Goal: Task Accomplishment & Management: Use online tool/utility

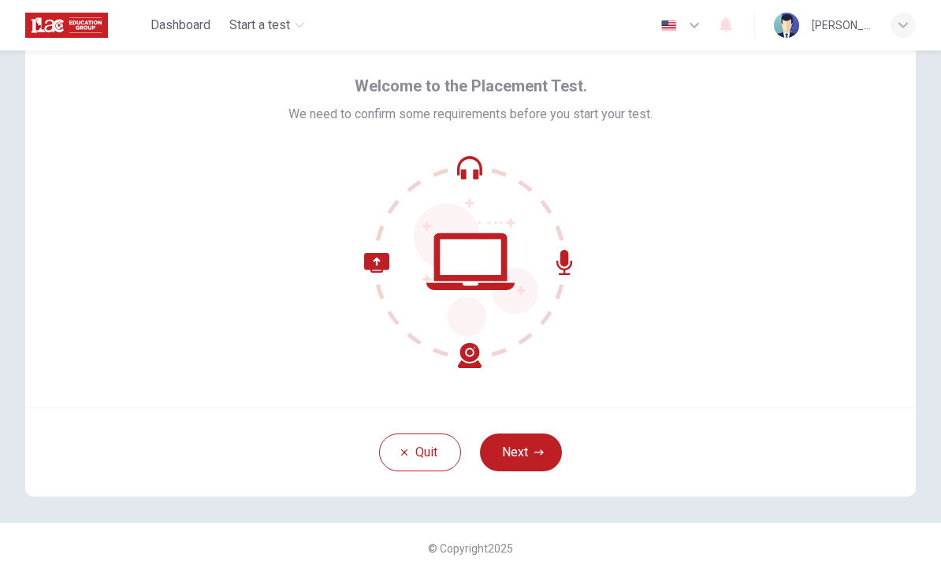
scroll to position [53, 0]
click at [689, 27] on icon "button" at bounding box center [694, 25] width 19 height 19
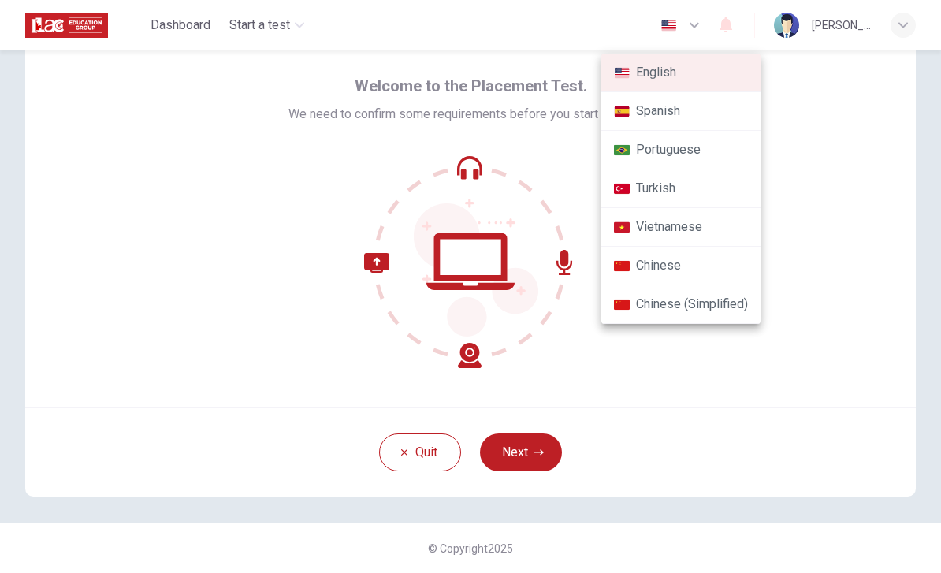
click at [693, 26] on div at bounding box center [470, 286] width 941 height 573
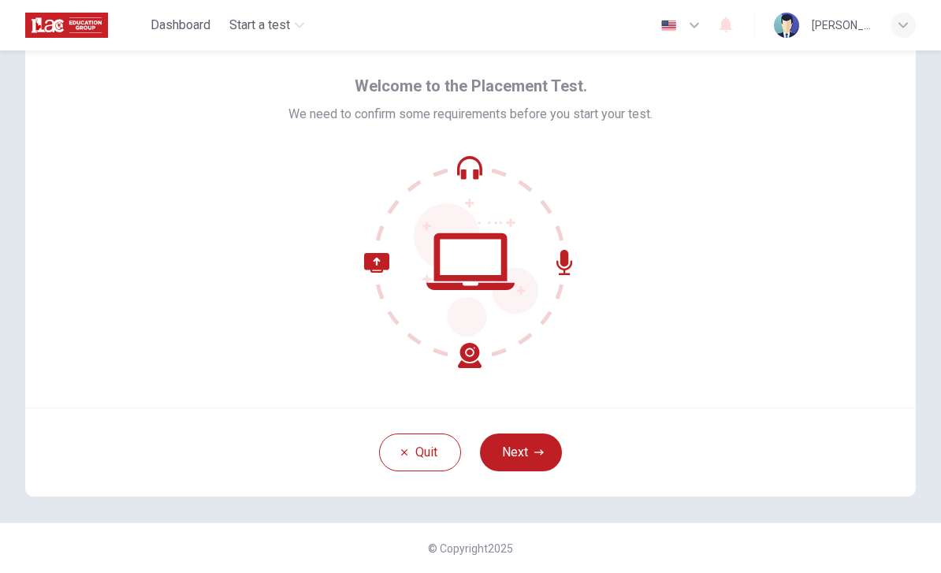
click at [688, 23] on icon "button" at bounding box center [694, 25] width 19 height 19
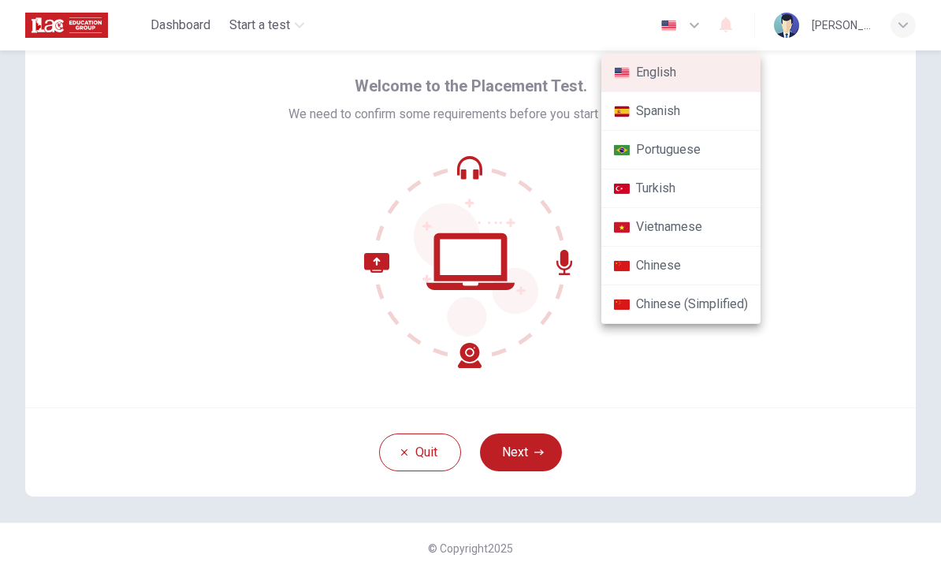
click at [695, 20] on div at bounding box center [470, 286] width 941 height 573
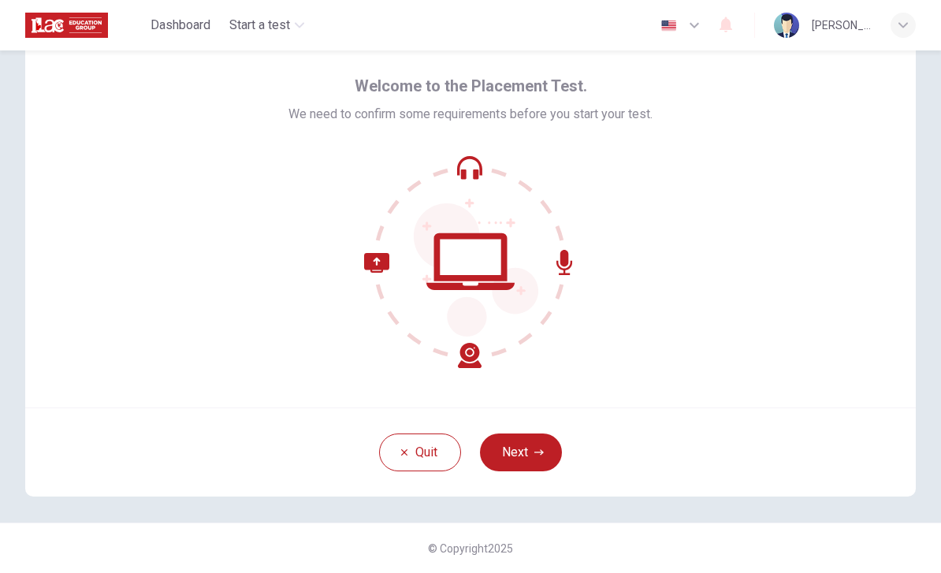
click at [537, 455] on icon "button" at bounding box center [538, 451] width 9 height 9
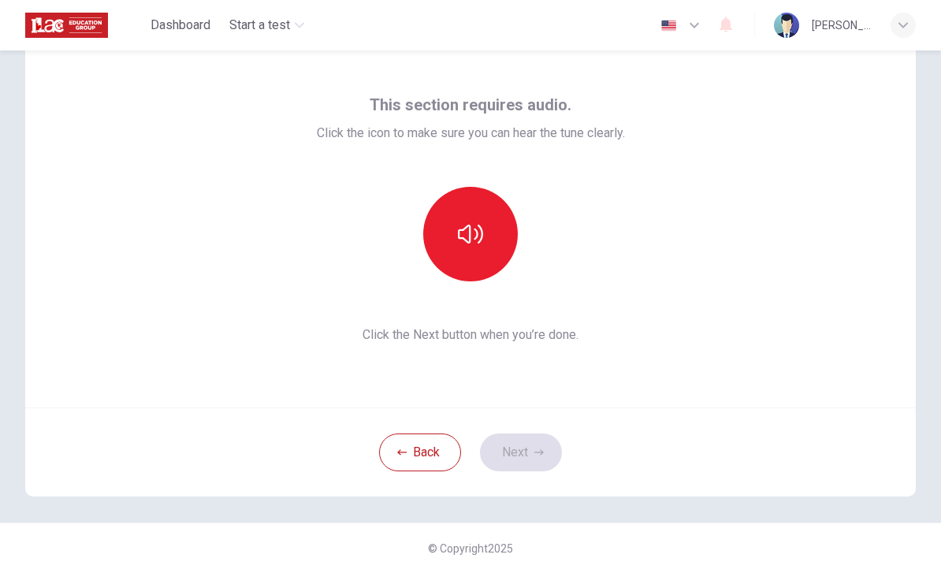
click at [489, 239] on button "button" at bounding box center [470, 234] width 95 height 95
click at [484, 242] on button "button" at bounding box center [470, 234] width 95 height 95
click at [491, 235] on button "button" at bounding box center [470, 234] width 95 height 95
click at [482, 250] on button "button" at bounding box center [470, 234] width 95 height 95
click at [499, 233] on button "button" at bounding box center [470, 234] width 95 height 95
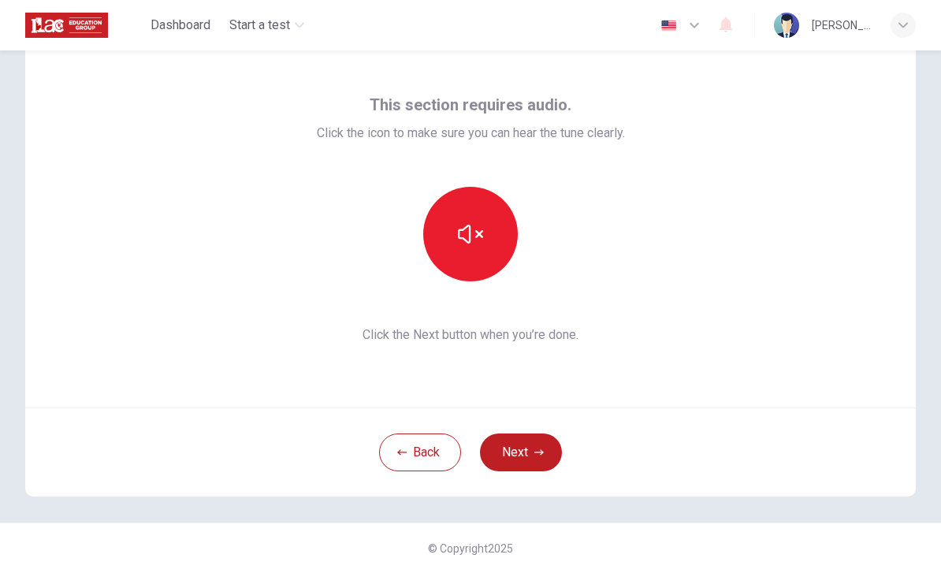
click at [474, 237] on icon "button" at bounding box center [470, 233] width 25 height 25
click at [486, 245] on button "button" at bounding box center [470, 234] width 95 height 95
click at [483, 229] on button "button" at bounding box center [470, 234] width 95 height 95
click at [479, 250] on button "button" at bounding box center [470, 234] width 95 height 95
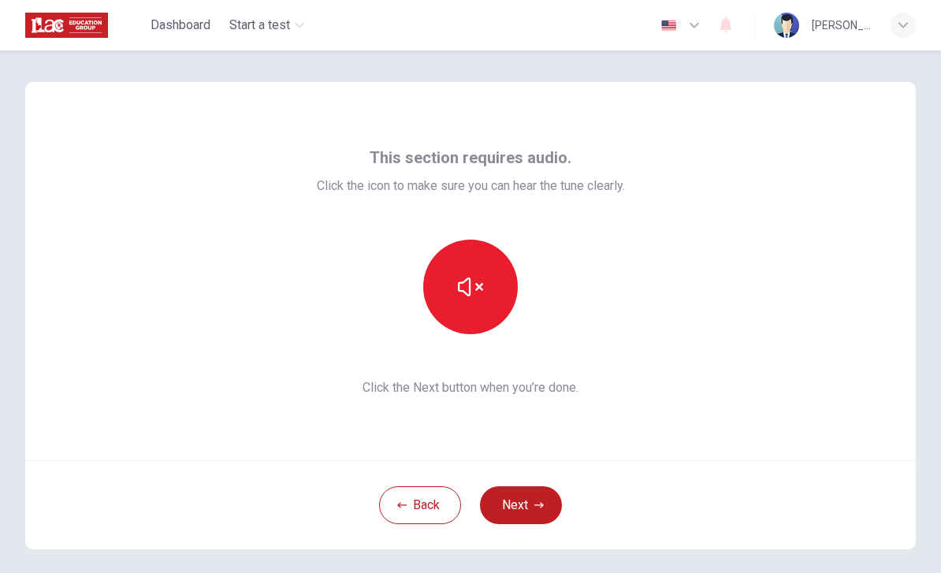
scroll to position [0, 0]
click at [484, 286] on button "button" at bounding box center [470, 286] width 95 height 95
click at [494, 275] on button "button" at bounding box center [470, 286] width 95 height 95
click at [488, 291] on button "button" at bounding box center [470, 286] width 95 height 95
click at [540, 508] on icon "button" at bounding box center [538, 504] width 9 height 9
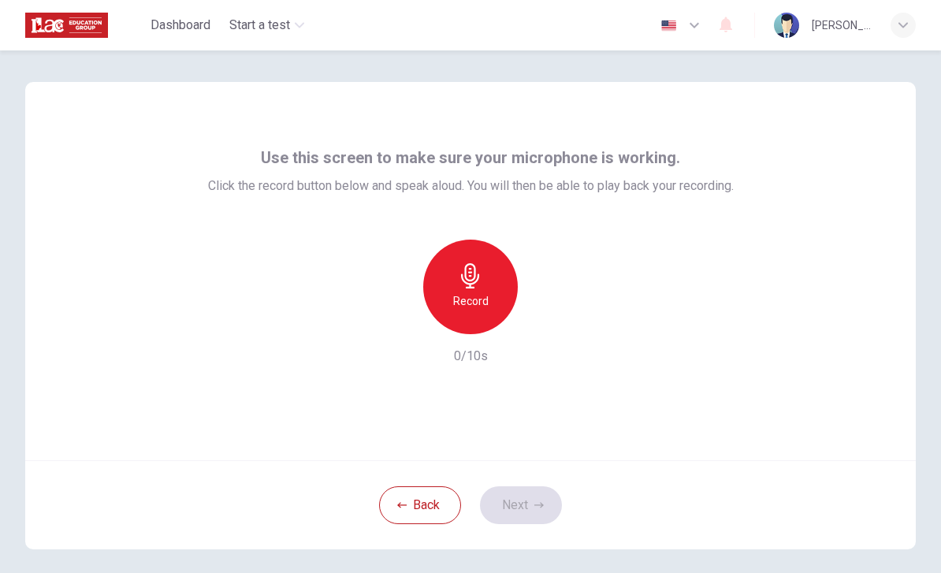
click at [482, 290] on div "Record" at bounding box center [470, 286] width 95 height 95
click at [534, 507] on icon "button" at bounding box center [538, 504] width 9 height 9
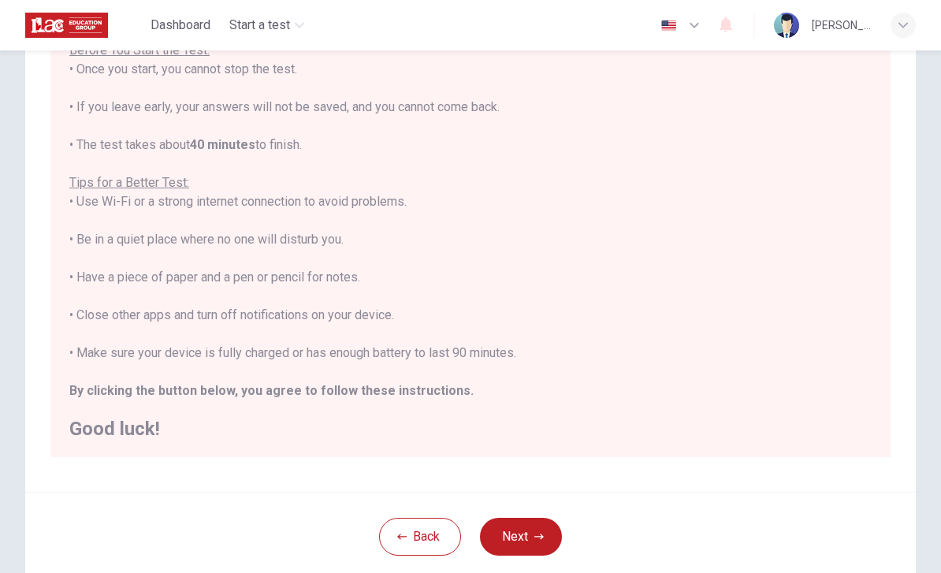
scroll to position [173, 0]
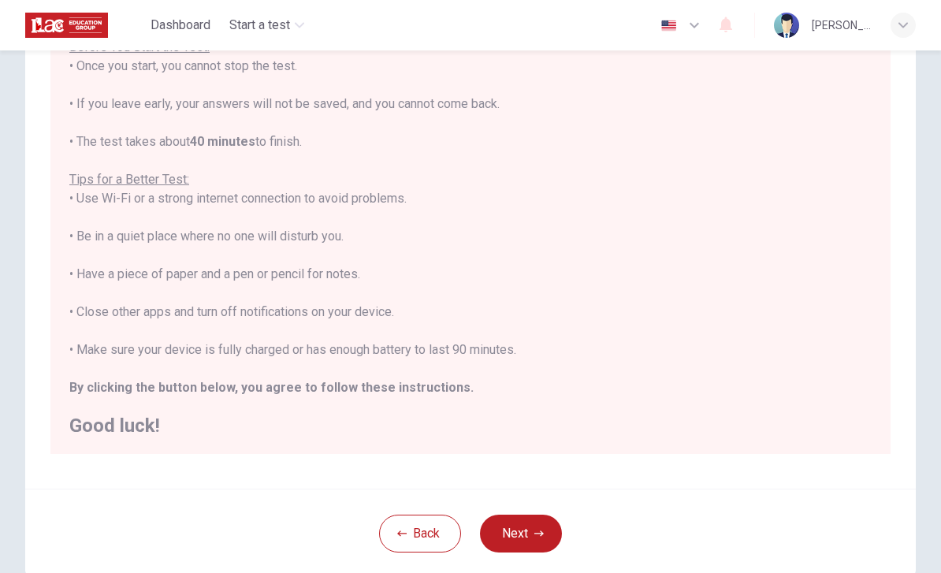
click at [834, 405] on div "You are about to start a Placement Test . Before You Start the Test: • Once you…" at bounding box center [470, 217] width 802 height 435
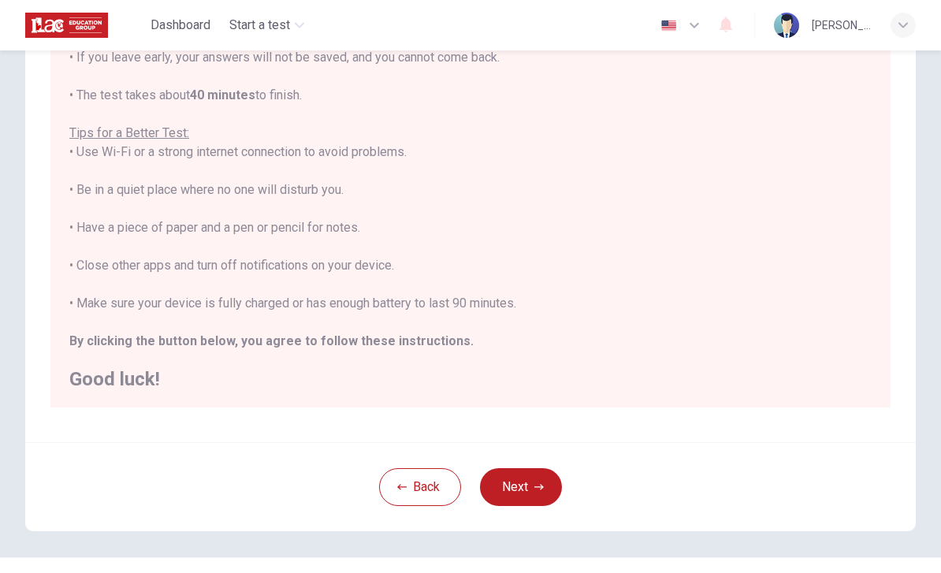
scroll to position [222, 0]
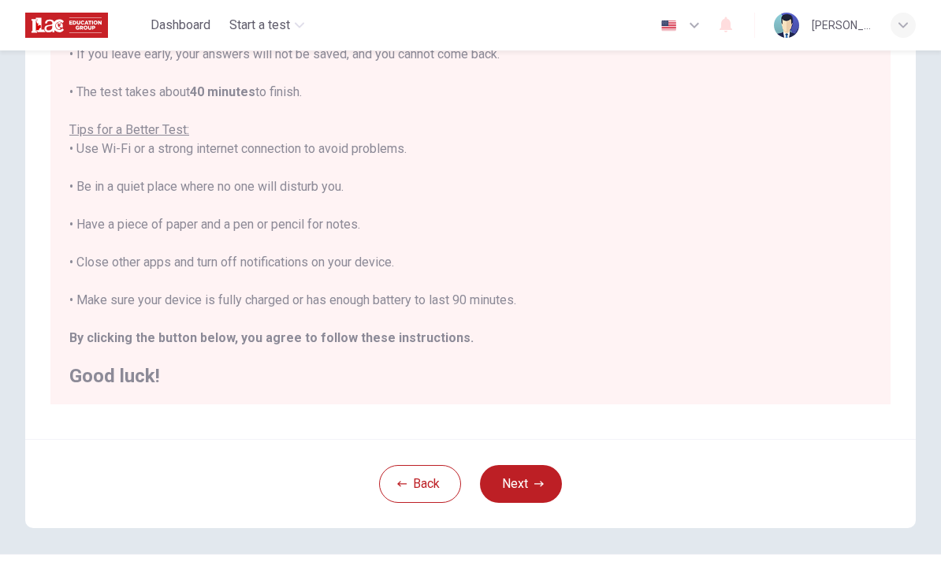
click at [536, 492] on button "Next" at bounding box center [521, 484] width 82 height 38
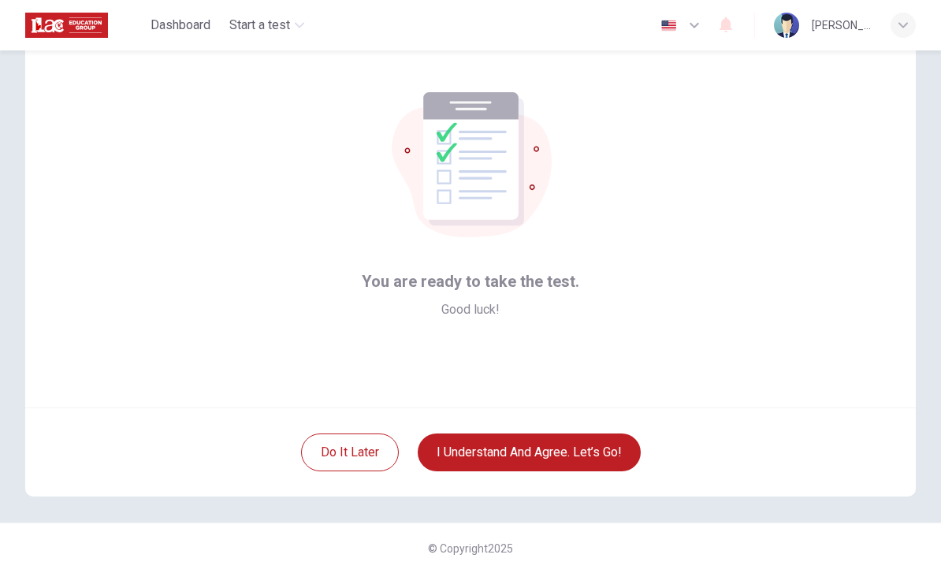
scroll to position [53, 0]
click at [588, 451] on button "I understand and agree. Let’s go!" at bounding box center [529, 452] width 223 height 38
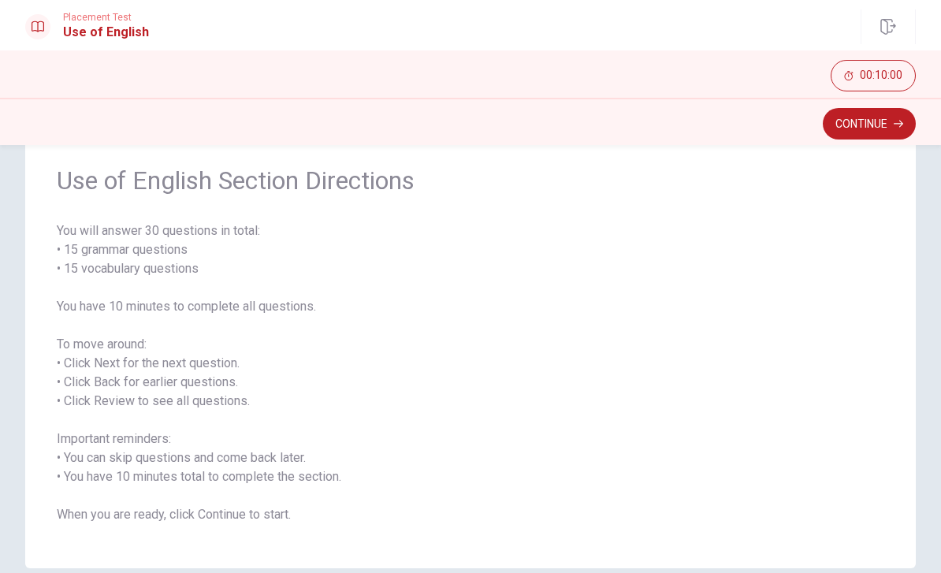
scroll to position [69, 0]
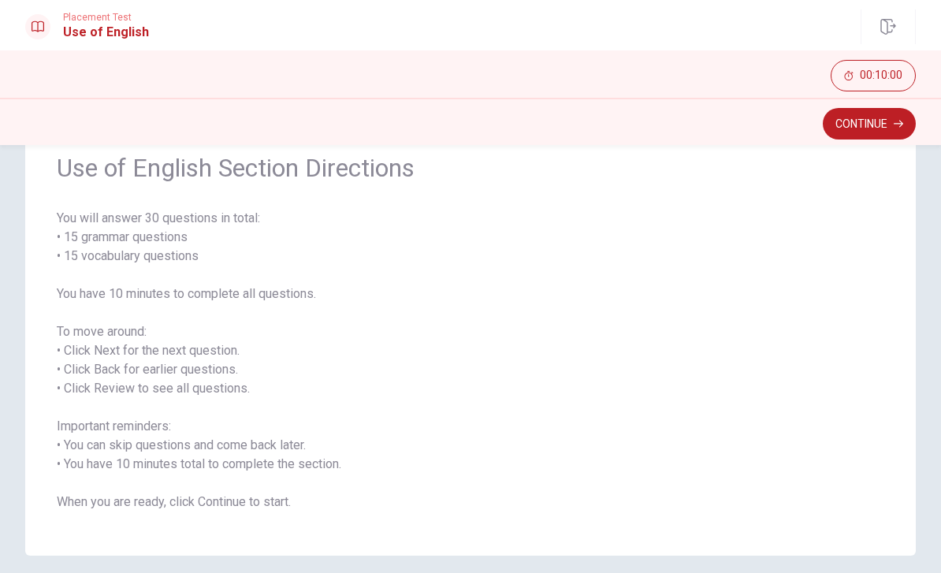
click at [882, 117] on button "Continue" at bounding box center [868, 124] width 93 height 32
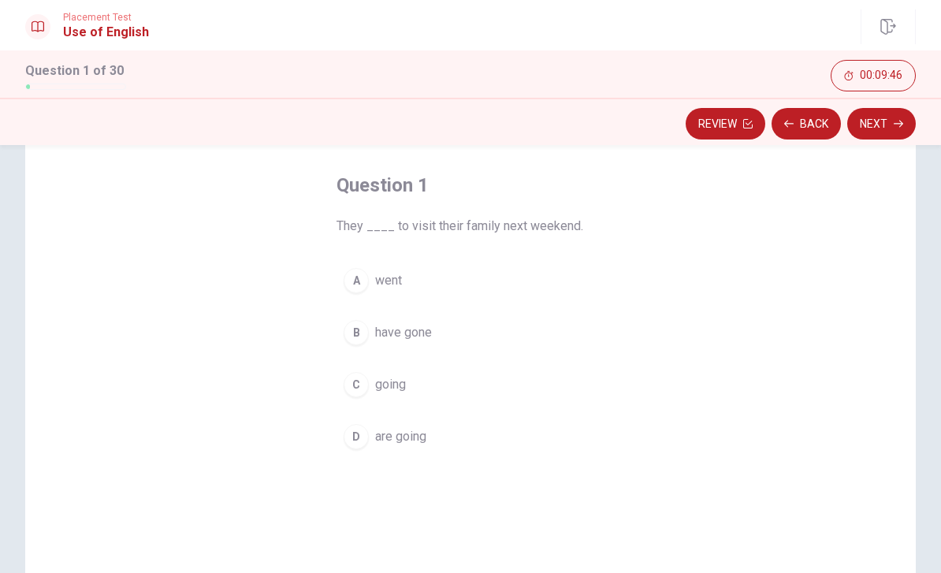
click at [364, 447] on button "D are going" at bounding box center [470, 436] width 268 height 39
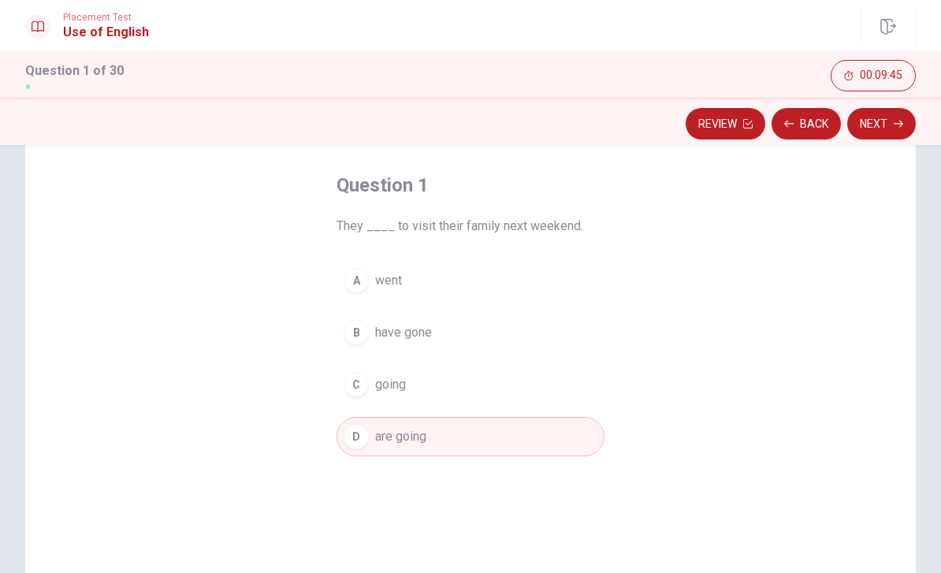
click at [888, 121] on button "Next" at bounding box center [881, 124] width 69 height 32
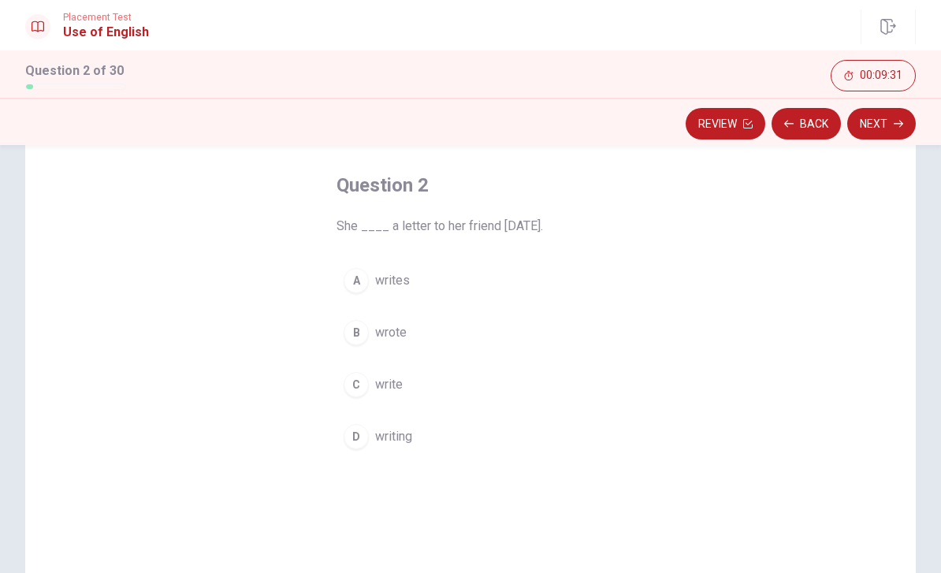
click at [353, 347] on button "B wrote" at bounding box center [470, 332] width 268 height 39
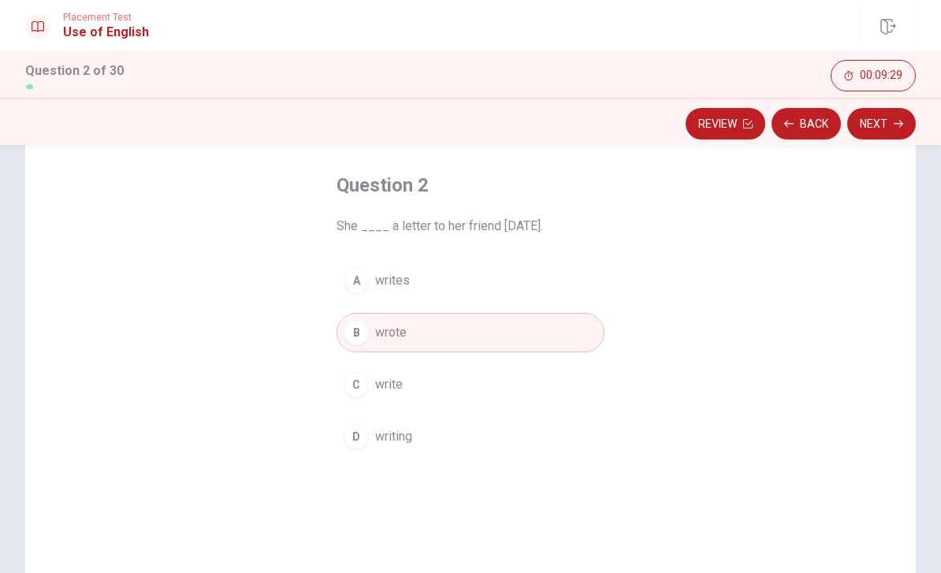
click at [813, 120] on button "Back" at bounding box center [805, 124] width 69 height 32
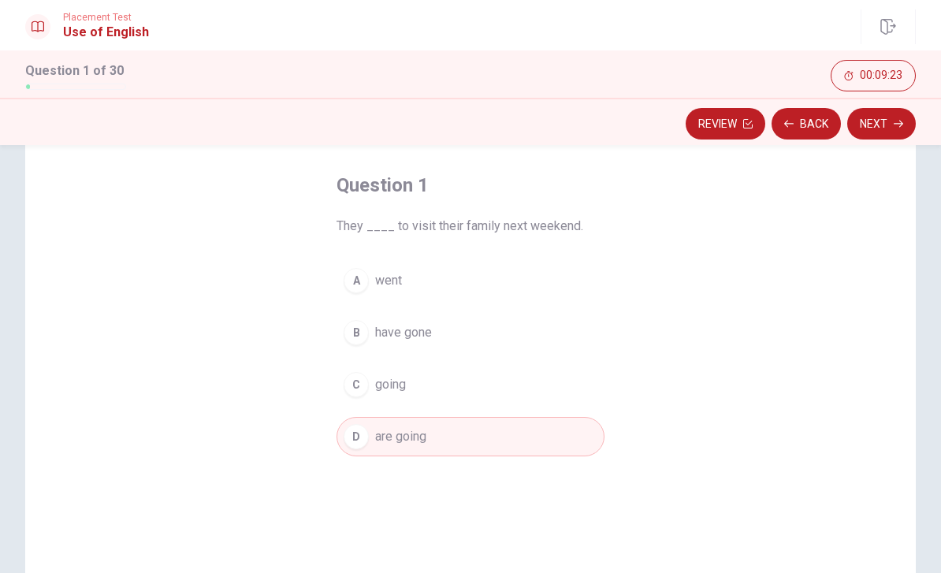
click at [886, 128] on button "Next" at bounding box center [881, 124] width 69 height 32
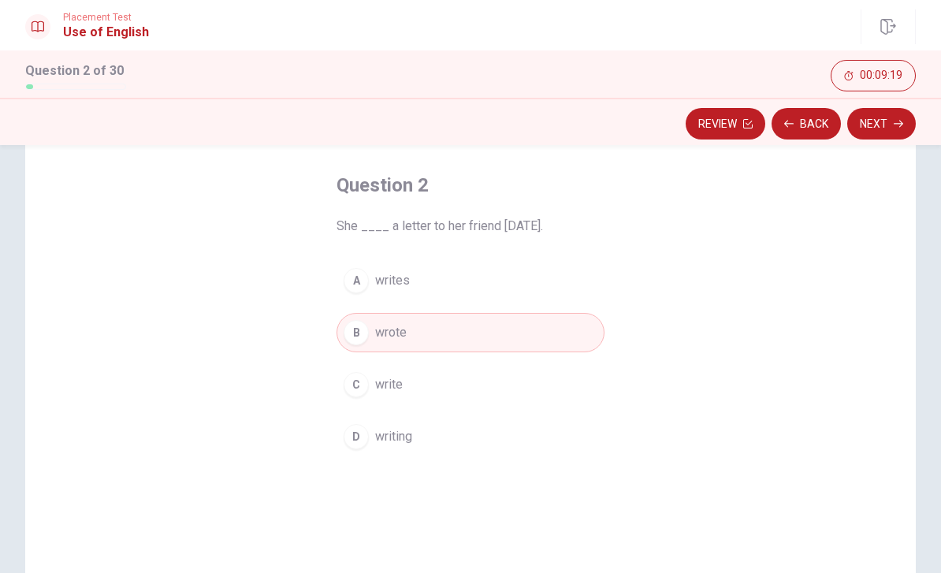
click at [884, 131] on button "Next" at bounding box center [881, 124] width 69 height 32
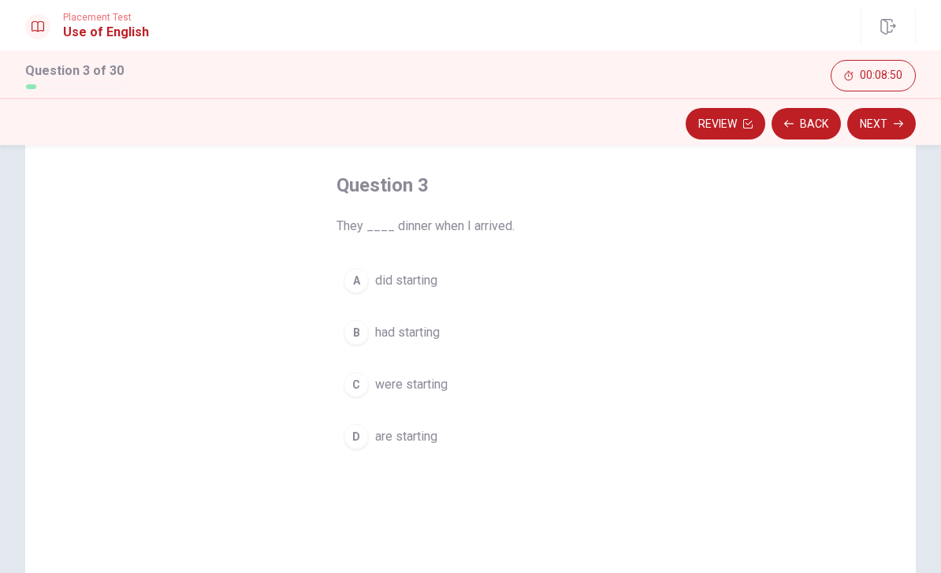
click at [349, 407] on div "A did starting B had starting C were starting D are starting" at bounding box center [470, 358] width 268 height 195
click at [377, 388] on span "were starting" at bounding box center [411, 384] width 72 height 19
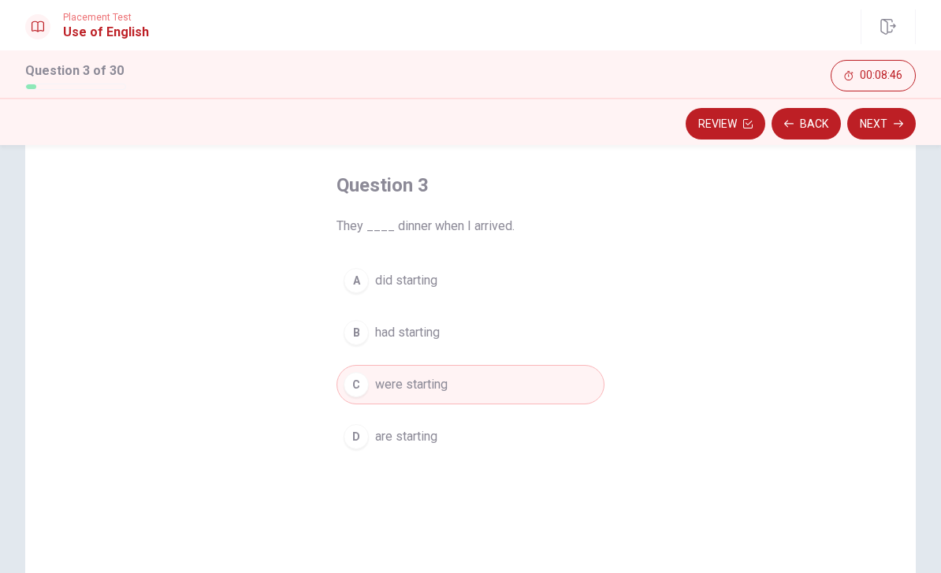
click at [886, 113] on button "Next" at bounding box center [881, 124] width 69 height 32
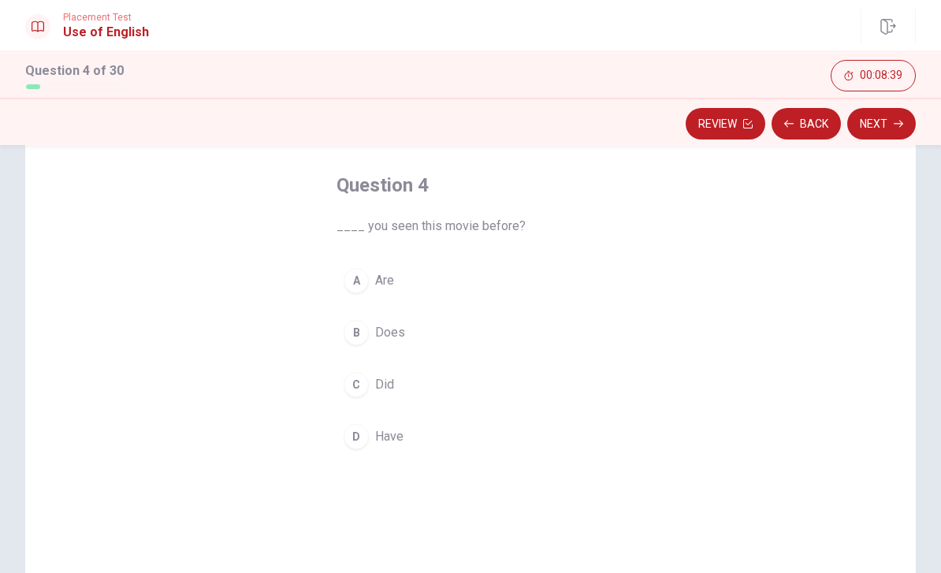
click at [345, 440] on div "D" at bounding box center [355, 436] width 25 height 25
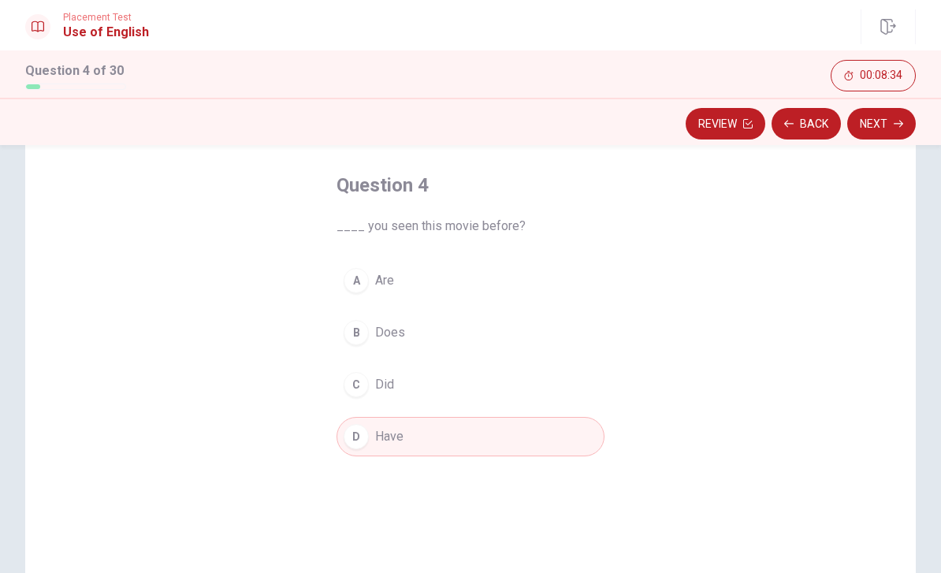
click at [892, 123] on button "Next" at bounding box center [881, 124] width 69 height 32
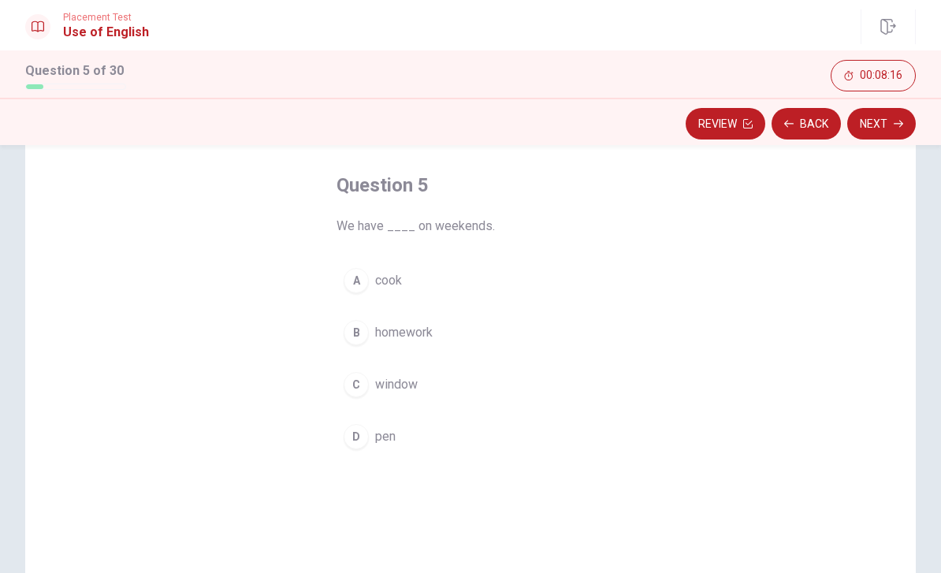
click at [345, 342] on button "B homework" at bounding box center [470, 332] width 268 height 39
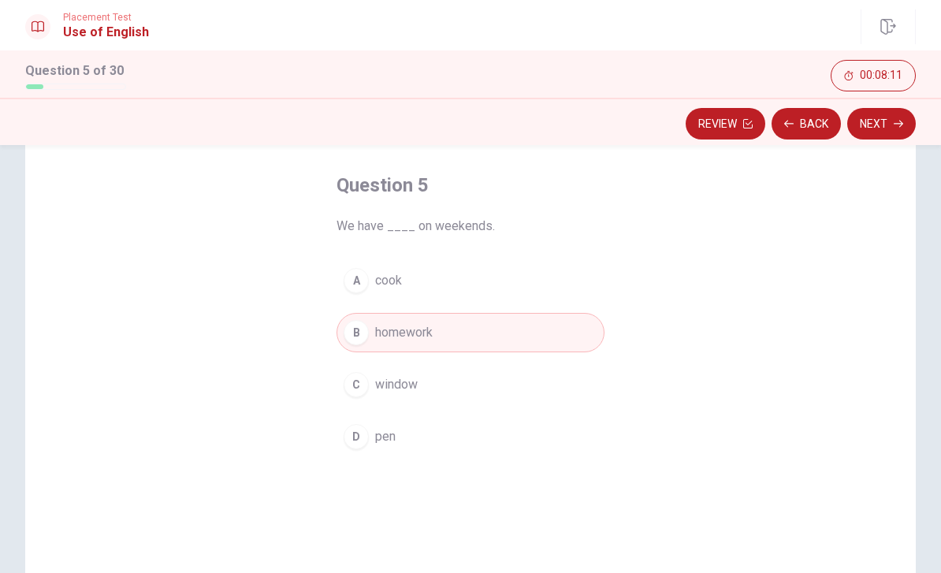
click at [881, 131] on button "Next" at bounding box center [881, 124] width 69 height 32
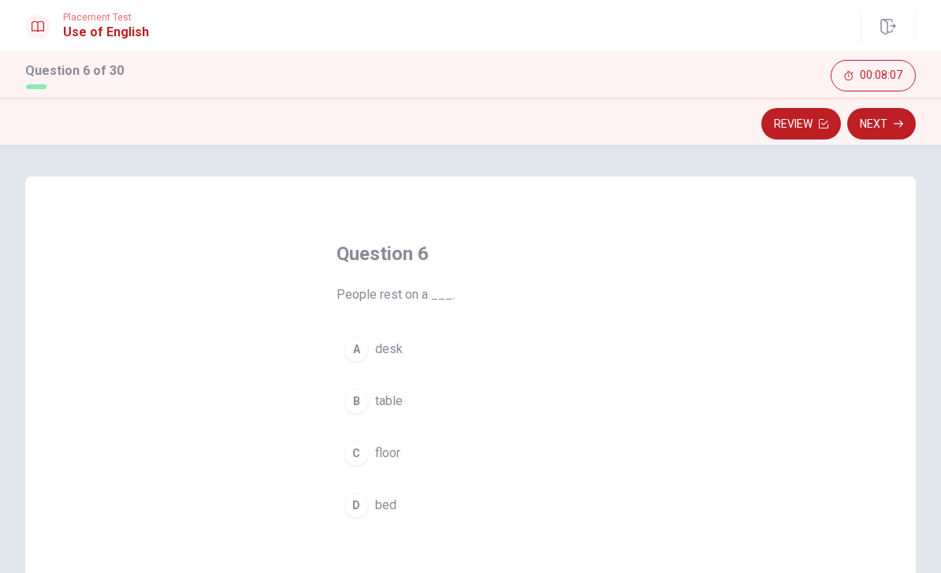
scroll to position [45, 0]
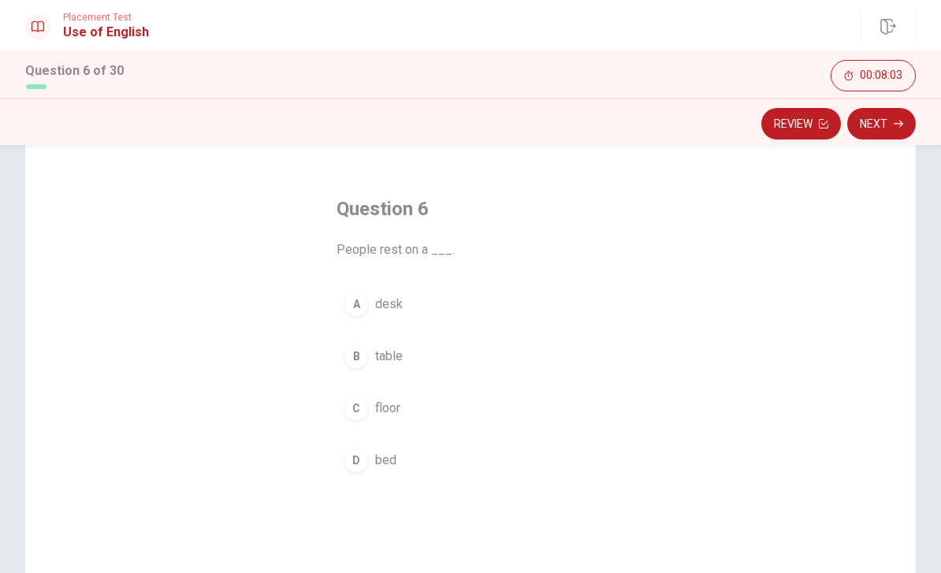
click at [357, 459] on div "D" at bounding box center [355, 459] width 25 height 25
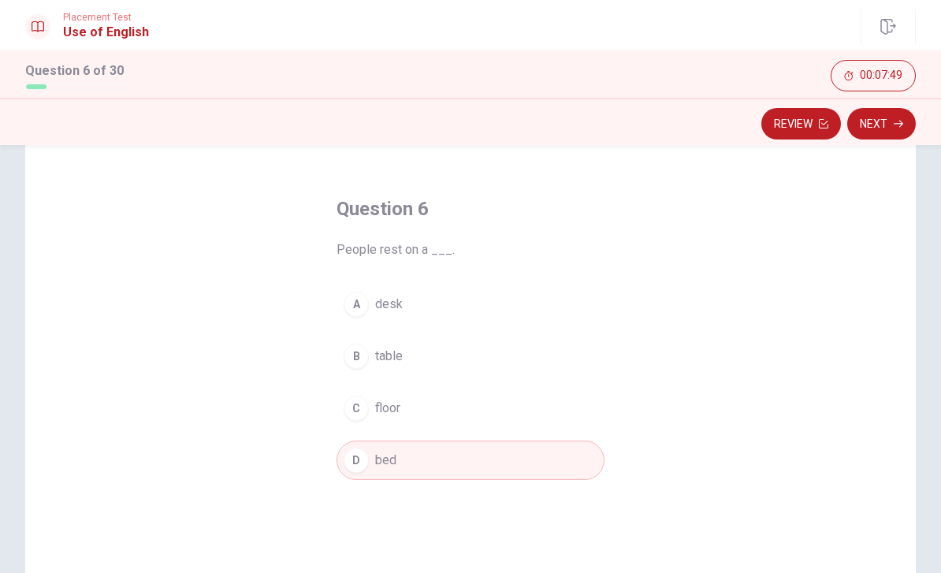
click at [889, 129] on button "Next" at bounding box center [881, 124] width 69 height 32
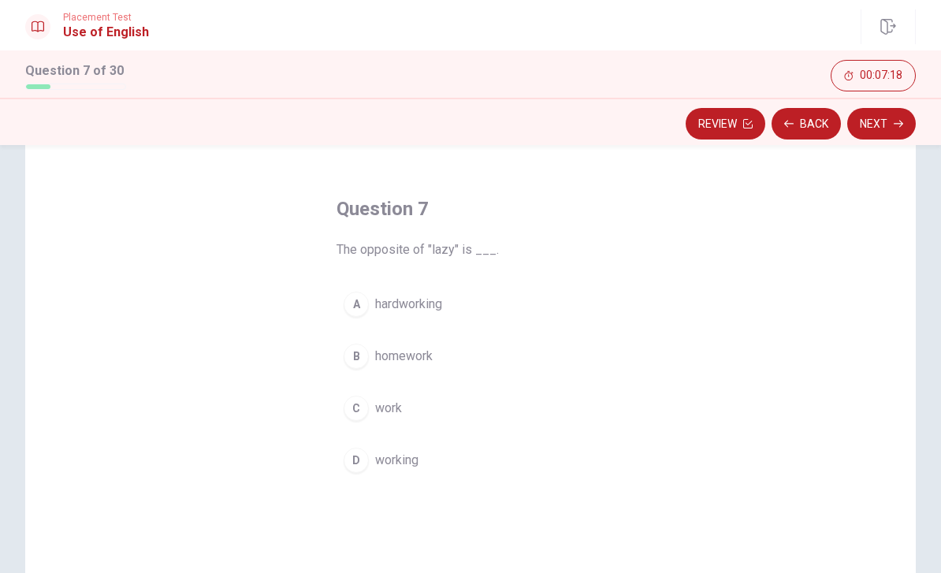
click at [745, 121] on icon "button" at bounding box center [747, 123] width 9 height 9
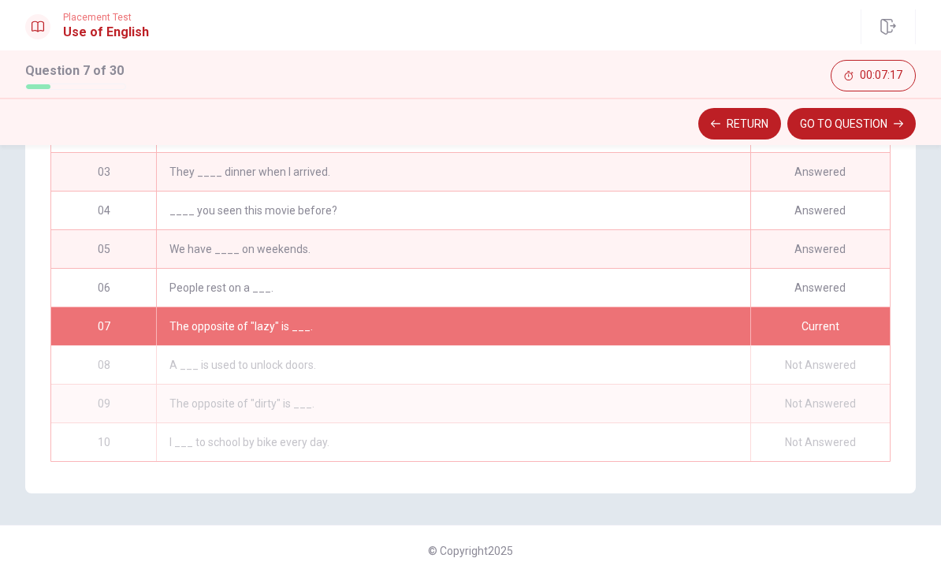
scroll to position [317, 0]
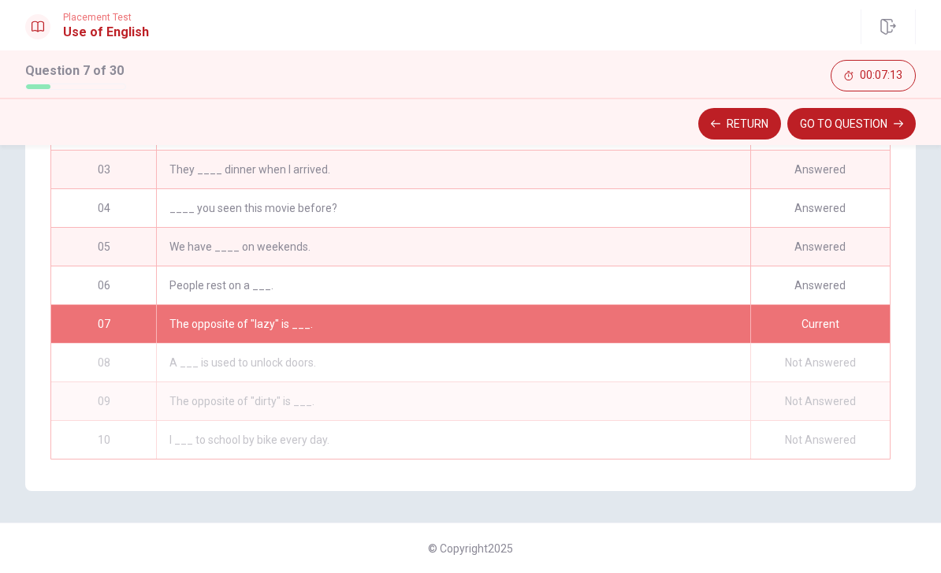
click at [889, 127] on button "GO TO QUESTION" at bounding box center [851, 124] width 128 height 32
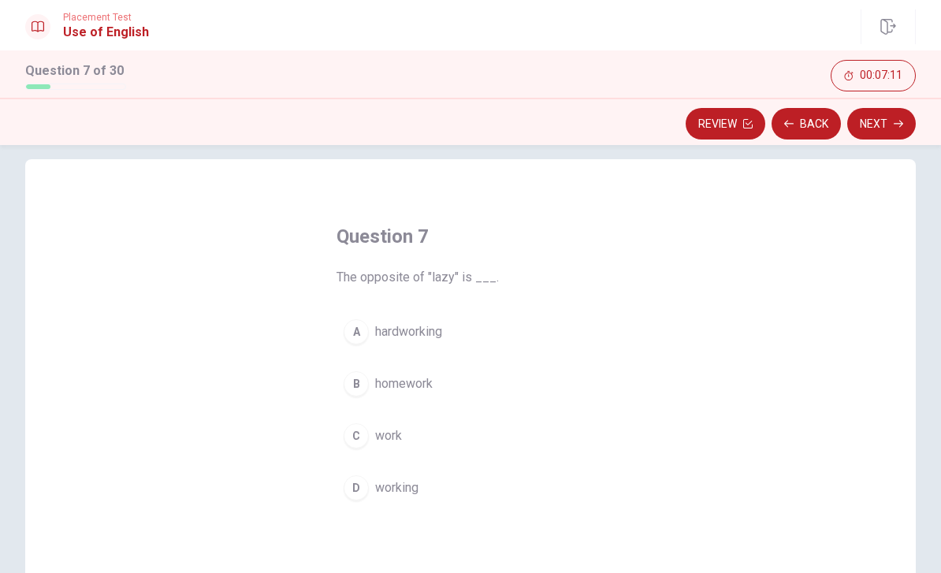
scroll to position [17, 0]
click at [896, 124] on icon "button" at bounding box center [897, 123] width 9 height 9
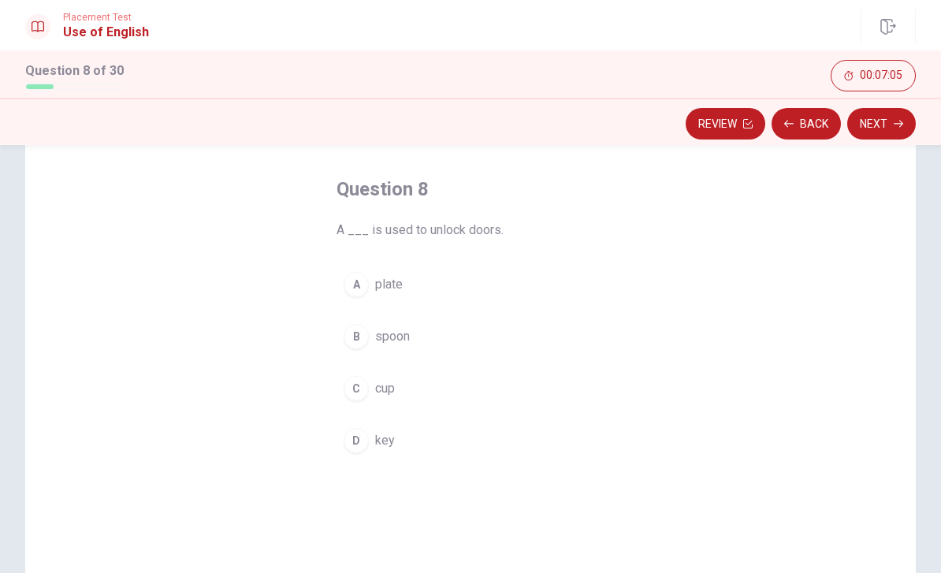
scroll to position [65, 0]
click at [363, 442] on div "D" at bounding box center [355, 440] width 25 height 25
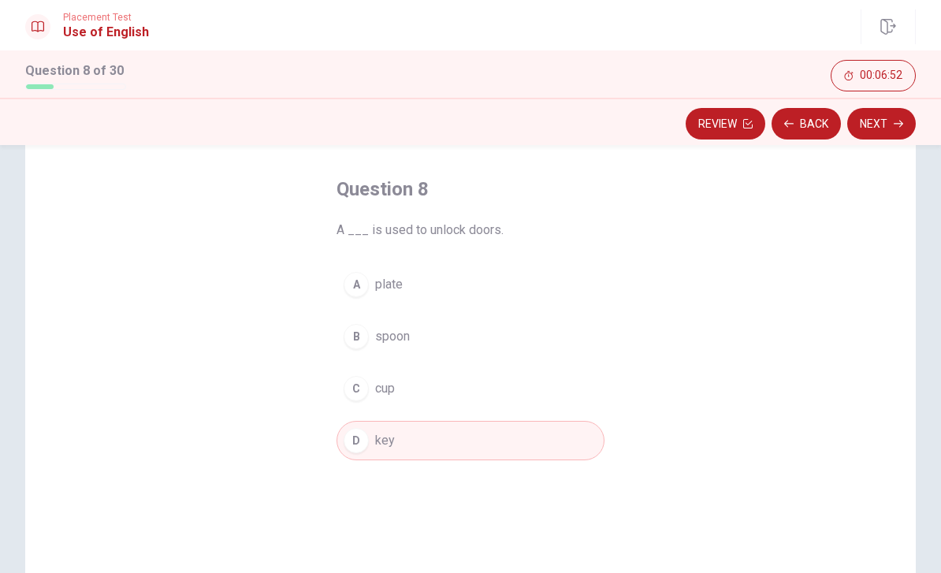
click at [889, 121] on button "Next" at bounding box center [881, 124] width 69 height 32
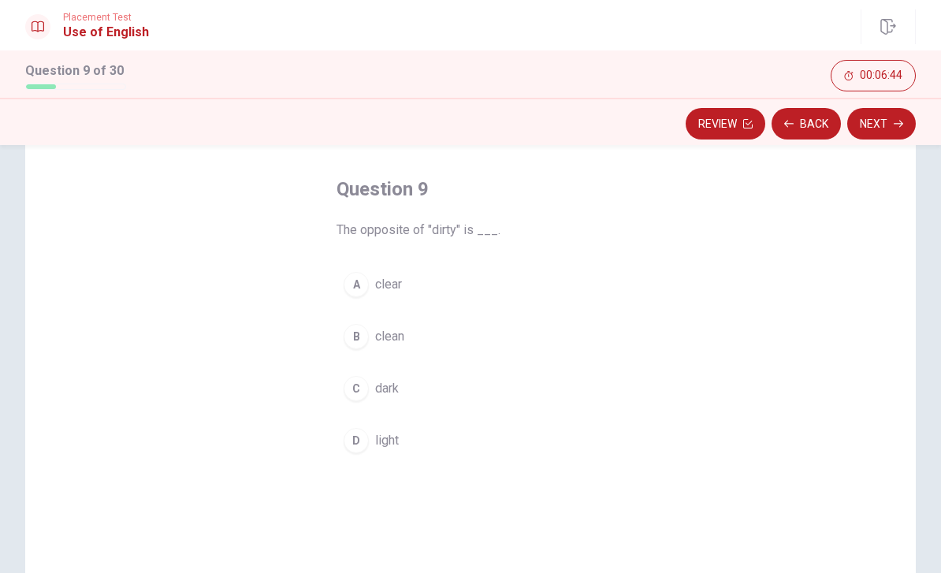
click at [360, 336] on div "B" at bounding box center [355, 336] width 25 height 25
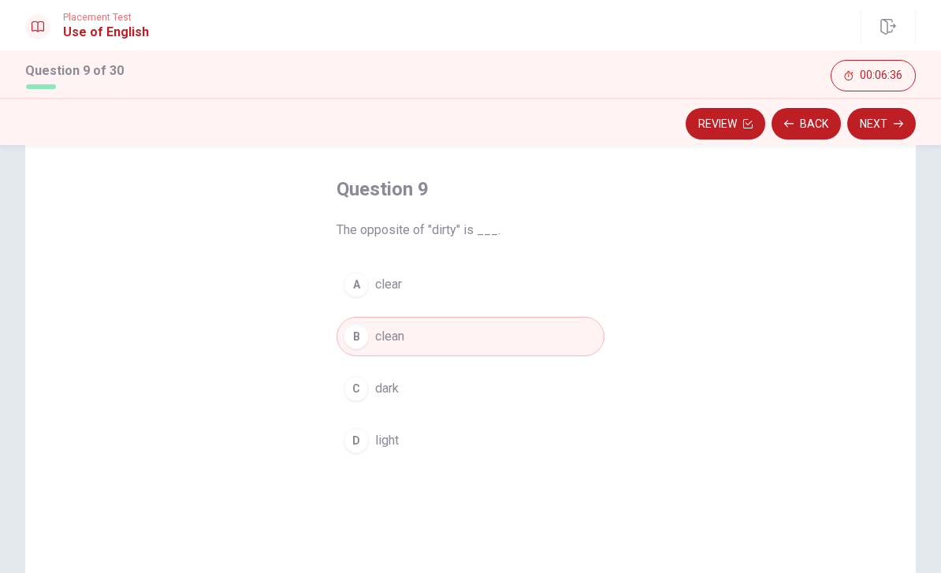
click at [814, 121] on button "Back" at bounding box center [805, 124] width 69 height 32
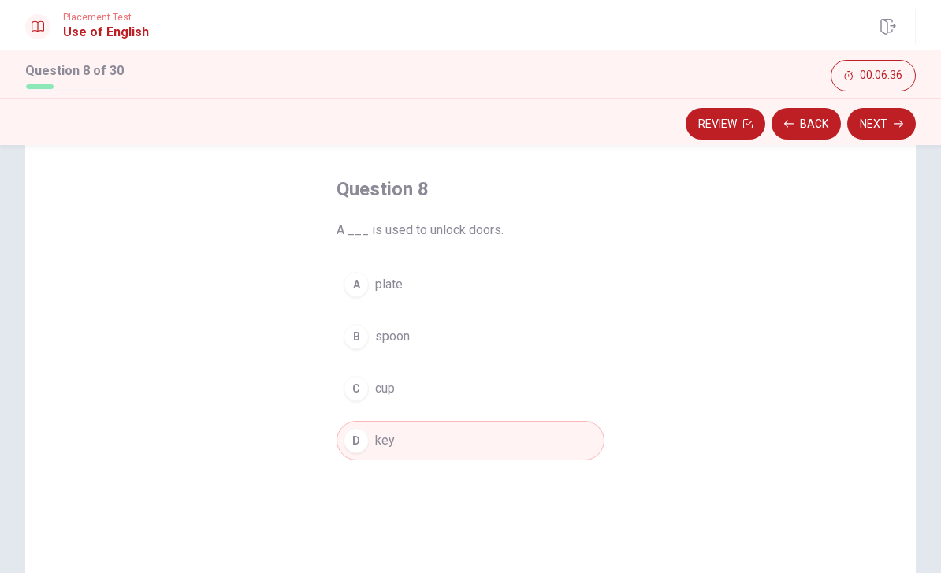
click at [811, 120] on button "Back" at bounding box center [805, 124] width 69 height 32
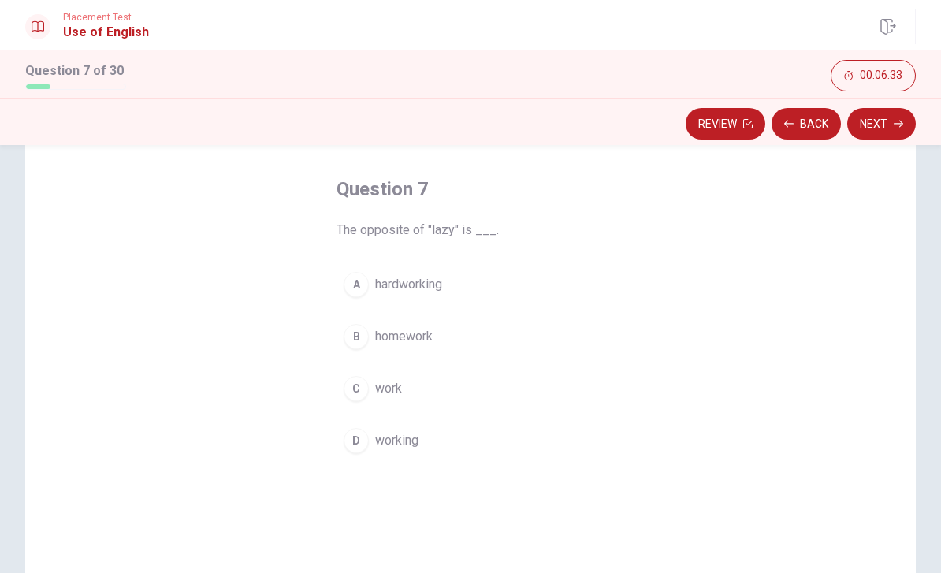
click at [357, 399] on div "C" at bounding box center [355, 388] width 25 height 25
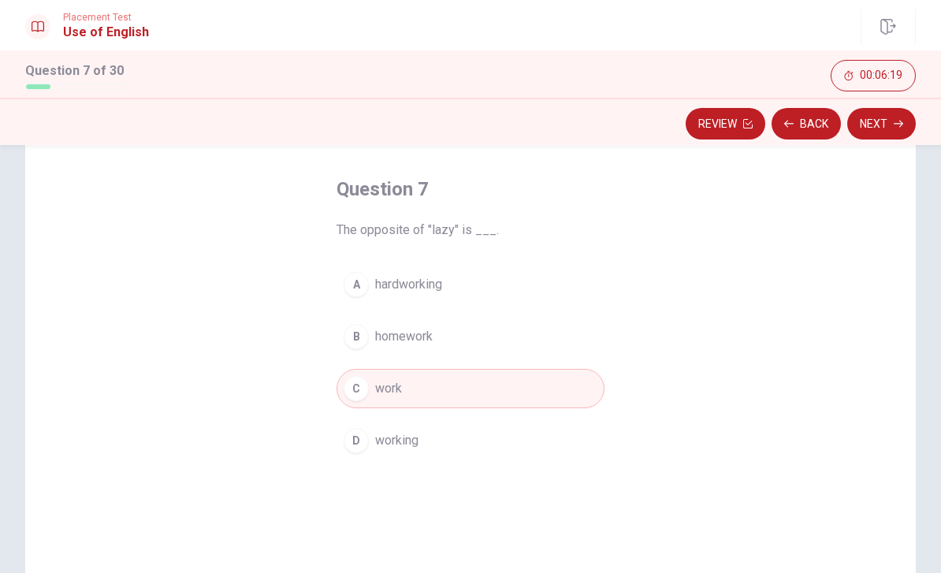
click at [888, 129] on button "Next" at bounding box center [881, 124] width 69 height 32
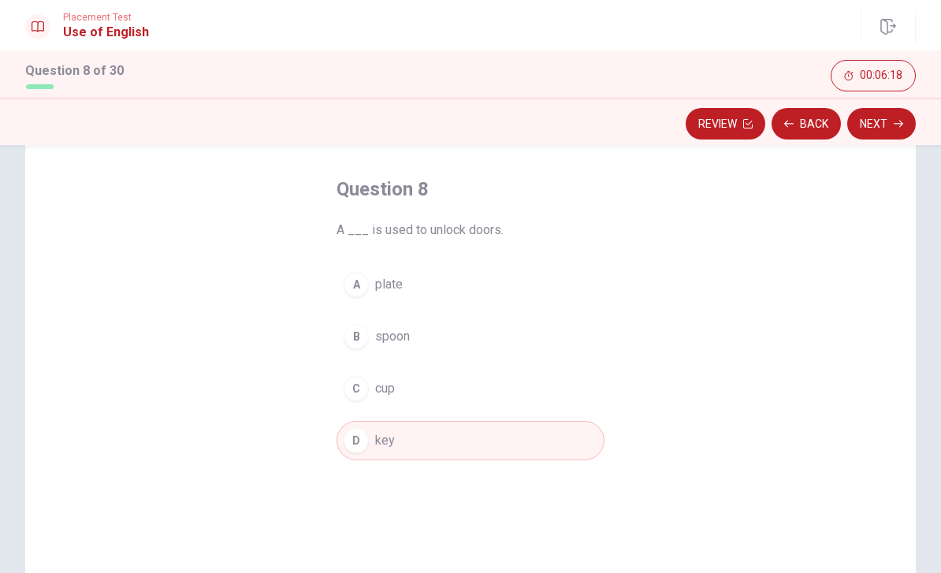
click at [889, 124] on button "Next" at bounding box center [881, 124] width 69 height 32
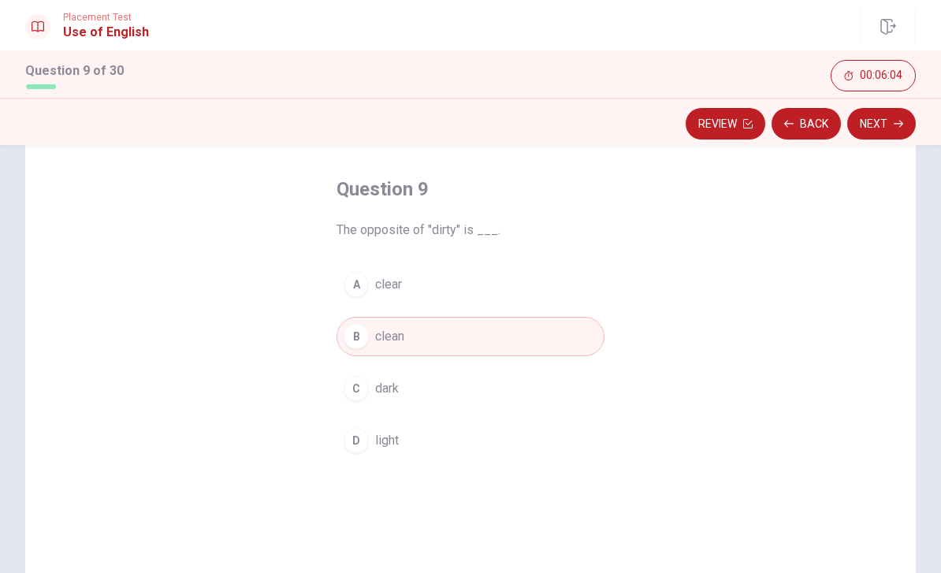
click at [902, 132] on button "Next" at bounding box center [881, 124] width 69 height 32
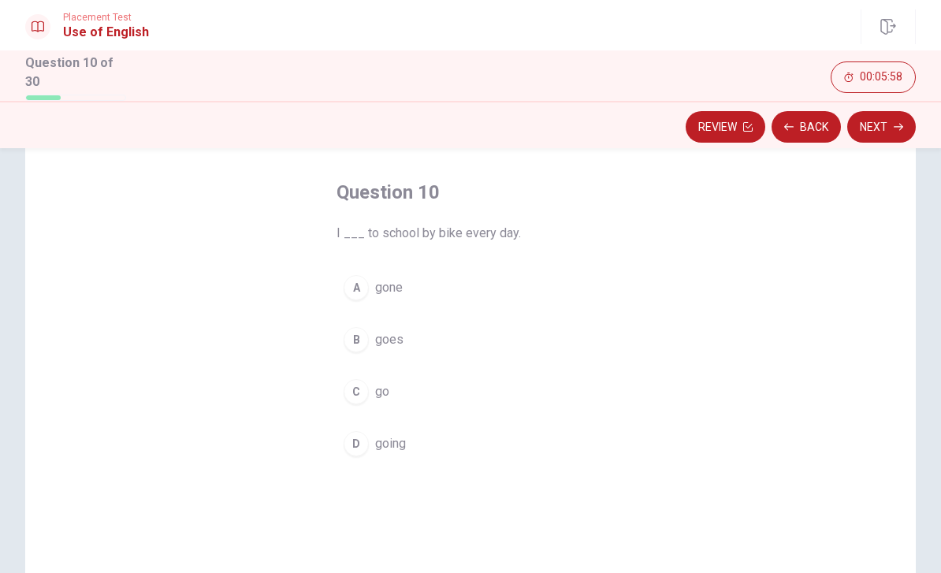
click at [363, 377] on button "C go" at bounding box center [470, 391] width 268 height 39
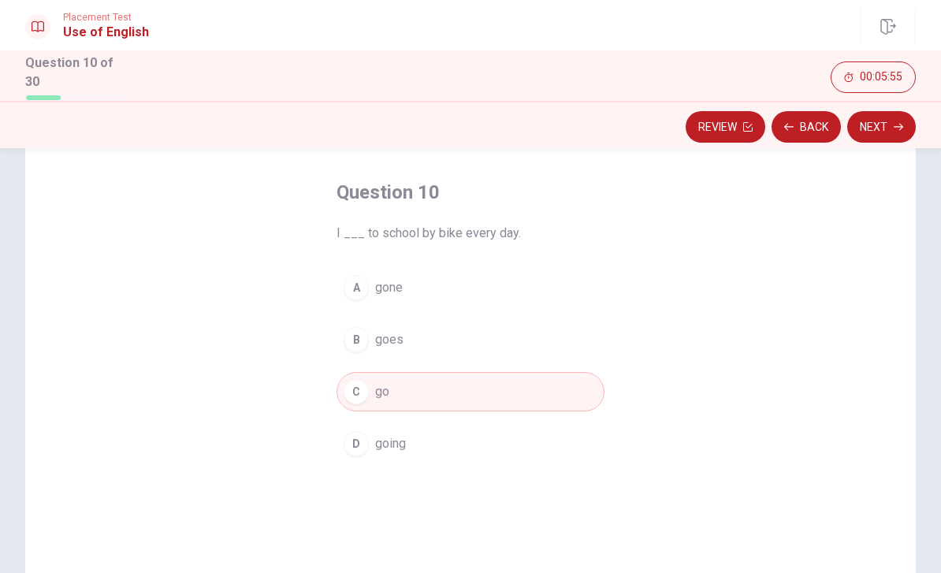
click at [894, 117] on button "Next" at bounding box center [881, 127] width 69 height 32
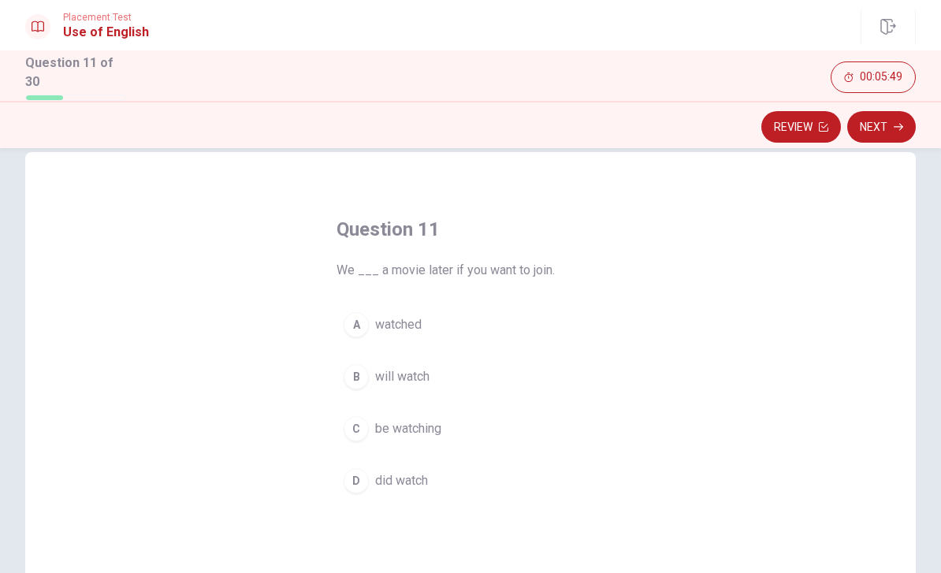
scroll to position [28, 0]
click at [357, 374] on div "B" at bounding box center [355, 376] width 25 height 25
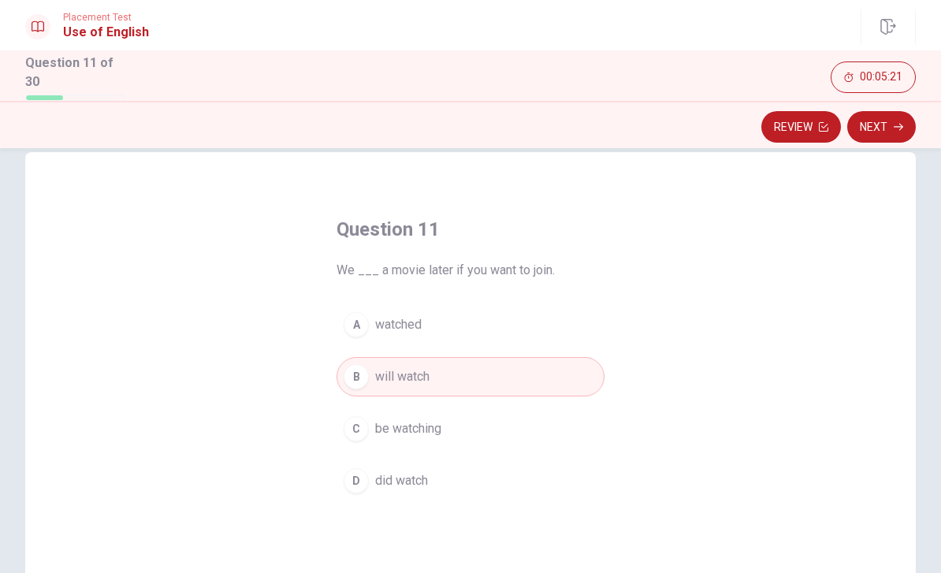
click at [891, 124] on button "Next" at bounding box center [881, 127] width 69 height 32
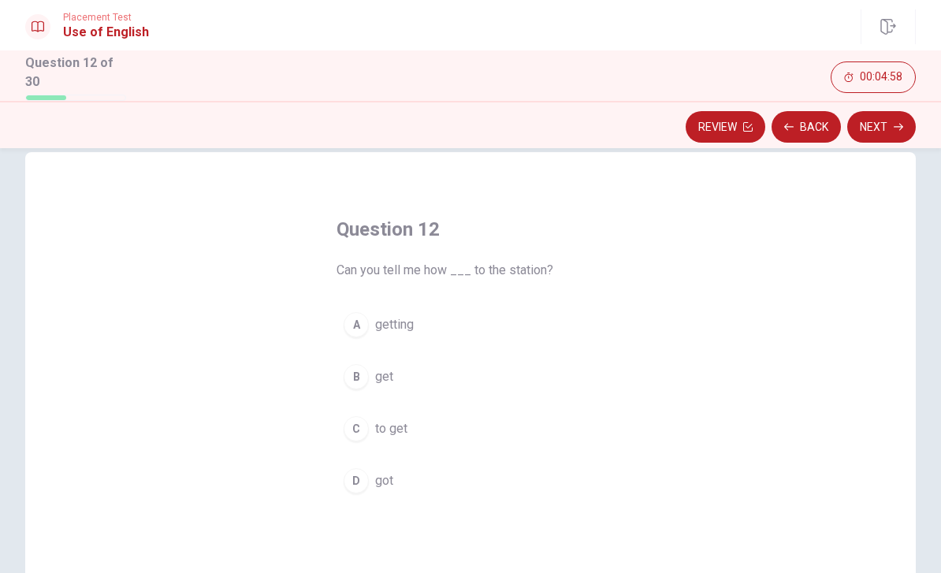
click at [351, 380] on div "B" at bounding box center [355, 376] width 25 height 25
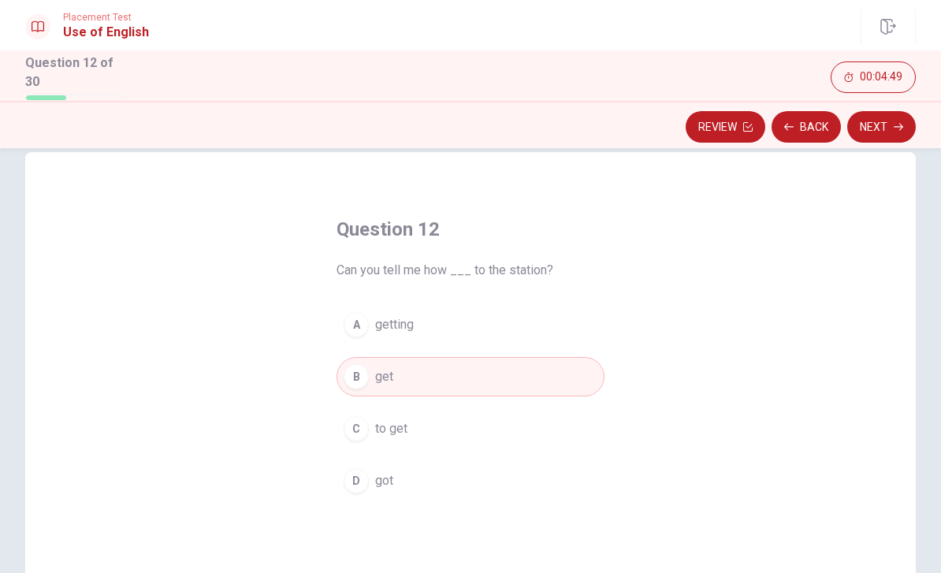
click at [347, 325] on div "A" at bounding box center [355, 324] width 25 height 25
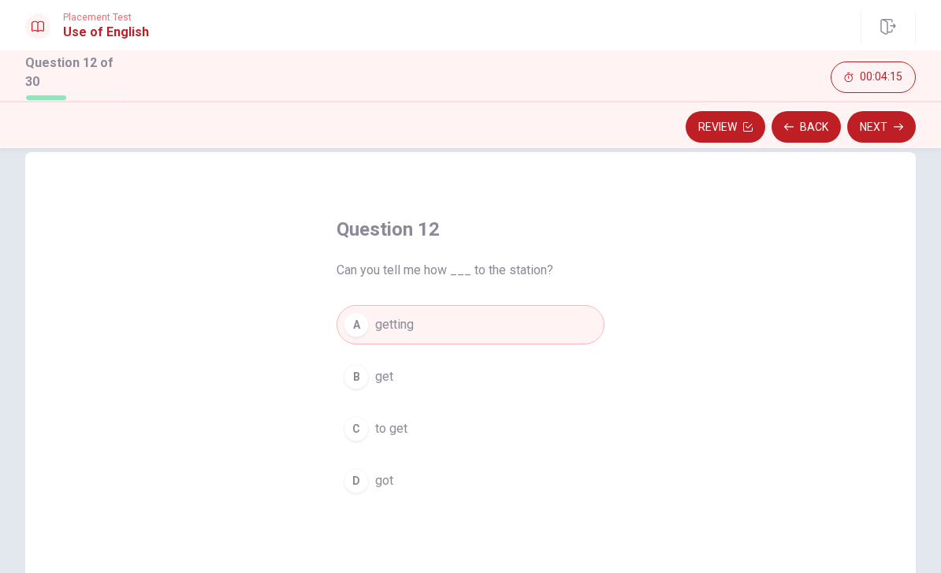
click at [358, 373] on div "B" at bounding box center [355, 376] width 25 height 25
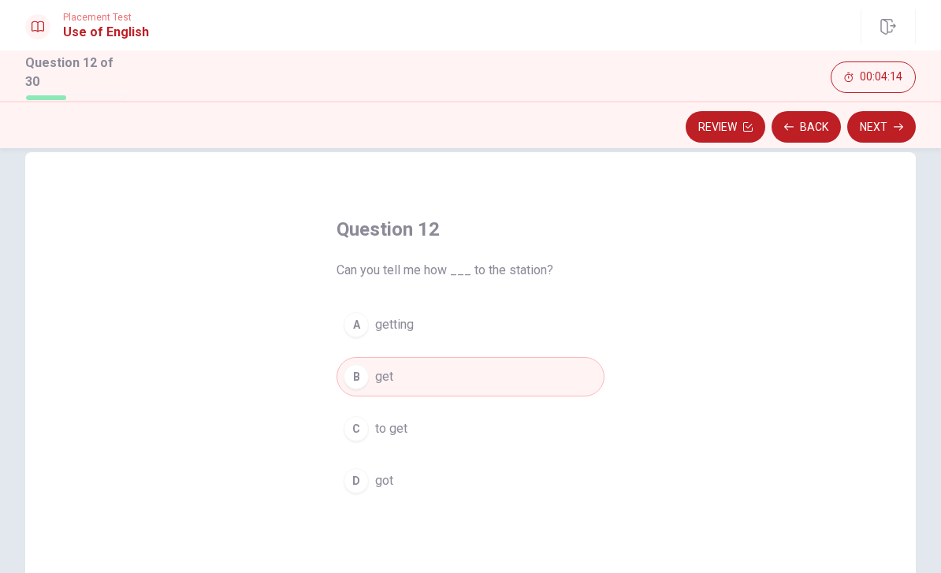
click at [891, 128] on button "Next" at bounding box center [881, 127] width 69 height 32
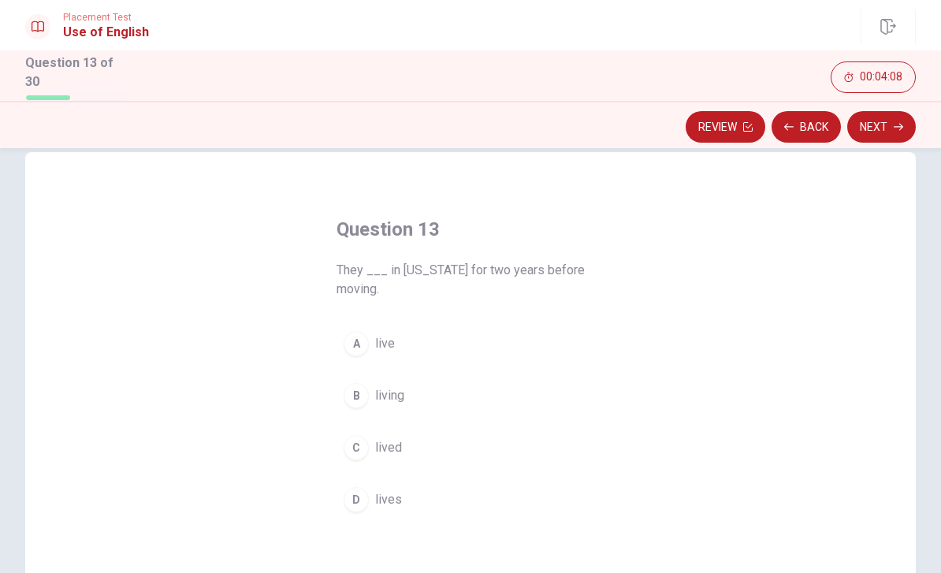
click at [349, 448] on div "C" at bounding box center [355, 447] width 25 height 25
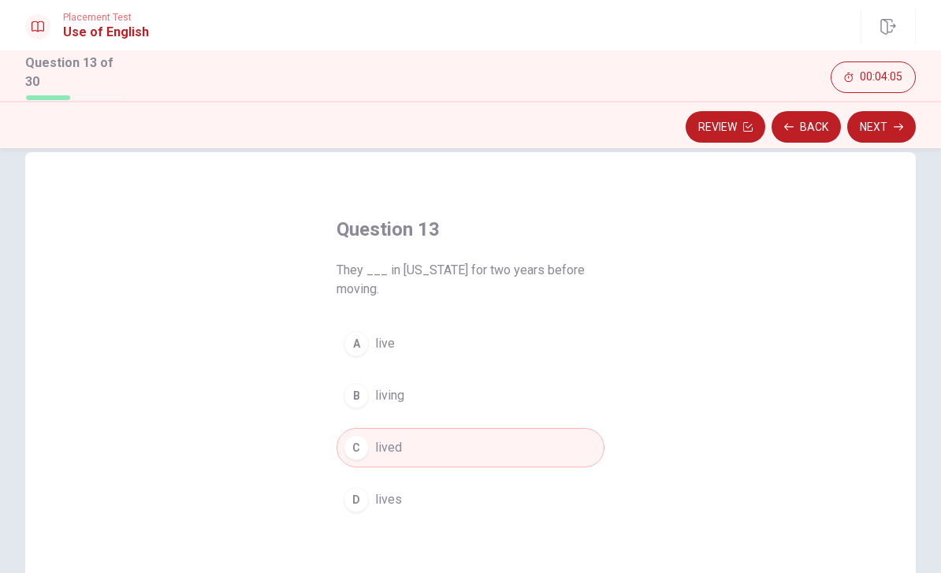
click at [904, 127] on button "Next" at bounding box center [881, 127] width 69 height 32
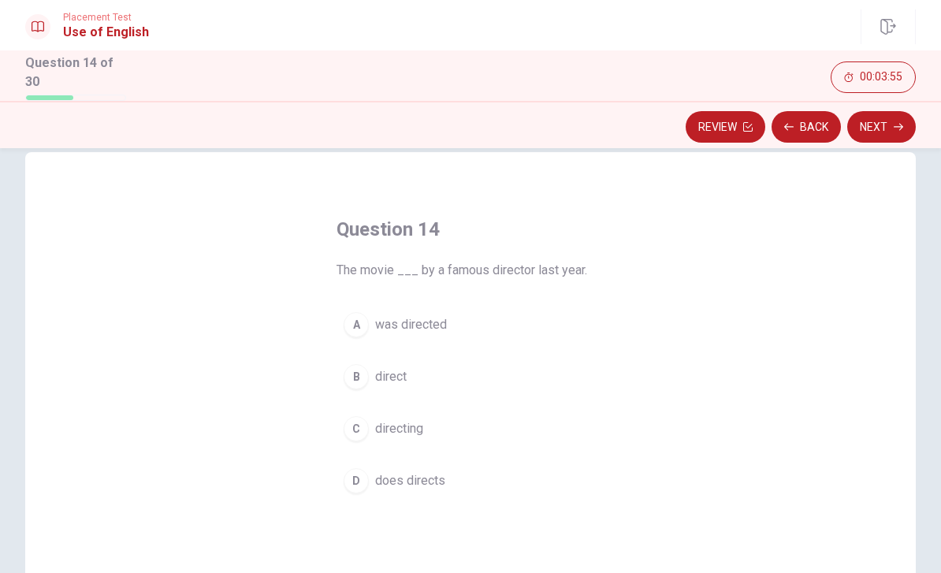
click at [432, 328] on span "was directed" at bounding box center [411, 324] width 72 height 19
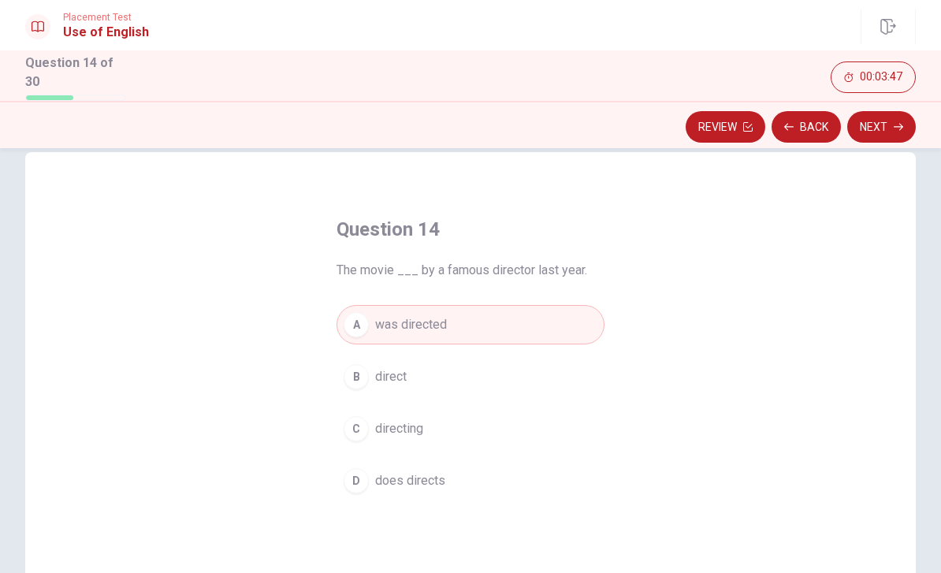
click at [811, 121] on button "Back" at bounding box center [805, 127] width 69 height 32
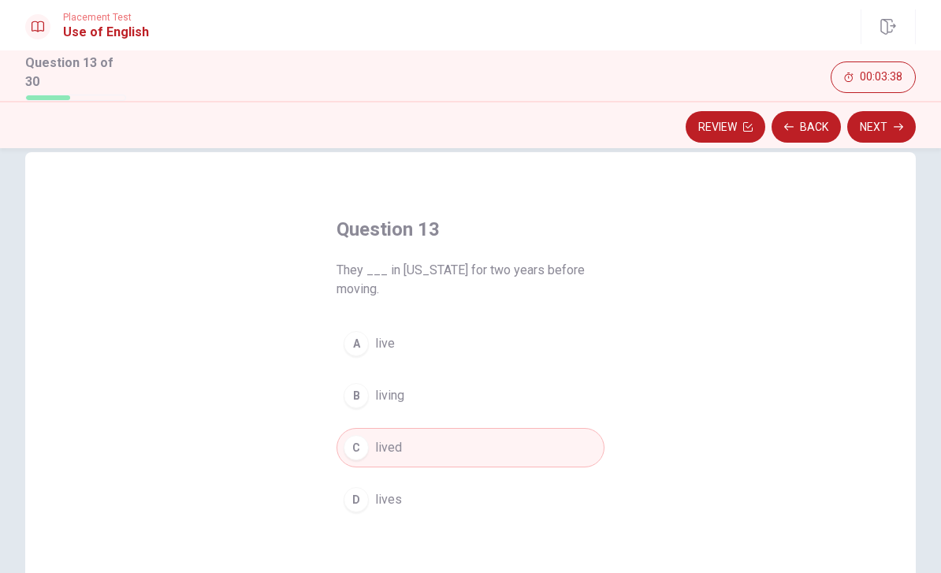
click at [898, 127] on icon "button" at bounding box center [897, 126] width 9 height 9
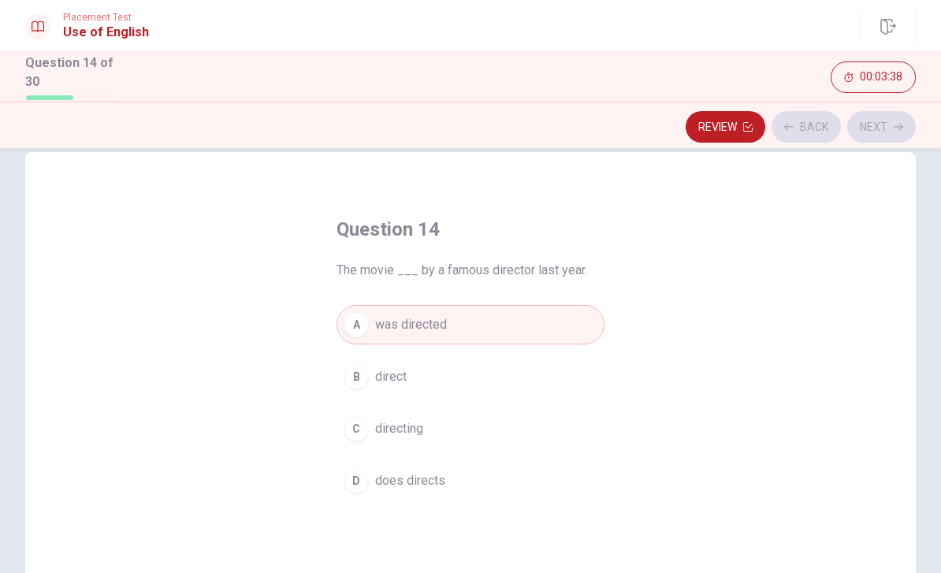
click at [898, 127] on div "Review Back Next" at bounding box center [470, 127] width 890 height 30
click at [897, 124] on icon "button" at bounding box center [897, 127] width 9 height 7
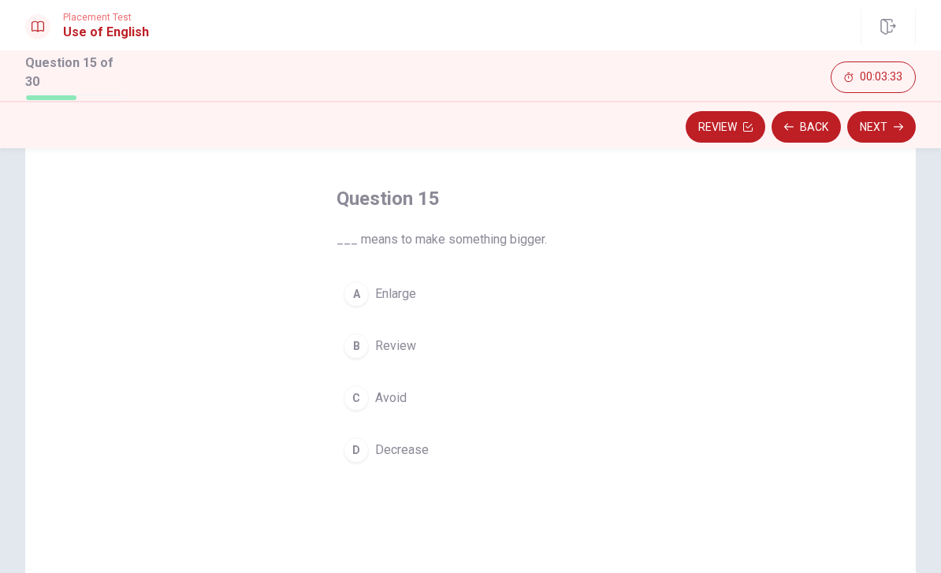
scroll to position [58, 0]
click at [356, 291] on div "A" at bounding box center [355, 293] width 25 height 25
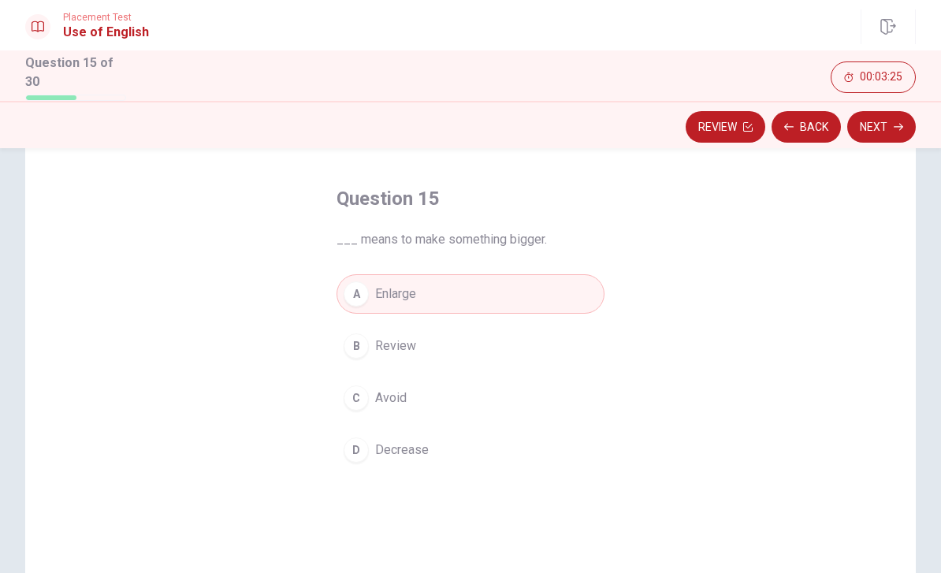
click at [888, 133] on button "Next" at bounding box center [881, 127] width 69 height 32
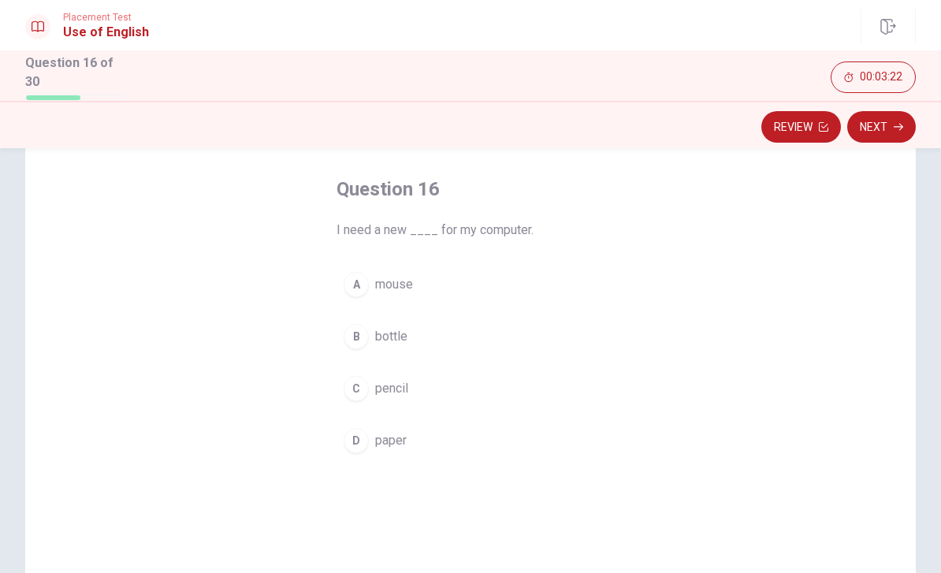
scroll to position [68, 0]
click at [353, 291] on div "A" at bounding box center [355, 284] width 25 height 25
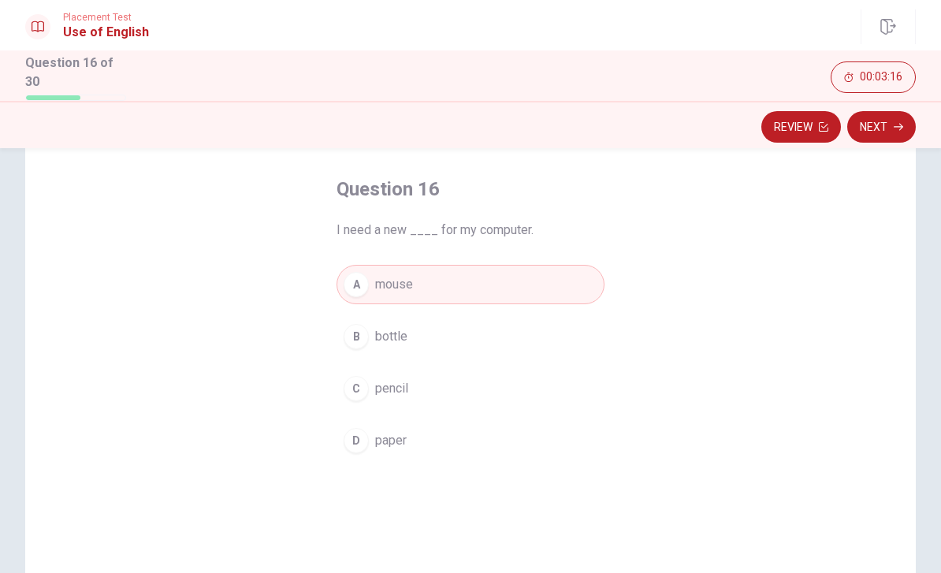
click at [883, 119] on button "Next" at bounding box center [881, 127] width 69 height 32
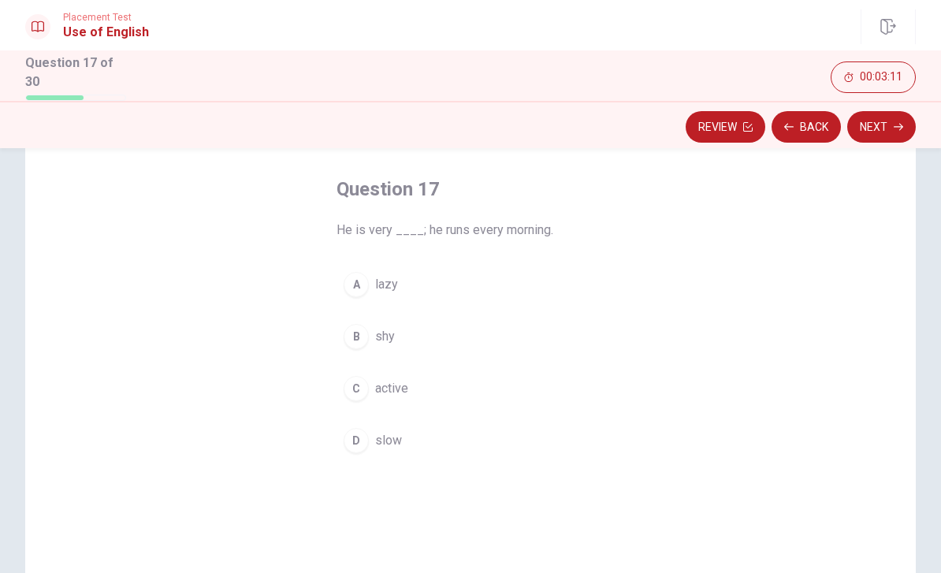
click at [360, 388] on div "C" at bounding box center [355, 388] width 25 height 25
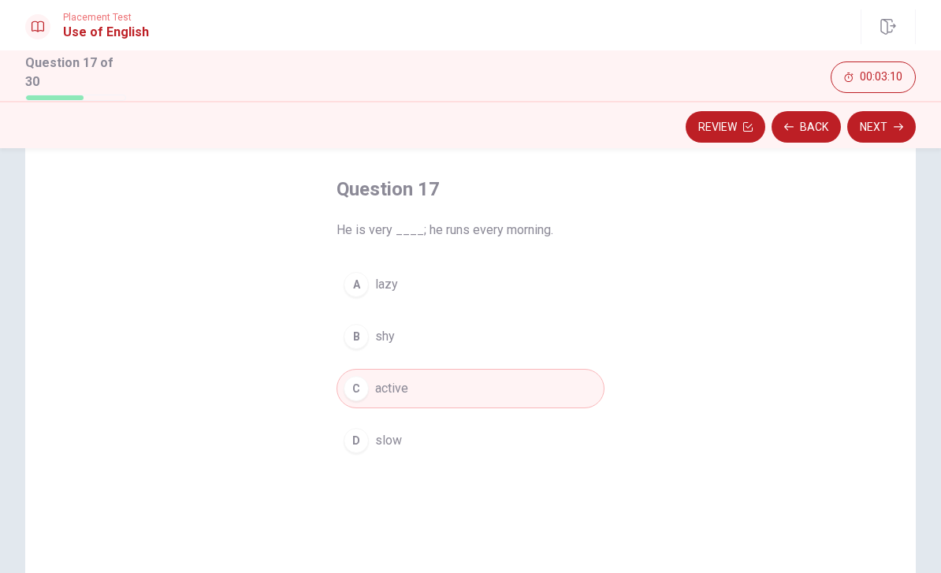
click at [890, 121] on button "Next" at bounding box center [881, 127] width 69 height 32
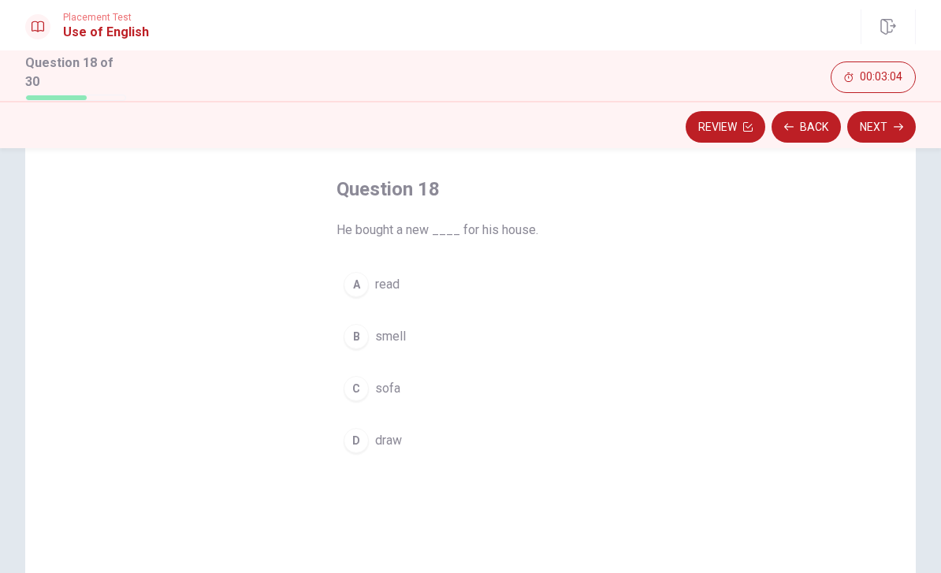
click at [343, 394] on button "C sofa" at bounding box center [470, 388] width 268 height 39
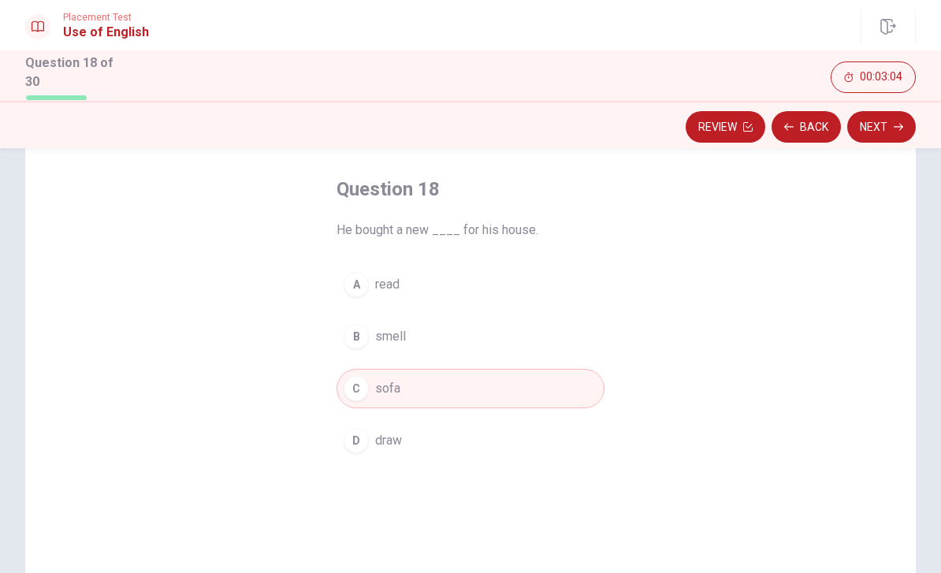
click at [886, 120] on button "Next" at bounding box center [881, 127] width 69 height 32
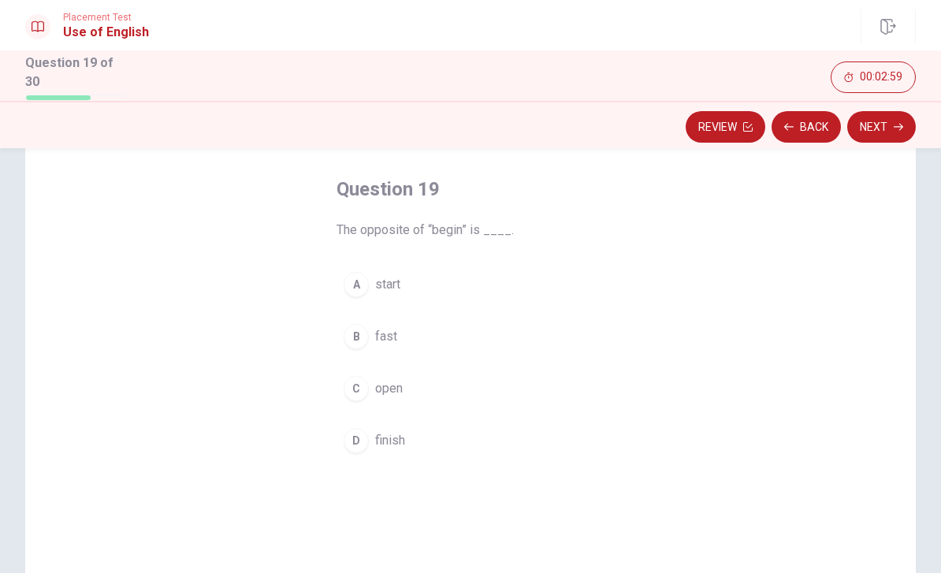
click at [354, 444] on div "D" at bounding box center [355, 440] width 25 height 25
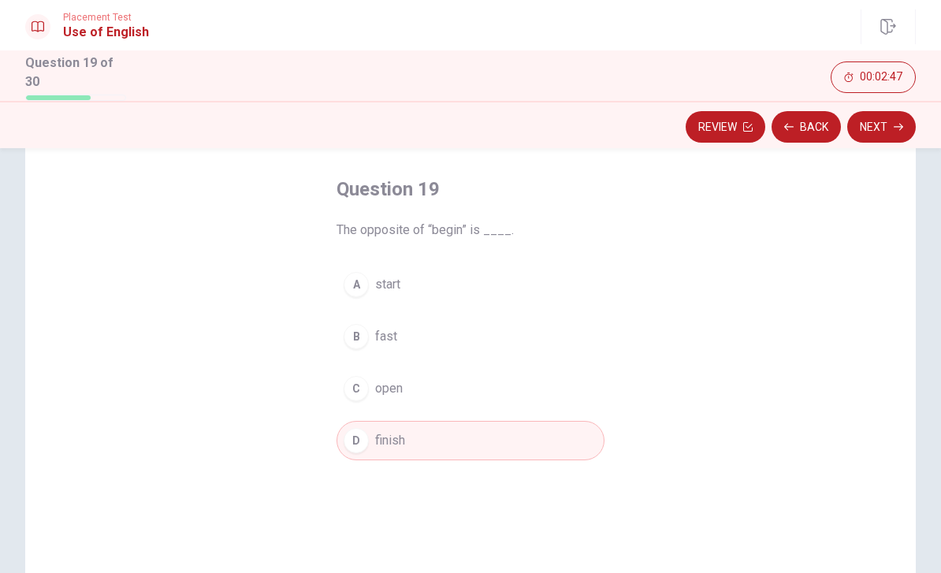
click at [889, 125] on button "Next" at bounding box center [881, 127] width 69 height 32
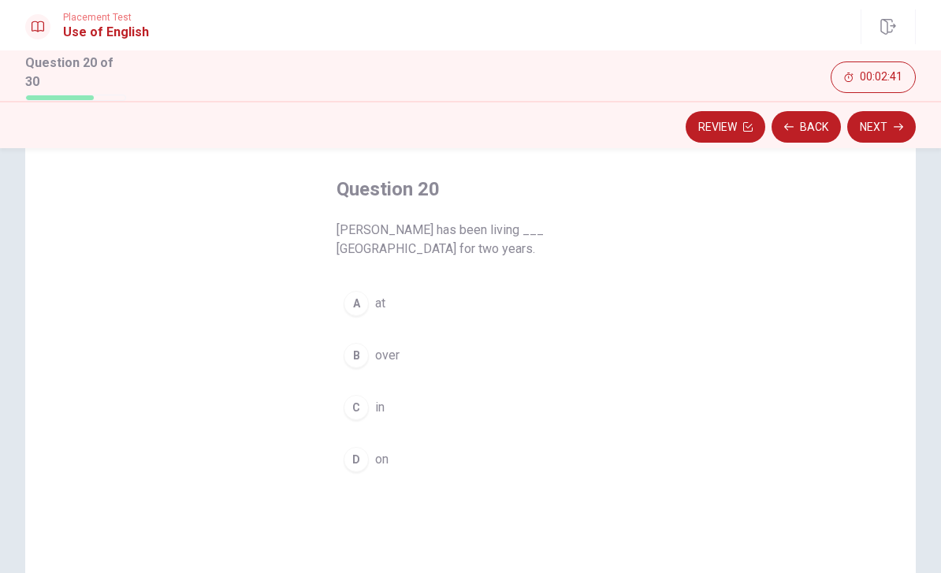
click at [353, 415] on div "C" at bounding box center [355, 407] width 25 height 25
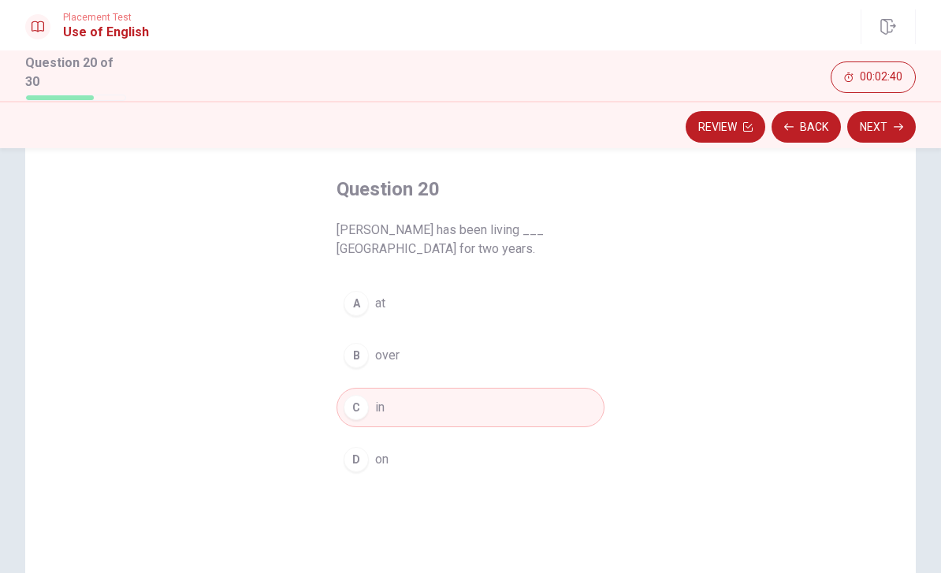
click at [885, 120] on button "Next" at bounding box center [881, 127] width 69 height 32
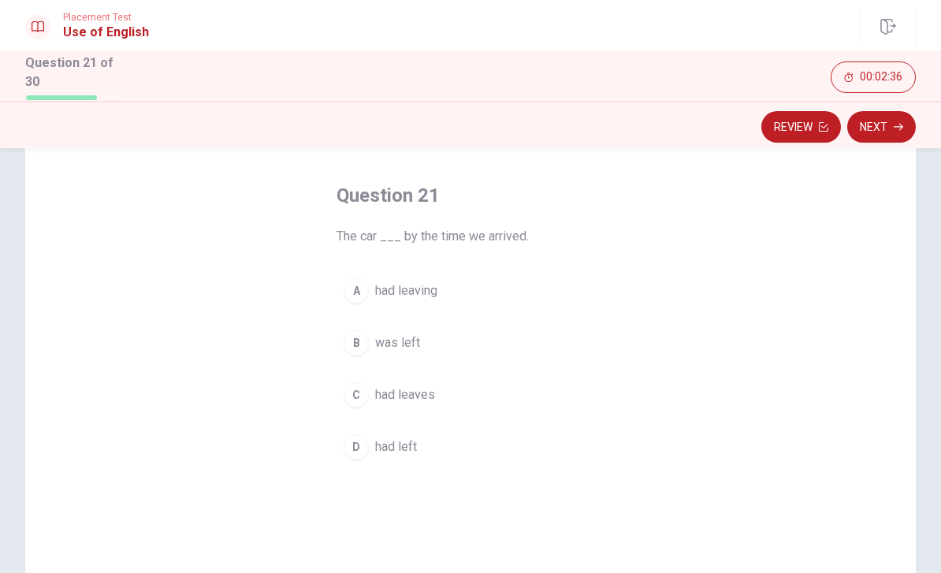
scroll to position [61, 0]
click at [693, 333] on div "Question 21 The car ___ by the time we arrived. A had leaving B was left C had …" at bounding box center [470, 392] width 890 height 547
click at [366, 347] on div "B" at bounding box center [355, 343] width 25 height 25
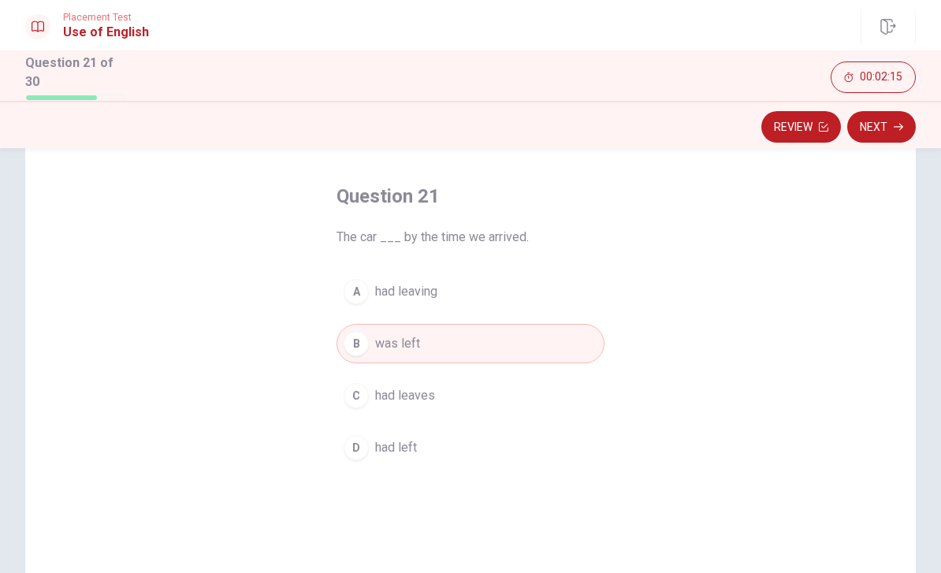
click at [893, 123] on icon "button" at bounding box center [897, 126] width 9 height 9
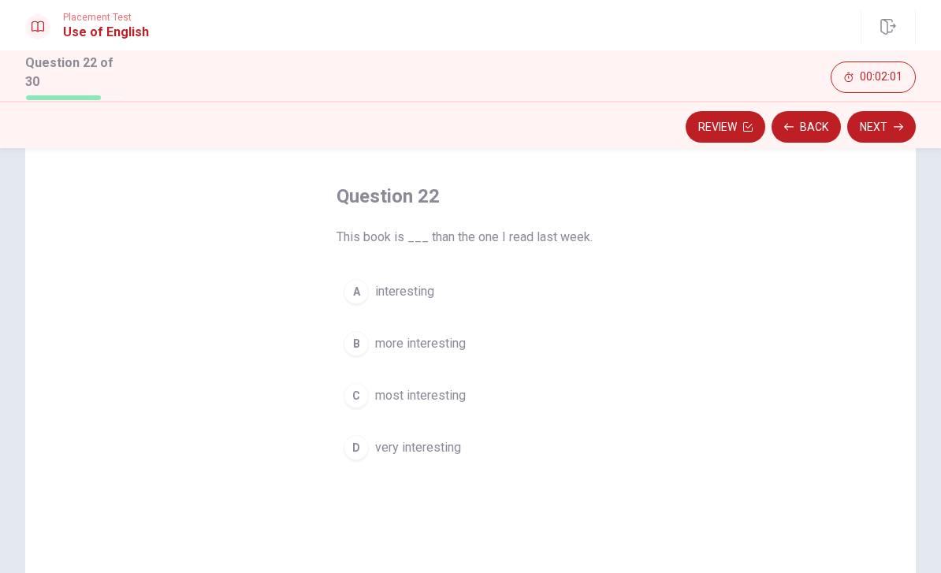
click at [358, 340] on div "B" at bounding box center [355, 343] width 25 height 25
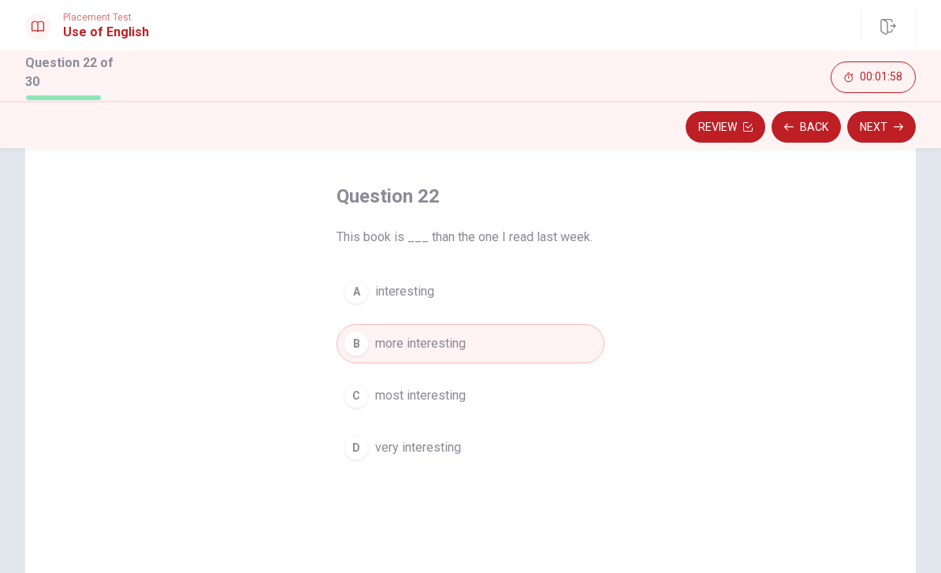
click at [904, 121] on button "Next" at bounding box center [881, 127] width 69 height 32
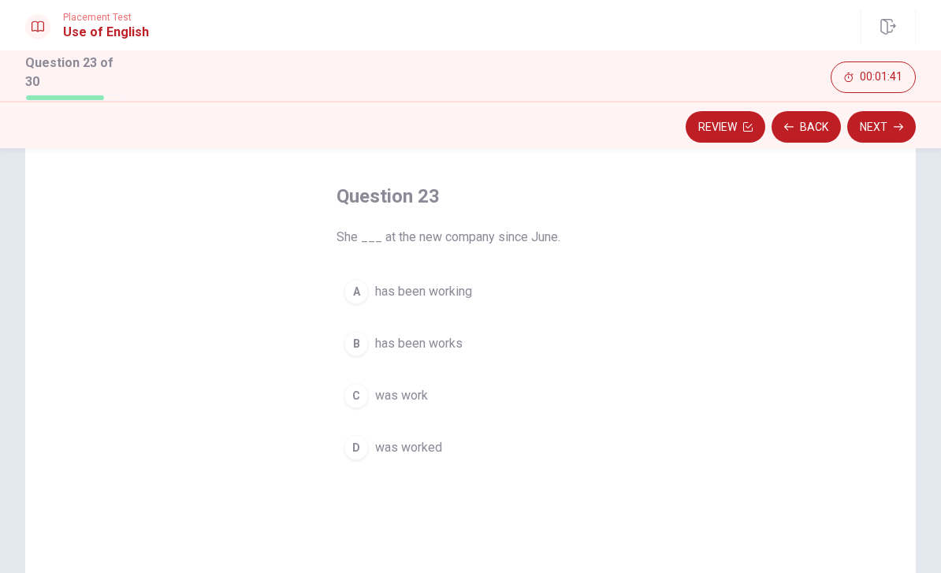
click at [357, 343] on div "B" at bounding box center [355, 343] width 25 height 25
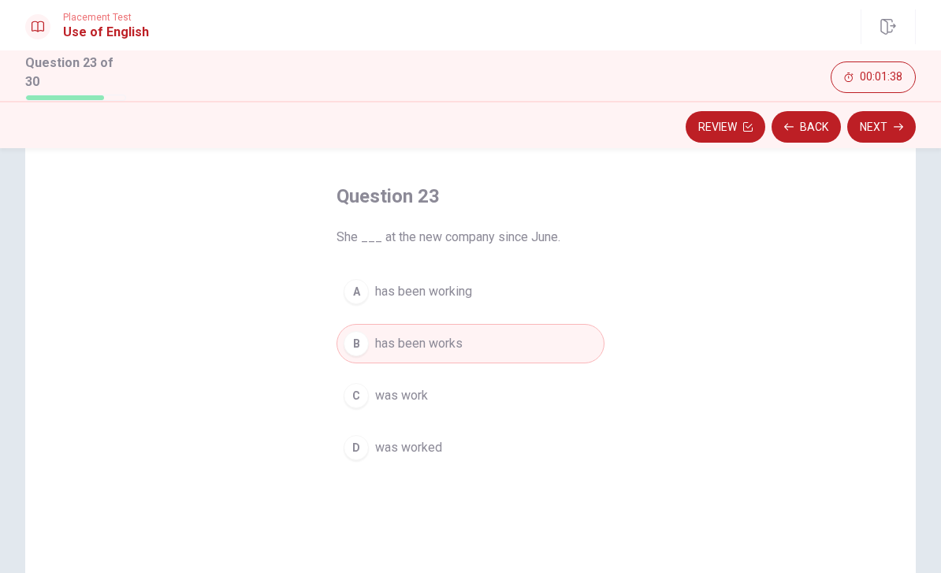
click at [455, 289] on span "has been working" at bounding box center [423, 291] width 97 height 19
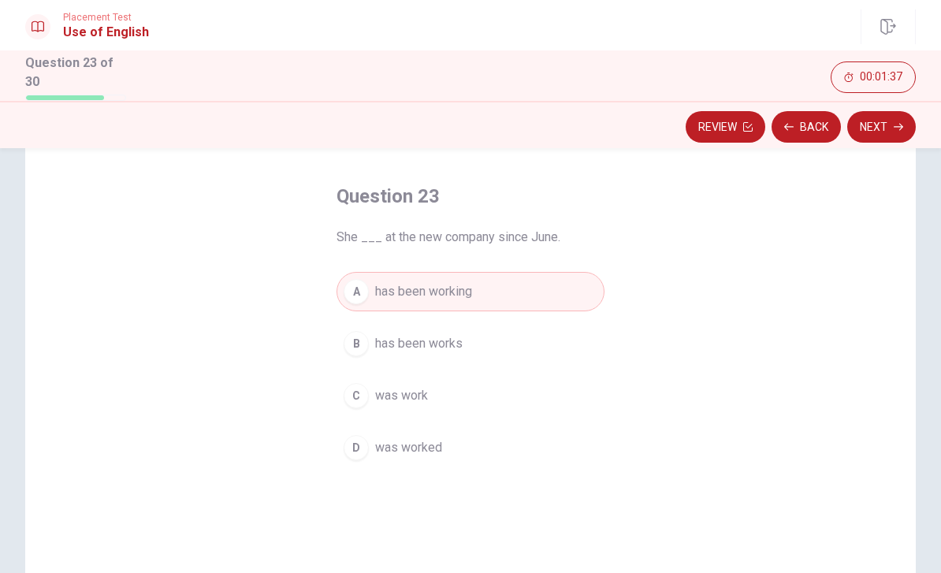
click at [893, 132] on button "Next" at bounding box center [881, 127] width 69 height 32
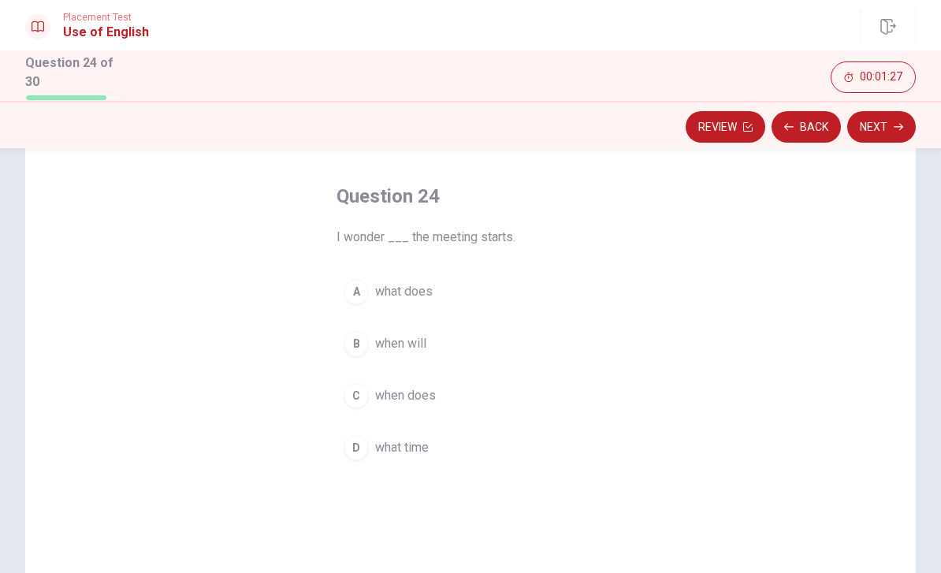
click at [718, 283] on div "Question 24 I wonder ___ the meeting starts. A what does B when will C when doe…" at bounding box center [470, 392] width 890 height 547
click at [406, 291] on span "what does" at bounding box center [404, 291] width 58 height 19
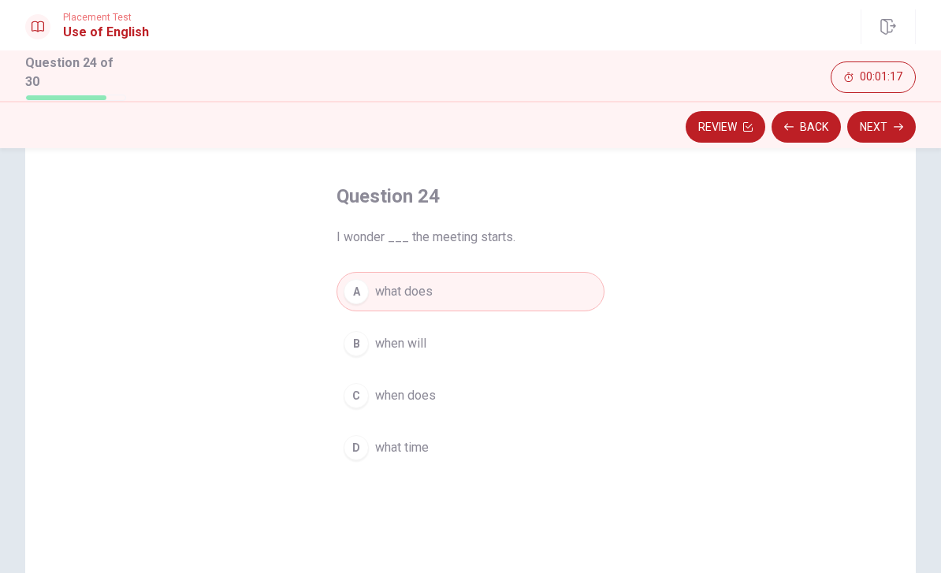
click at [495, 343] on button "B when will" at bounding box center [470, 343] width 268 height 39
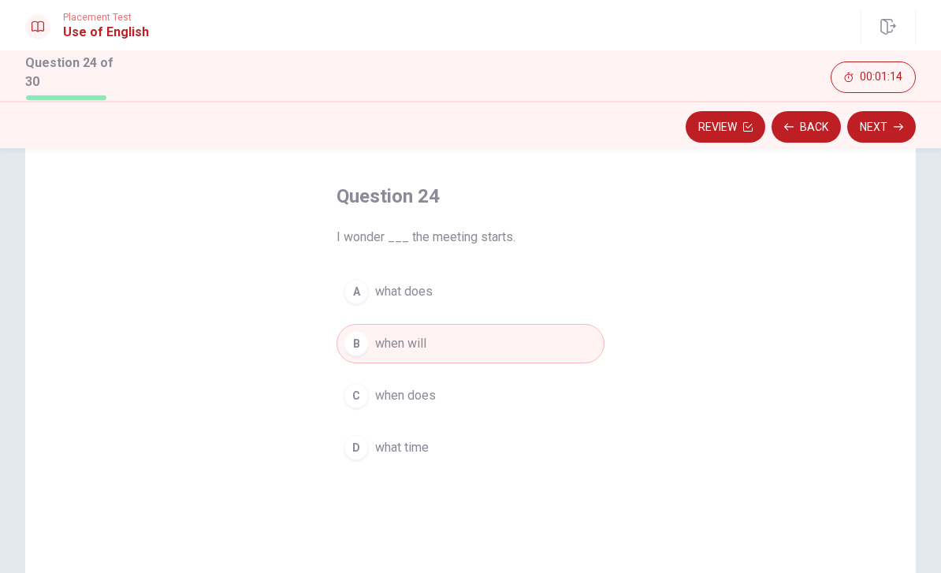
click at [454, 440] on button "D what time" at bounding box center [470, 447] width 268 height 39
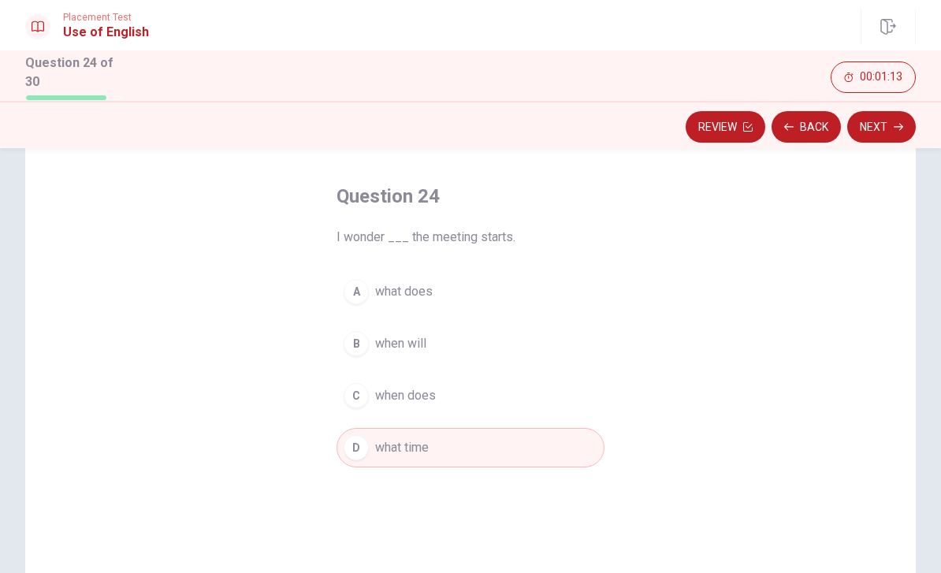
click at [890, 126] on button "Next" at bounding box center [881, 127] width 69 height 32
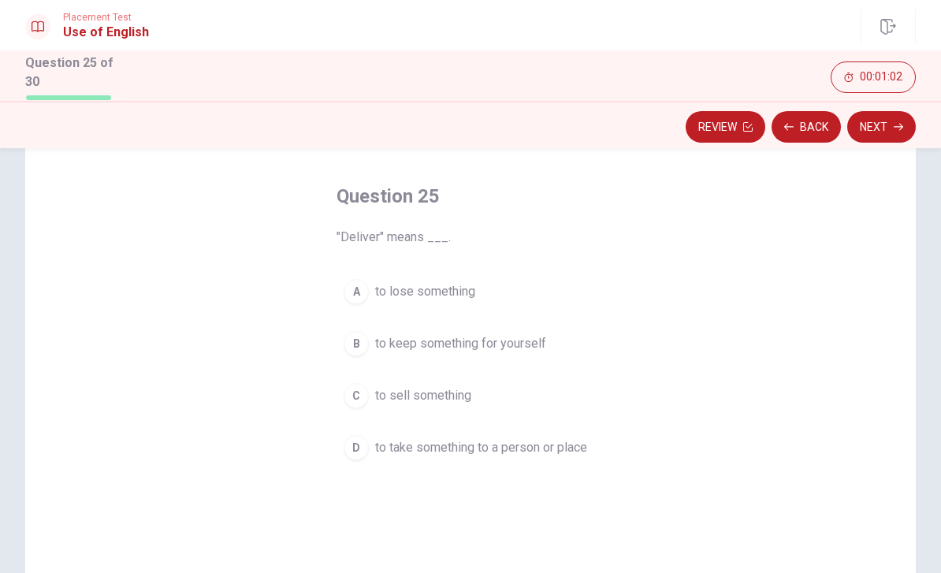
click at [586, 447] on span "to take something to a person or place" at bounding box center [481, 447] width 212 height 19
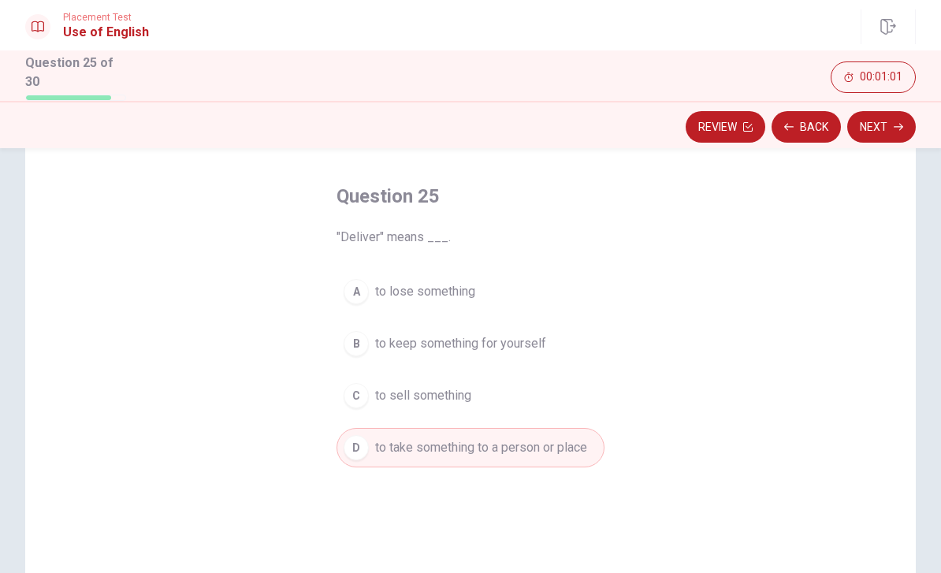
click at [892, 124] on button "Next" at bounding box center [881, 127] width 69 height 32
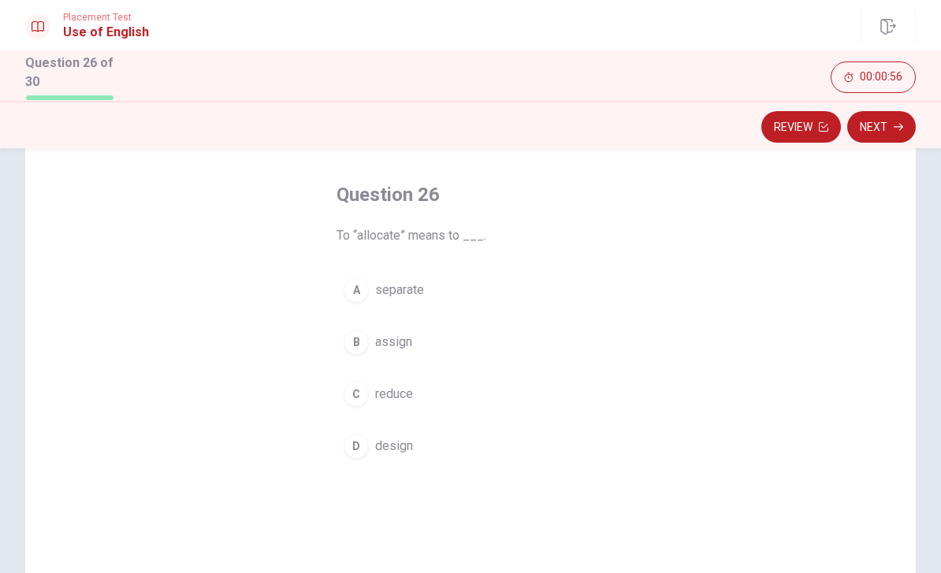
scroll to position [62, 0]
click at [367, 444] on div "D" at bounding box center [355, 445] width 25 height 25
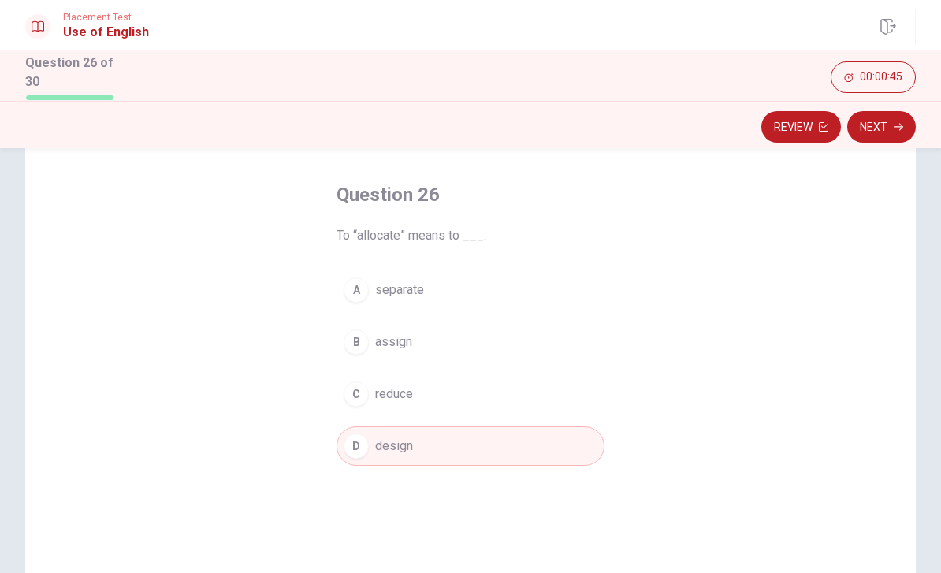
click at [392, 295] on span "separate" at bounding box center [399, 289] width 49 height 19
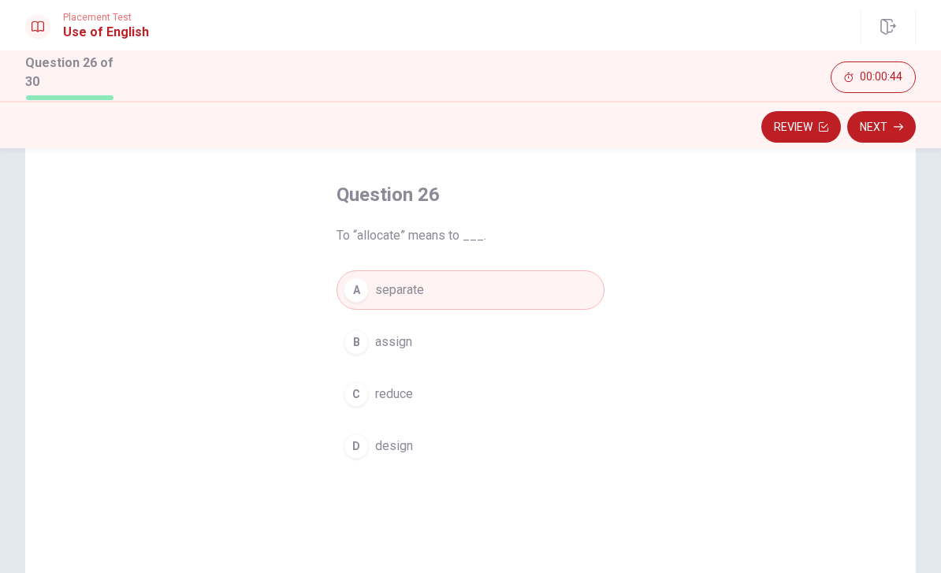
click at [898, 113] on button "Next" at bounding box center [881, 127] width 69 height 32
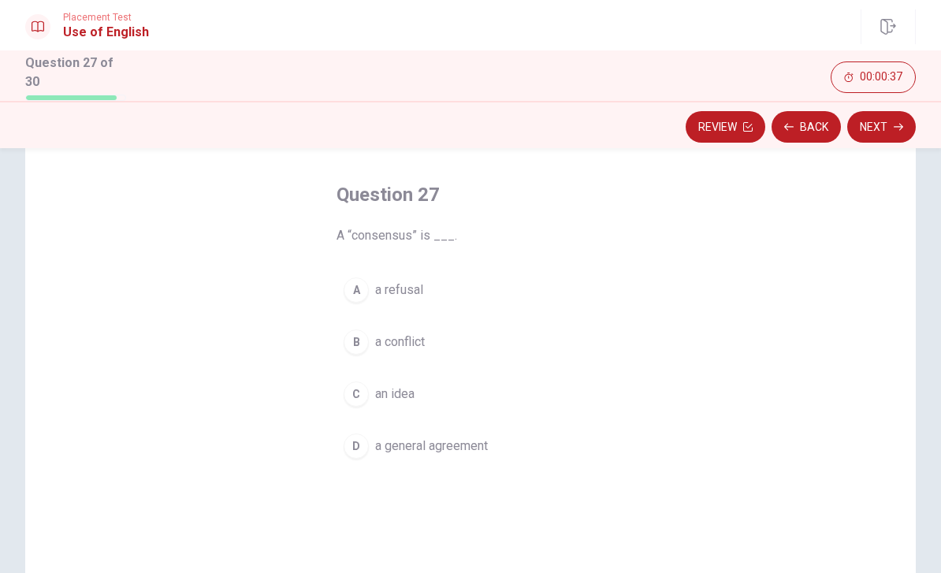
click at [411, 342] on span "a conflict" at bounding box center [400, 341] width 50 height 19
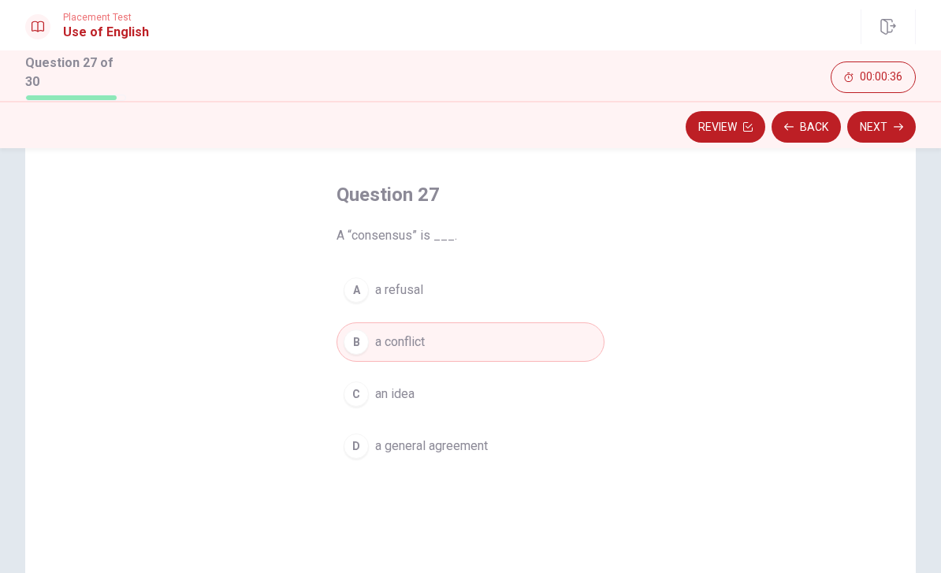
click at [881, 127] on button "Next" at bounding box center [881, 127] width 69 height 32
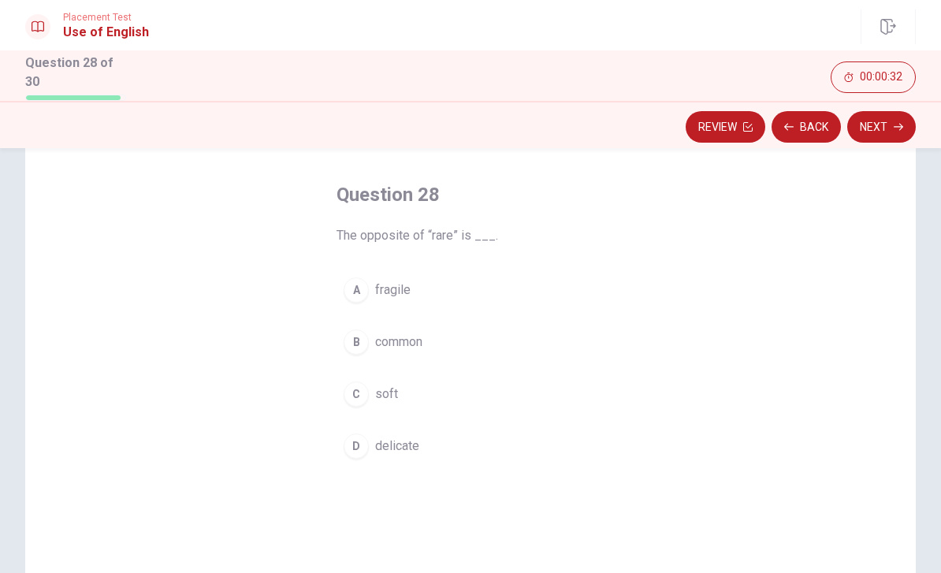
click at [422, 344] on span "common" at bounding box center [398, 341] width 47 height 19
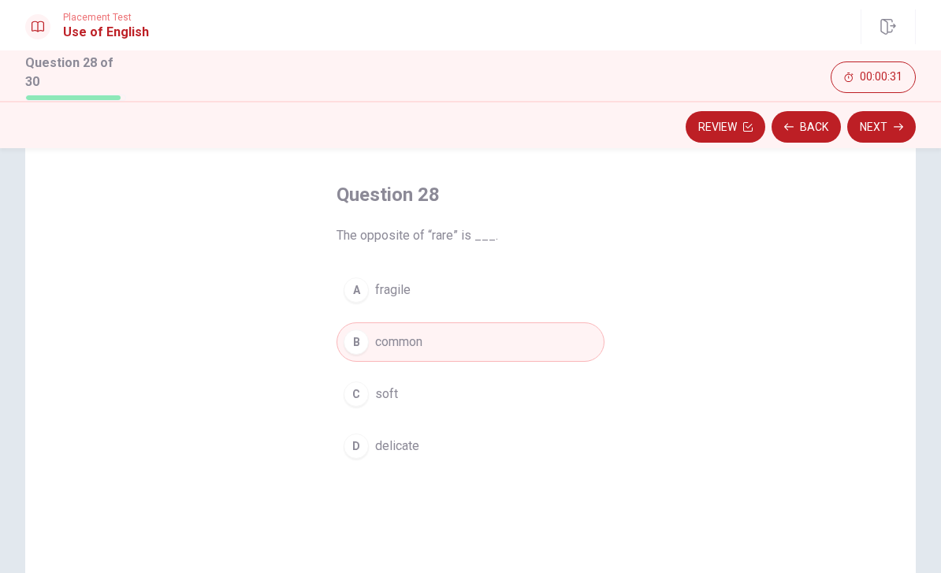
click at [892, 124] on button "Next" at bounding box center [881, 127] width 69 height 32
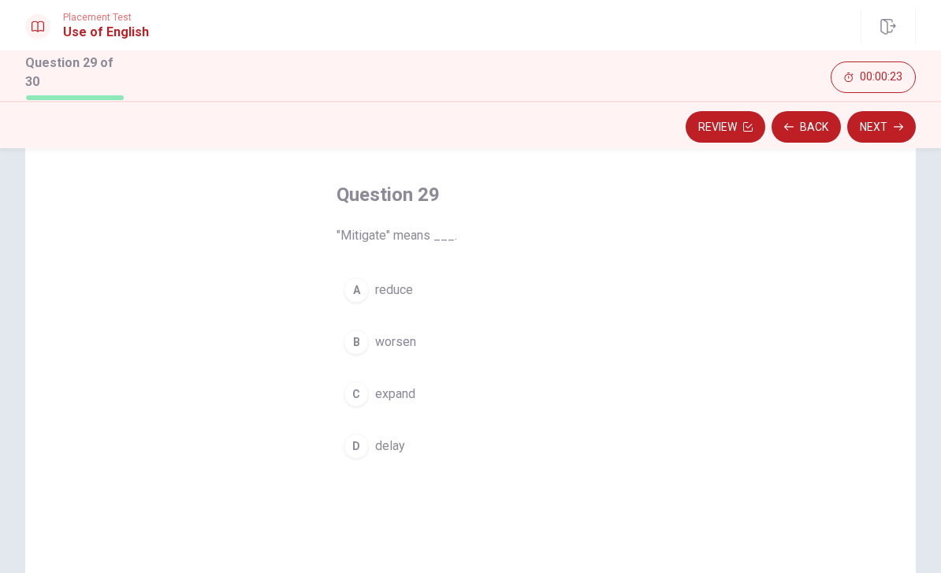
click at [473, 344] on button "B worsen" at bounding box center [470, 341] width 268 height 39
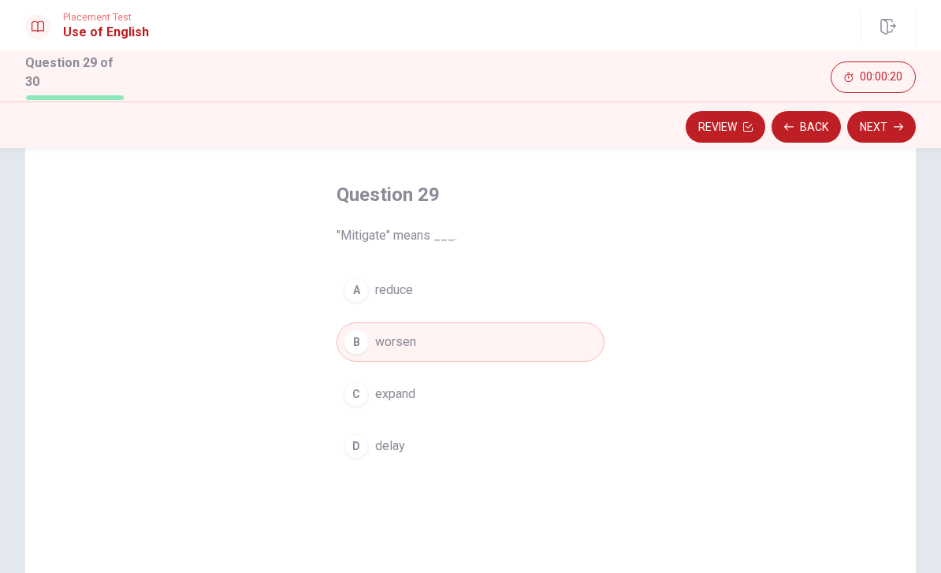
click at [895, 123] on icon "button" at bounding box center [897, 126] width 9 height 9
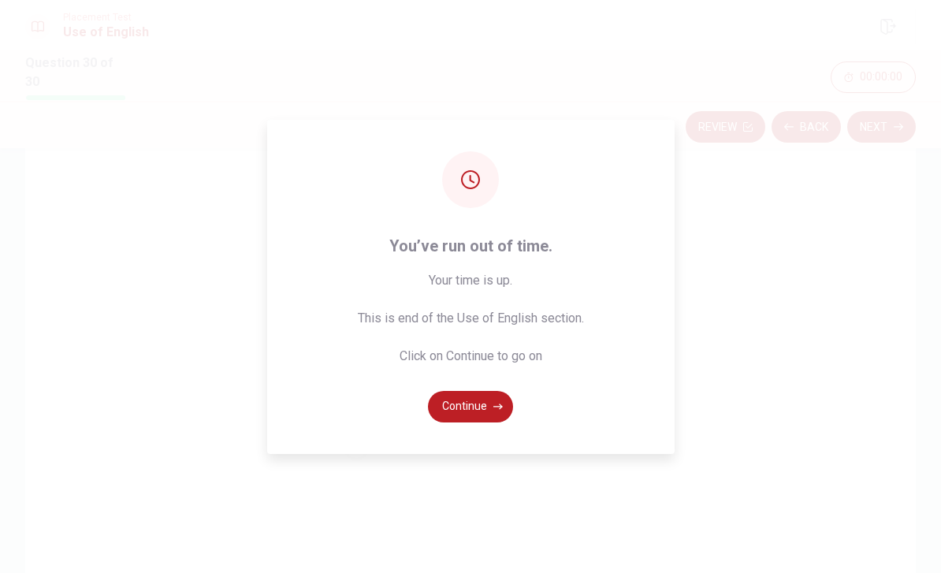
click at [489, 422] on button "Continue" at bounding box center [470, 407] width 85 height 32
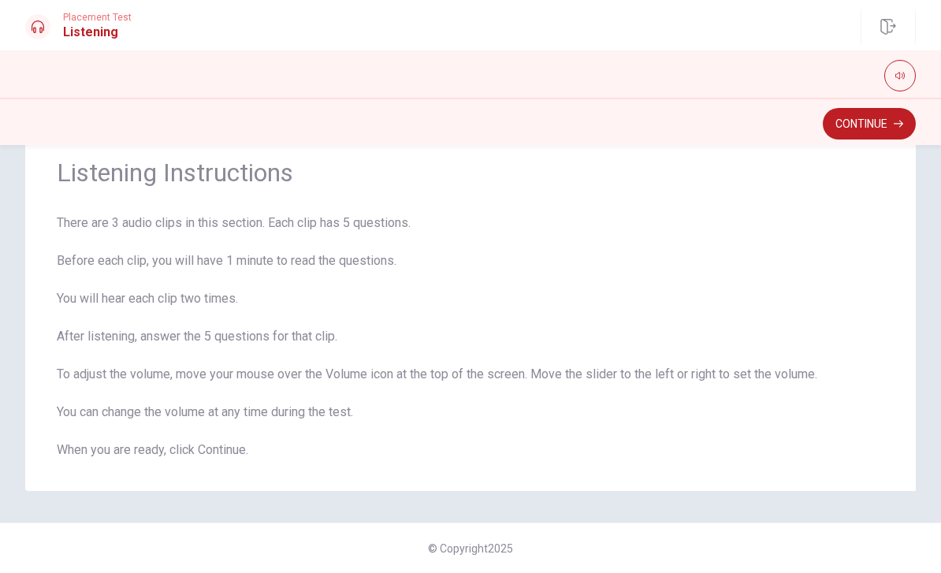
scroll to position [51, 0]
click at [867, 131] on button "Continue" at bounding box center [868, 124] width 93 height 32
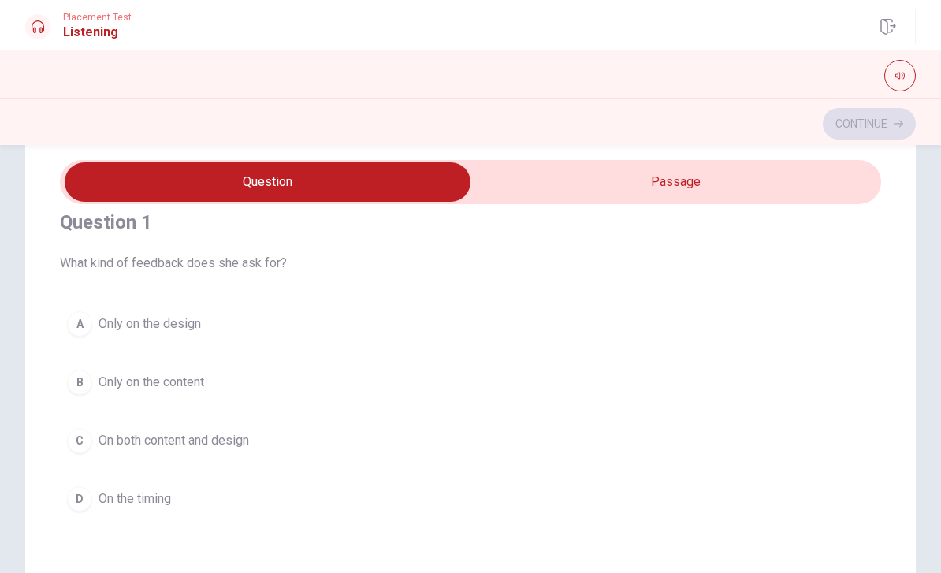
scroll to position [20, 0]
type input "8"
click at [826, 175] on input "checkbox" at bounding box center [267, 181] width 1231 height 39
checkbox input "true"
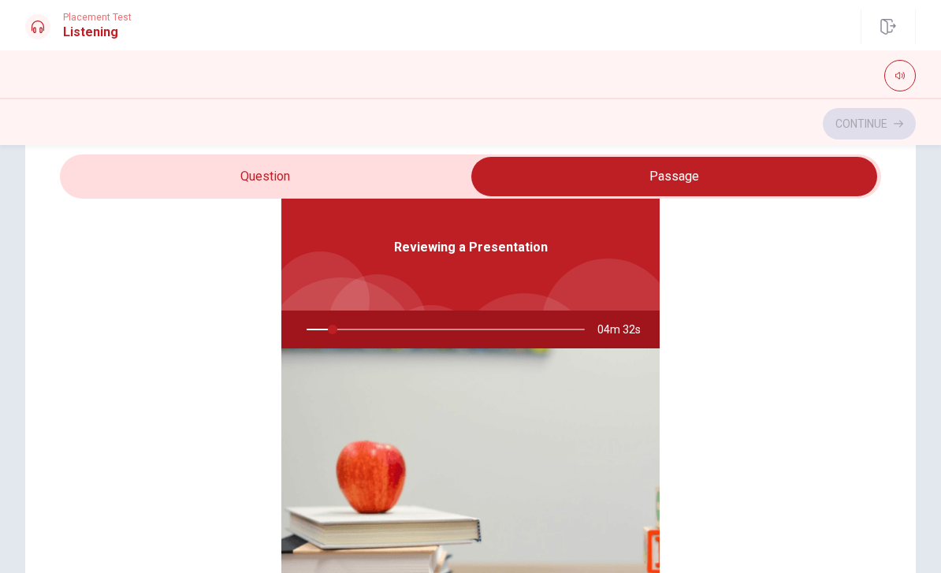
scroll to position [32, 0]
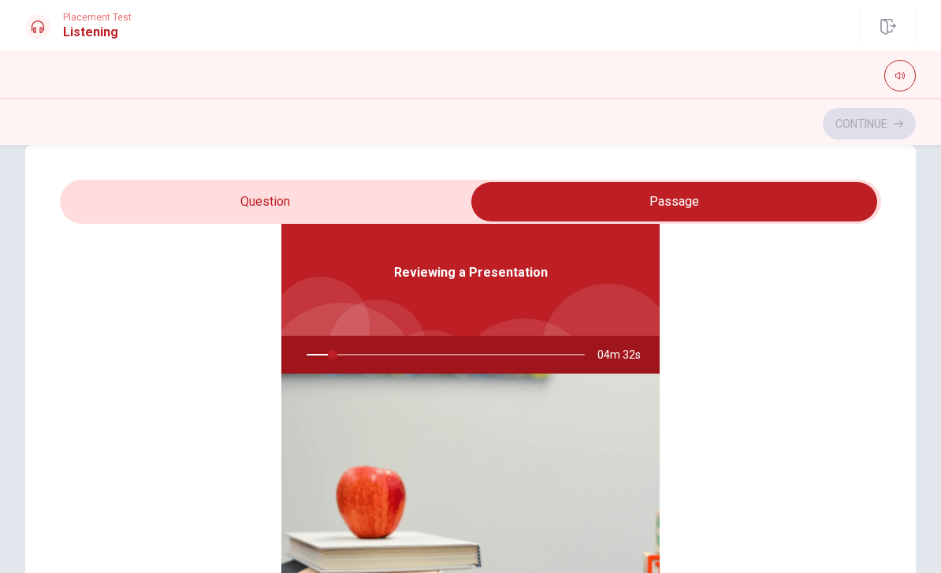
type input "10"
click at [200, 197] on input "checkbox" at bounding box center [673, 201] width 1231 height 39
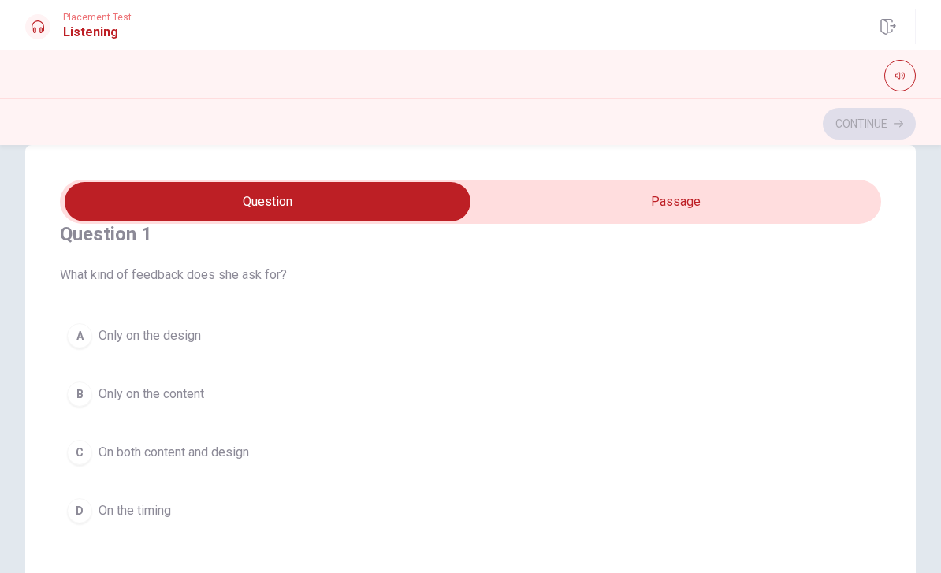
scroll to position [29, 0]
click at [792, 206] on input "checkbox" at bounding box center [267, 201] width 1231 height 39
checkbox input "true"
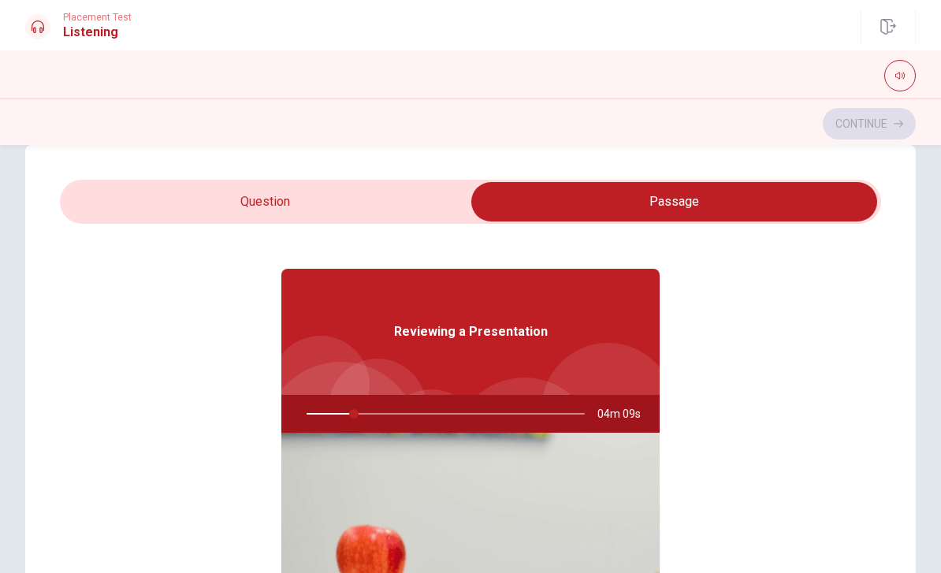
type input "17"
click at [165, 193] on input "checkbox" at bounding box center [673, 201] width 1231 height 39
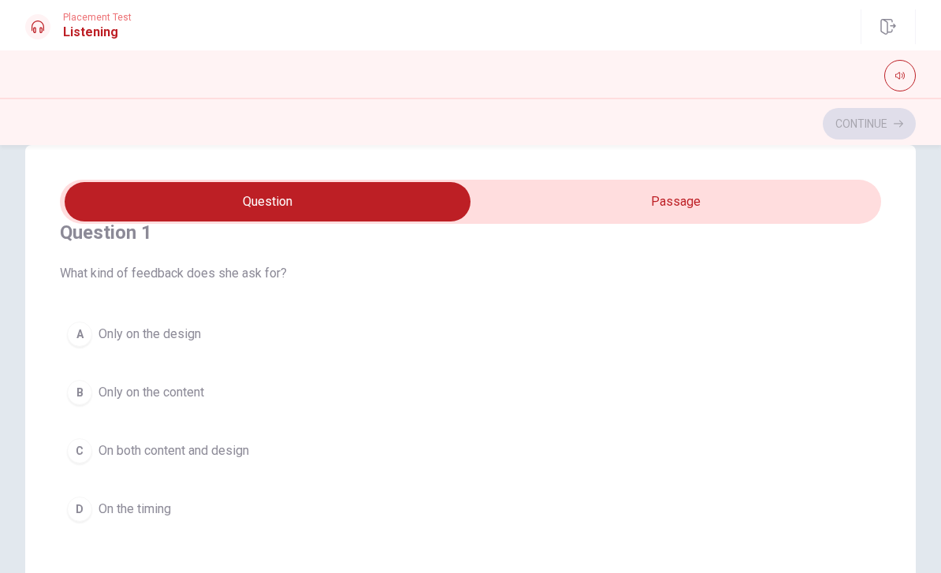
click at [809, 254] on div "Question 1 What kind of feedback does she ask for?" at bounding box center [470, 251] width 821 height 63
click at [903, 71] on icon "button" at bounding box center [899, 75] width 9 height 9
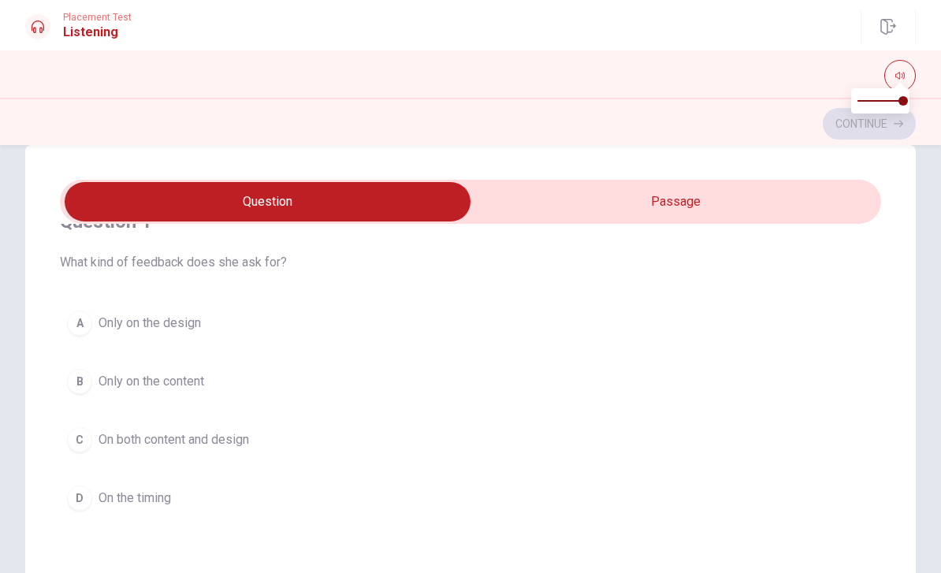
scroll to position [42, 0]
click at [735, 205] on input "checkbox" at bounding box center [267, 201] width 1231 height 39
checkbox input "true"
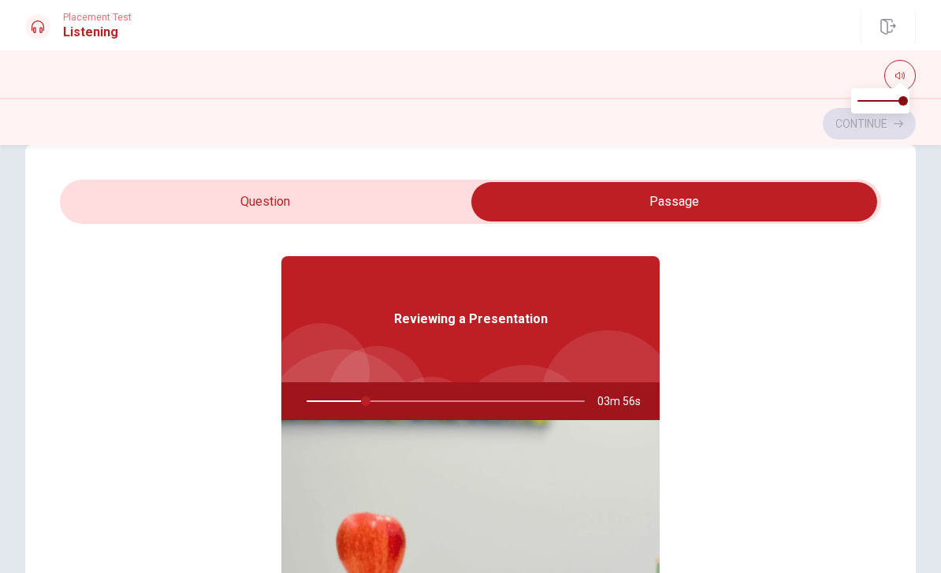
type input "22"
click at [403, 206] on input "checkbox" at bounding box center [673, 201] width 1231 height 39
checkbox input "false"
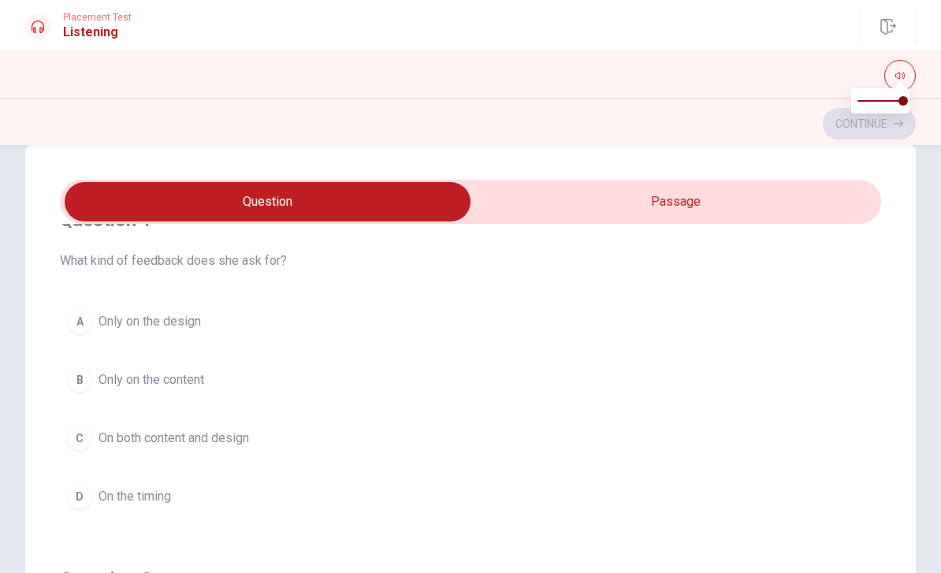
click at [210, 255] on span "What kind of feedback does she ask for?" at bounding box center [470, 260] width 821 height 19
click at [178, 321] on span "Only on the design" at bounding box center [149, 321] width 102 height 19
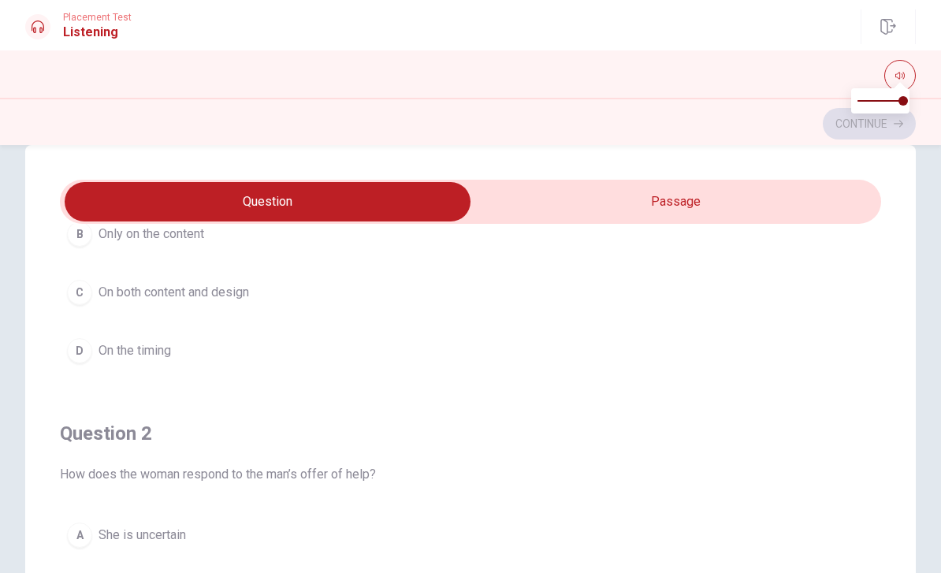
scroll to position [206, 0]
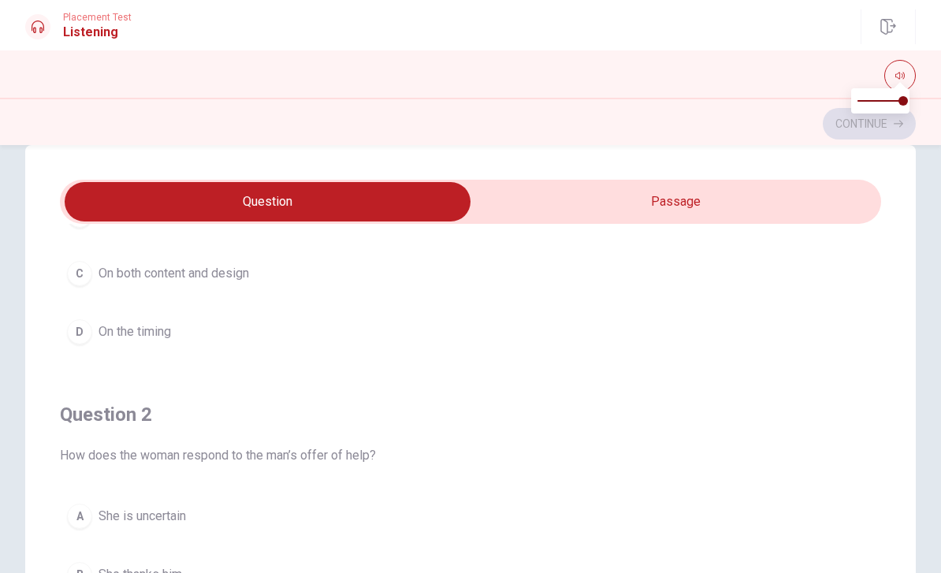
click at [150, 341] on button "D On the timing" at bounding box center [470, 331] width 821 height 39
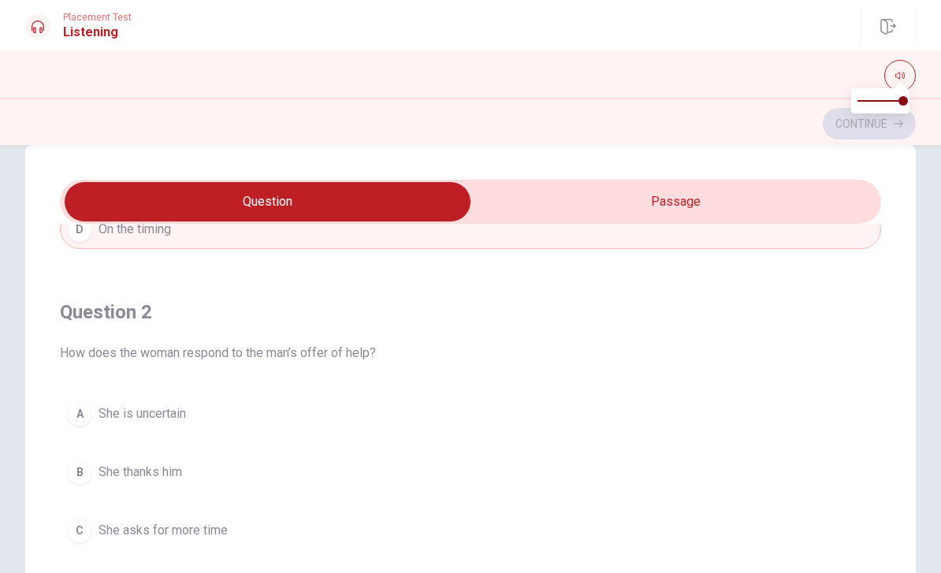
scroll to position [326, 0]
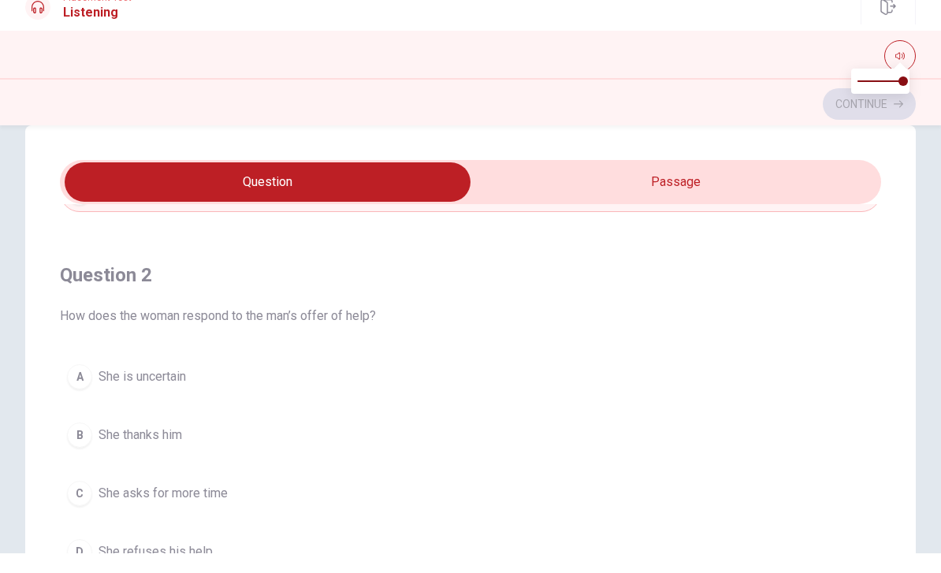
type input "24"
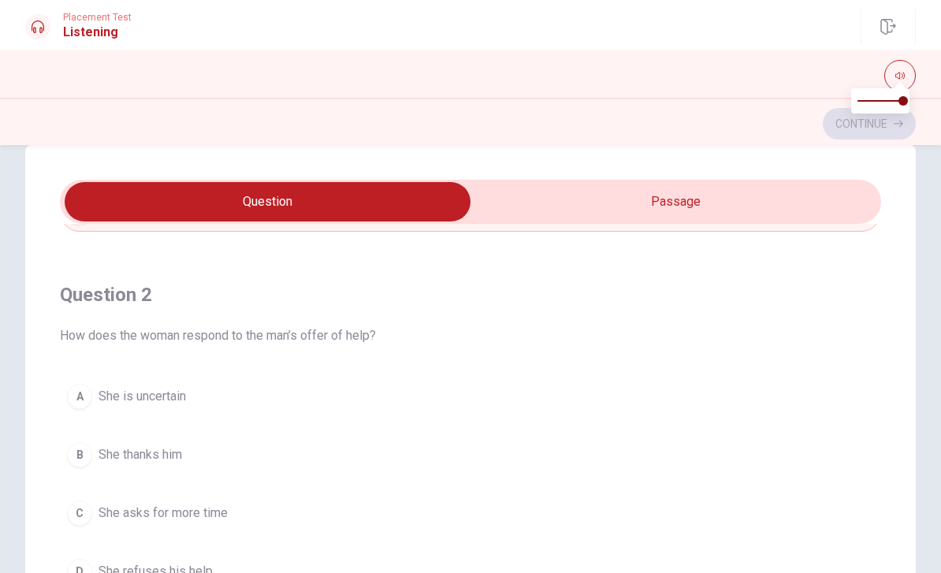
click at [680, 209] on input "checkbox" at bounding box center [267, 201] width 1231 height 39
checkbox input "true"
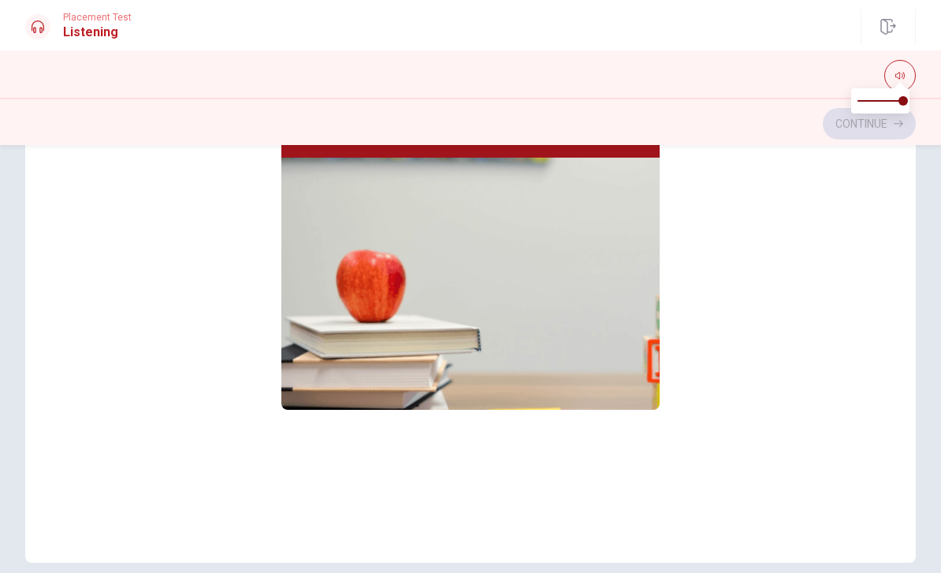
scroll to position [248, 0]
click at [571, 343] on img at bounding box center [470, 283] width 378 height 252
click at [545, 321] on img at bounding box center [470, 283] width 378 height 252
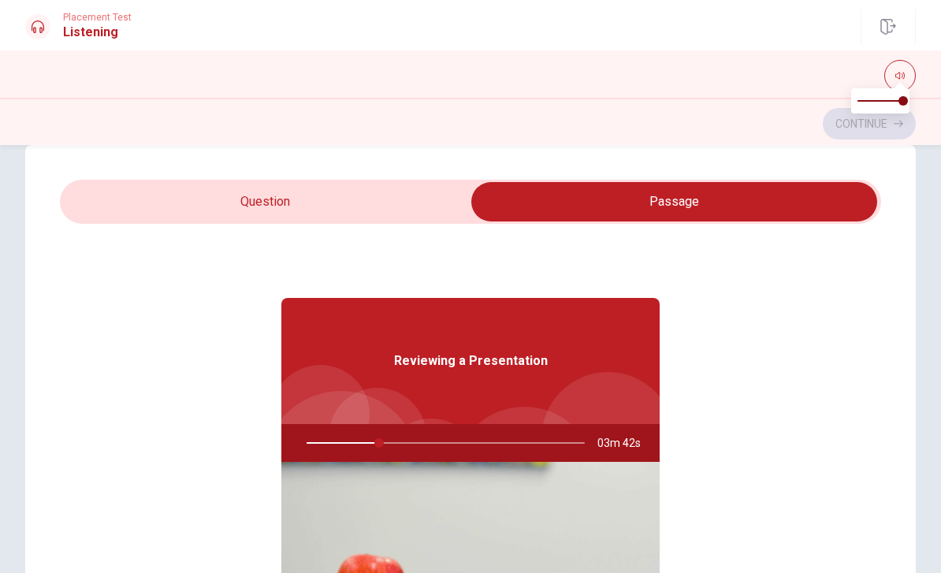
scroll to position [32, 0]
type input "26"
click at [396, 194] on input "checkbox" at bounding box center [673, 201] width 1231 height 39
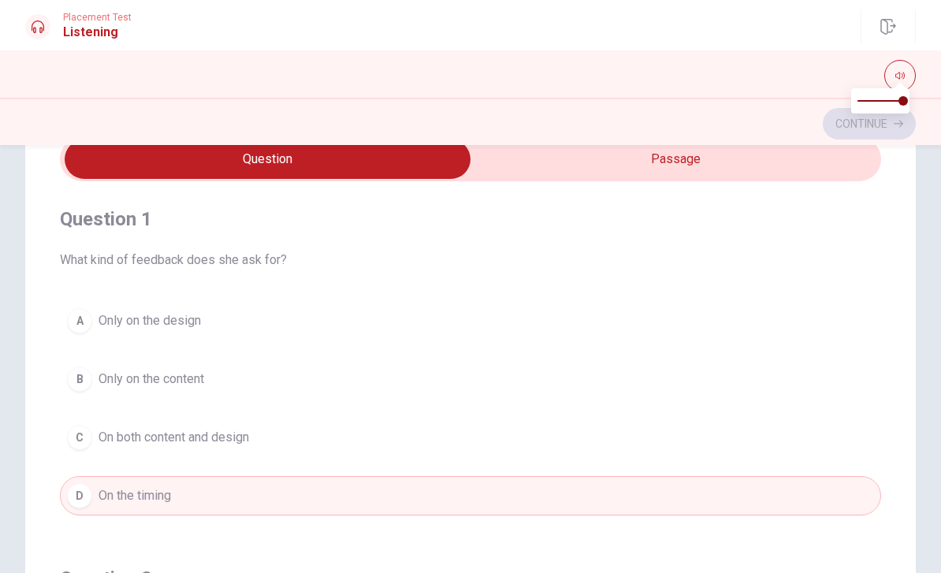
scroll to position [74, 0]
click at [269, 440] on button "C On both content and design" at bounding box center [470, 437] width 821 height 39
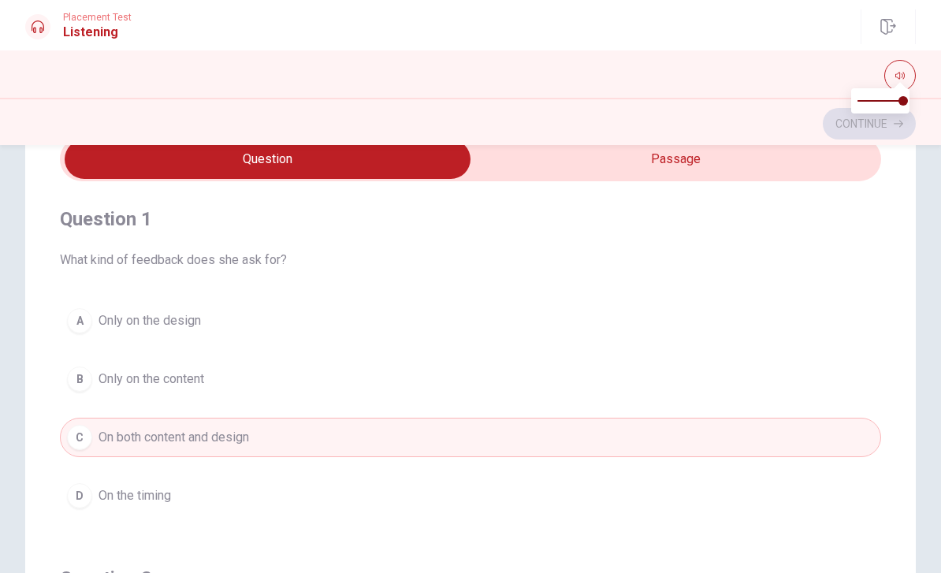
scroll to position [2, 0]
click at [710, 310] on button "A Only on the design" at bounding box center [470, 318] width 821 height 39
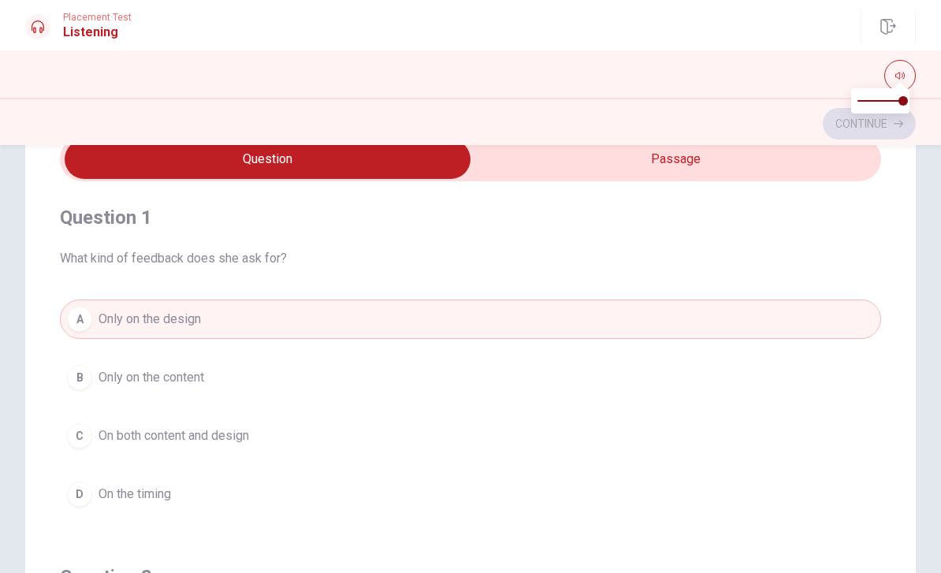
click at [685, 426] on button "C On both content and design" at bounding box center [470, 435] width 821 height 39
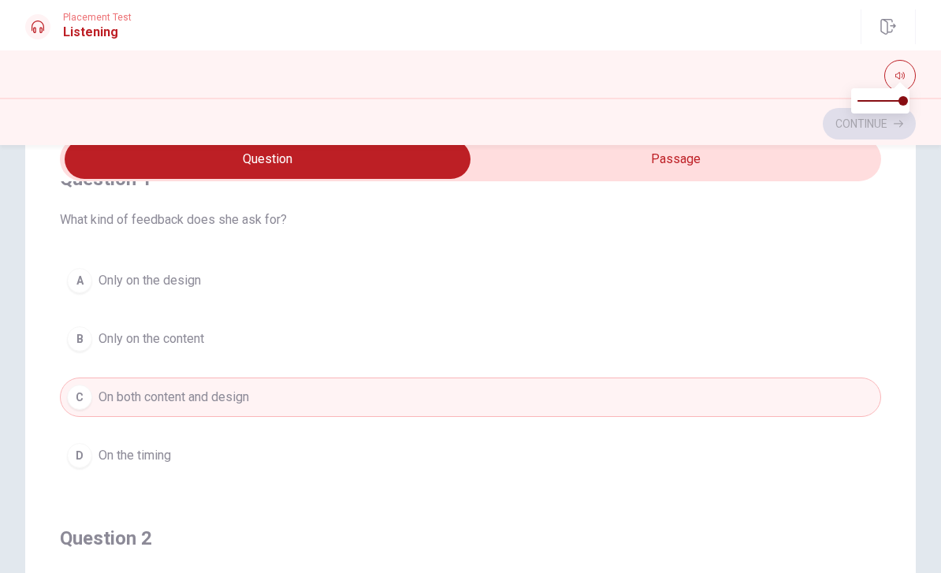
scroll to position [49, 0]
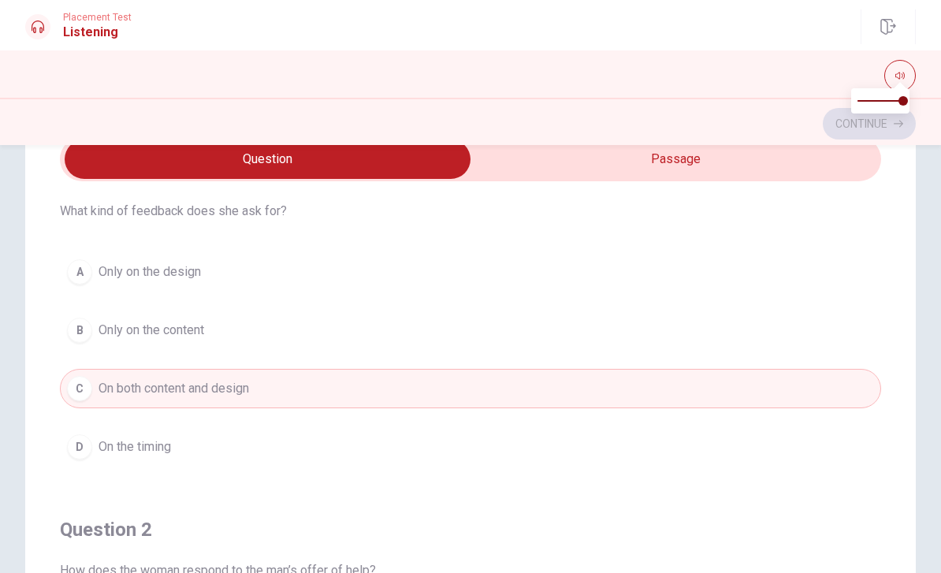
click at [704, 254] on button "A Only on the design" at bounding box center [470, 271] width 821 height 39
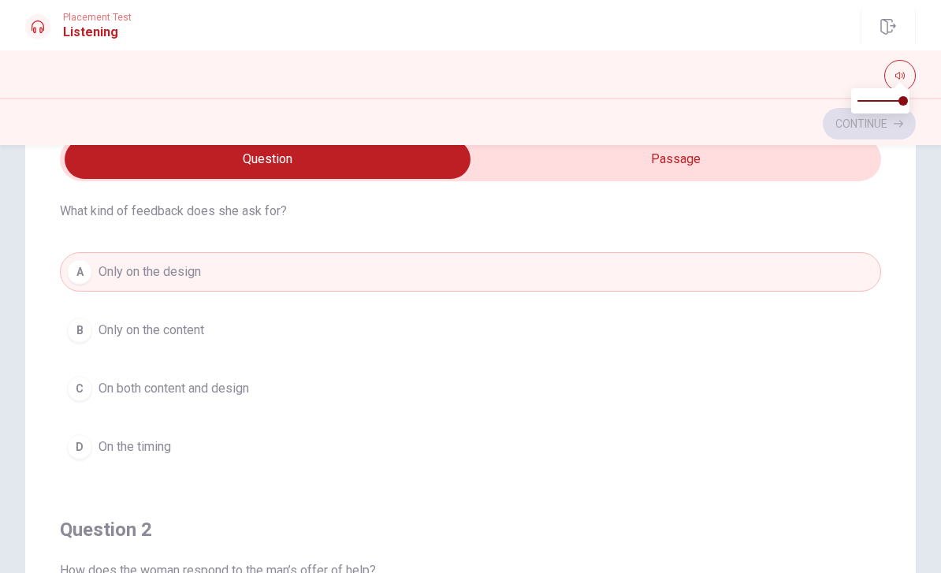
click at [694, 379] on button "C On both content and design" at bounding box center [470, 388] width 821 height 39
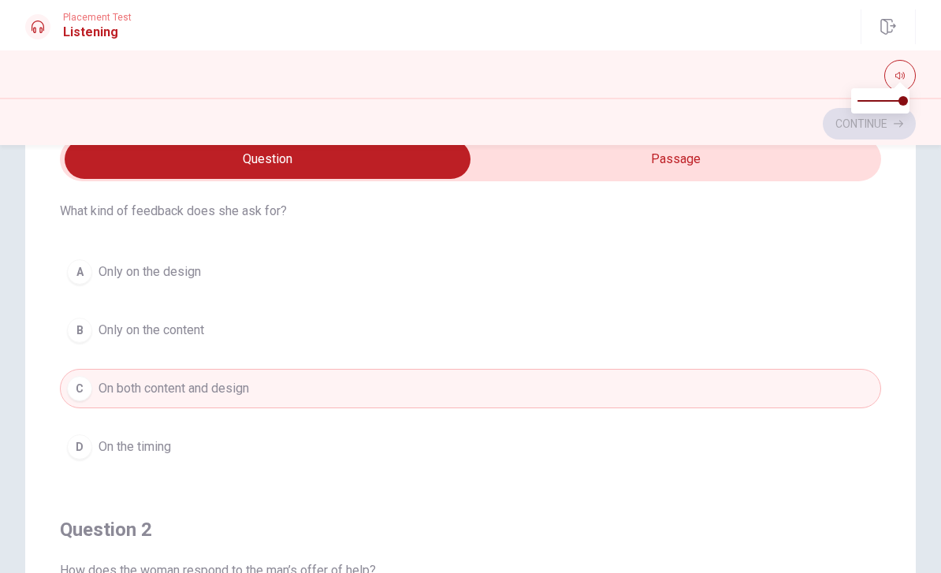
click at [690, 286] on button "A Only on the design" at bounding box center [470, 271] width 821 height 39
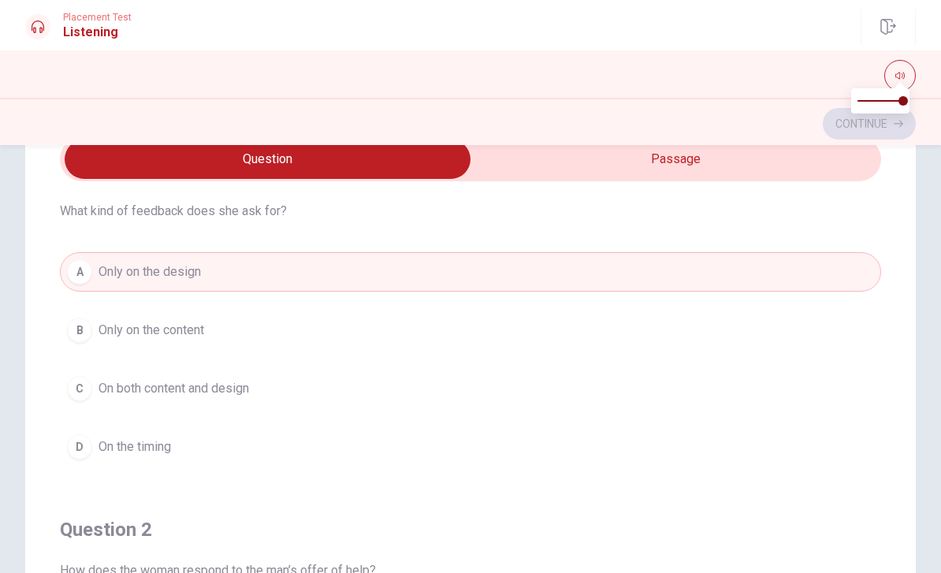
click at [666, 398] on button "C On both content and design" at bounding box center [470, 388] width 821 height 39
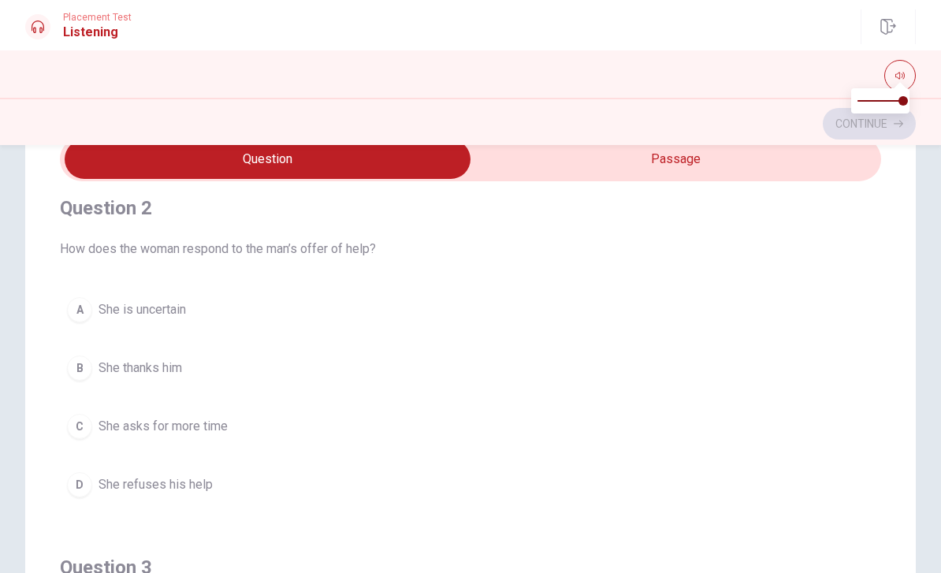
scroll to position [369, 0]
click at [737, 155] on input "checkbox" at bounding box center [267, 158] width 1231 height 39
checkbox input "true"
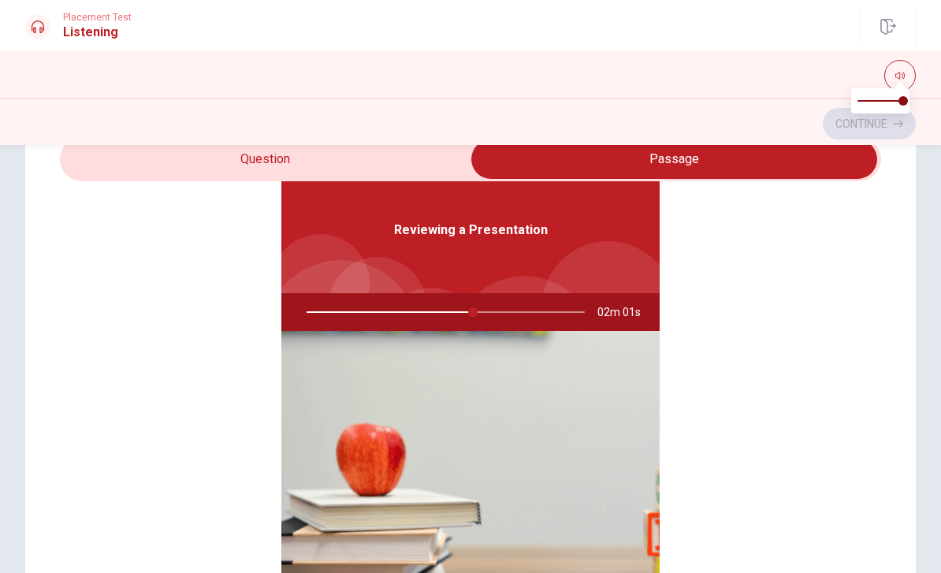
type input "60"
click at [388, 161] on input "checkbox" at bounding box center [673, 158] width 1231 height 39
checkbox input "false"
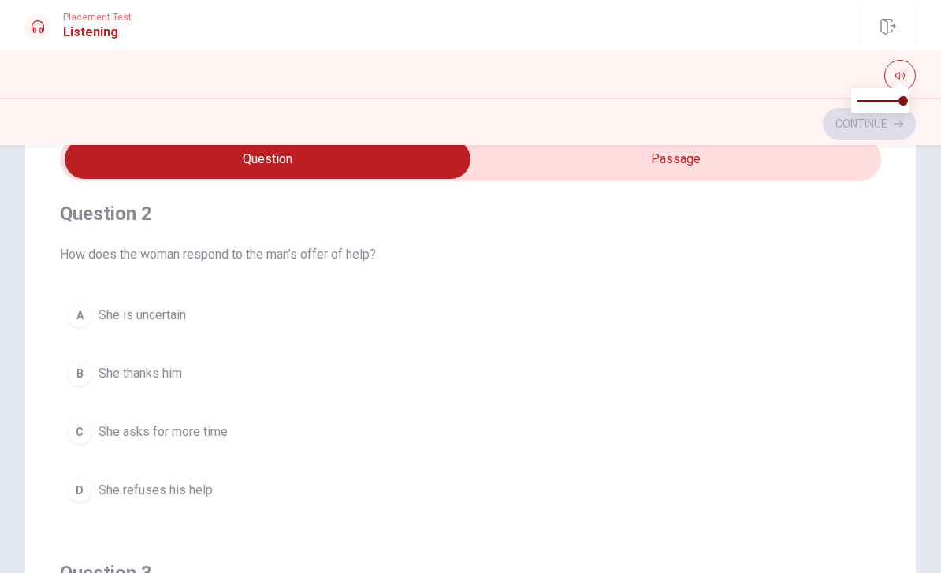
scroll to position [366, 0]
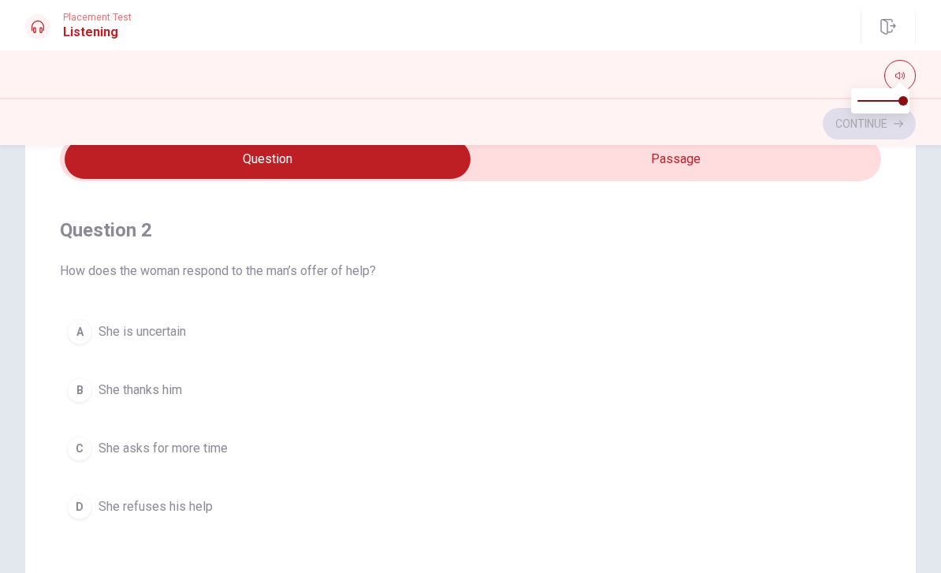
type input "67"
click at [766, 161] on input "checkbox" at bounding box center [267, 158] width 1231 height 39
checkbox input "true"
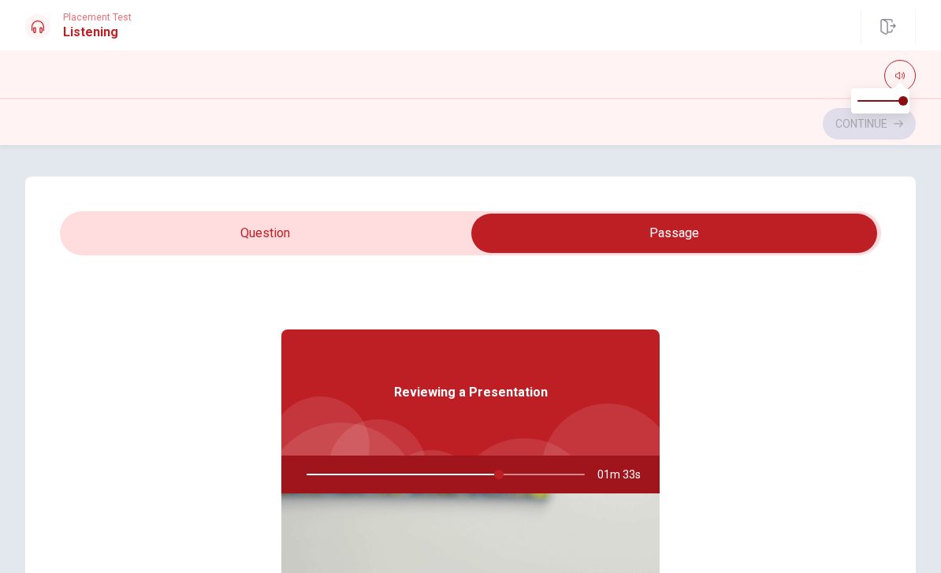
scroll to position [-1, 0]
type input "69"
click at [330, 228] on input "checkbox" at bounding box center [673, 232] width 1231 height 39
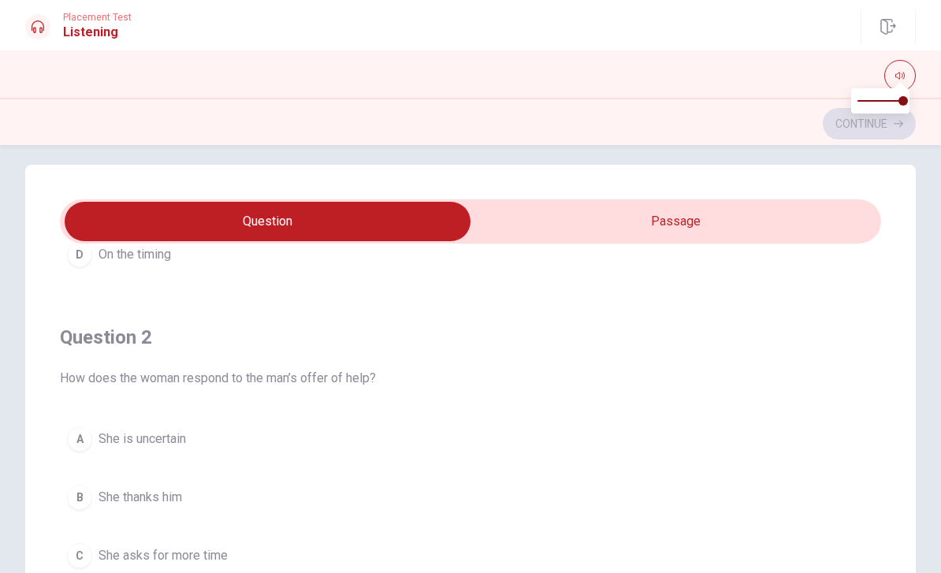
scroll to position [384, 0]
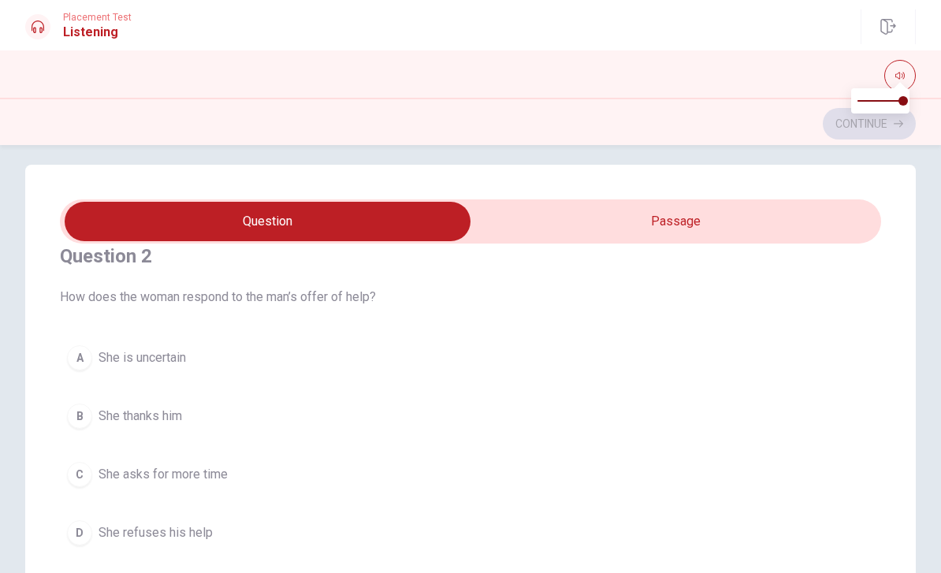
click at [758, 217] on input "checkbox" at bounding box center [267, 221] width 1231 height 39
checkbox input "true"
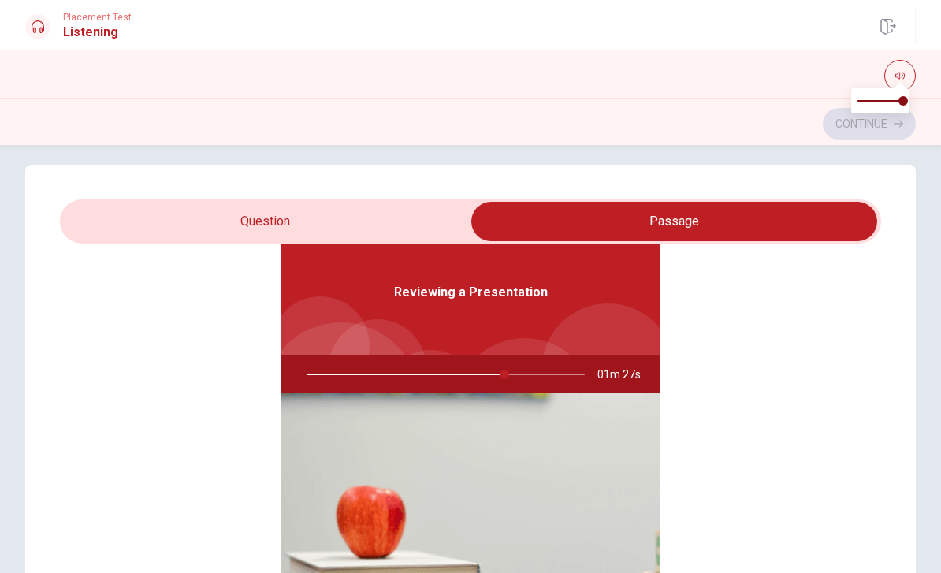
scroll to position [88, 0]
type input "71"
click at [431, 227] on input "checkbox" at bounding box center [673, 221] width 1231 height 39
checkbox input "false"
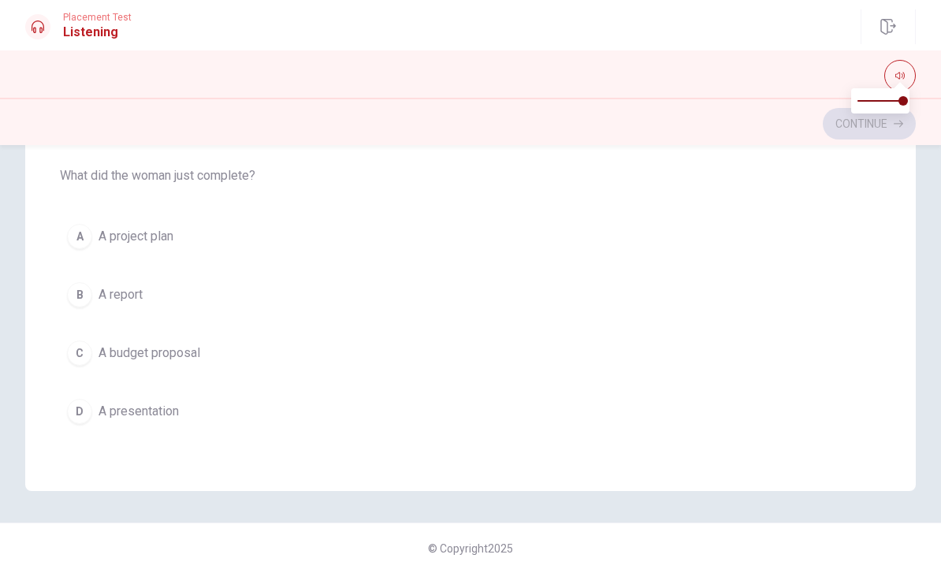
scroll to position [1276, 0]
click at [88, 419] on div "D" at bounding box center [79, 411] width 25 height 25
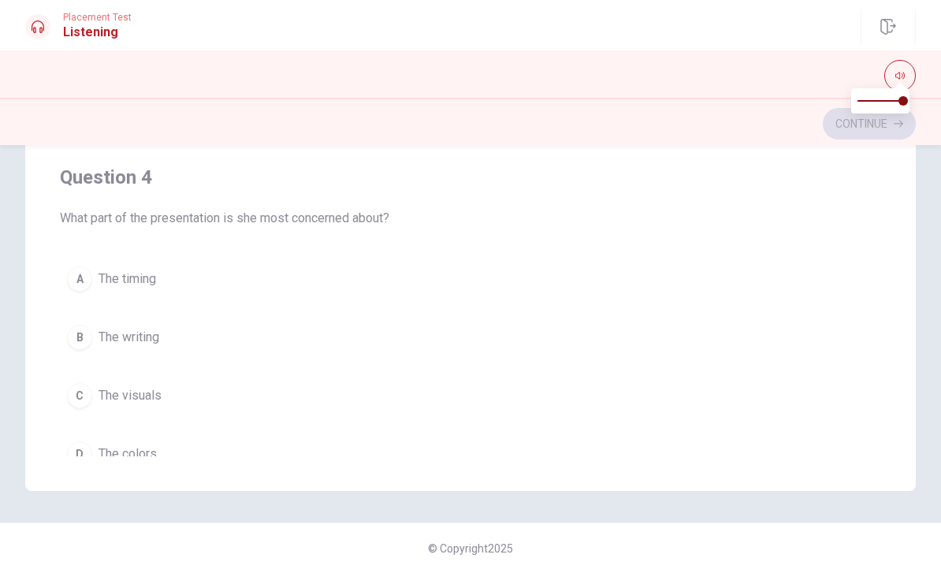
scroll to position [890, 0]
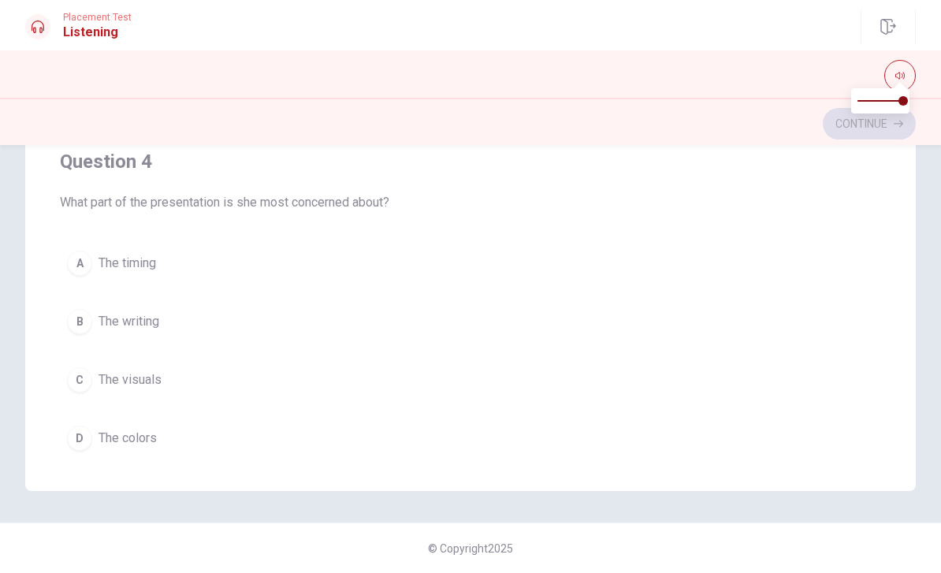
click at [106, 386] on span "The visuals" at bounding box center [129, 379] width 63 height 19
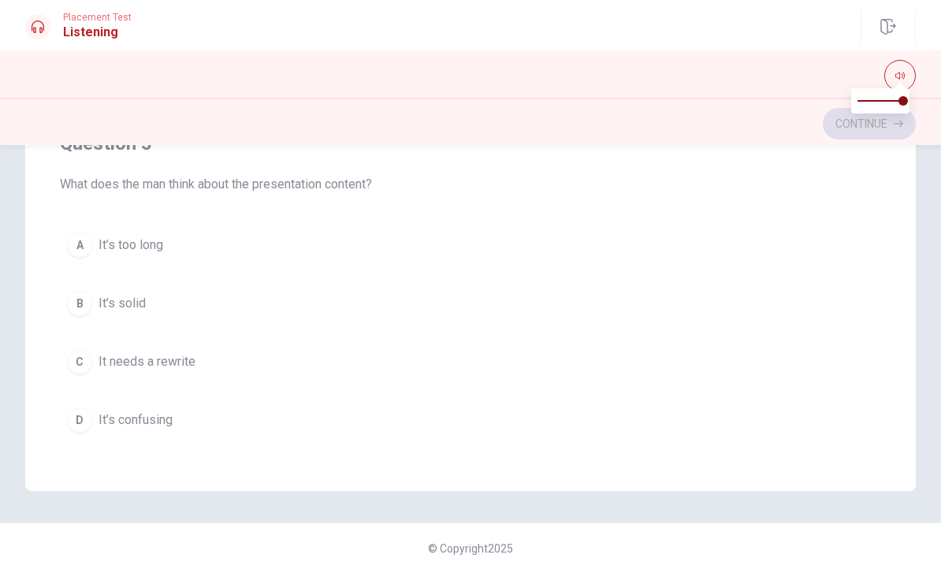
click at [603, 322] on button "B It’s solid" at bounding box center [470, 303] width 821 height 39
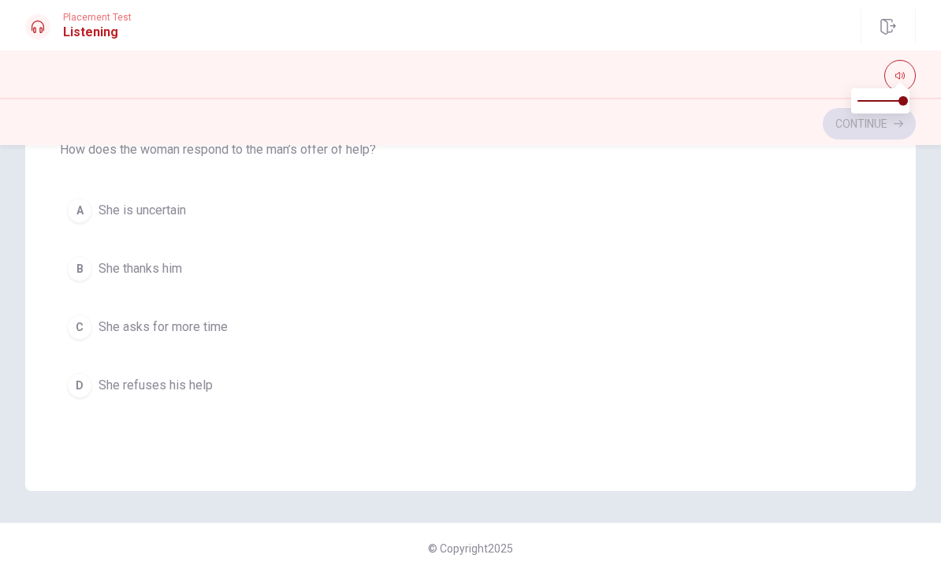
scroll to position [197, 0]
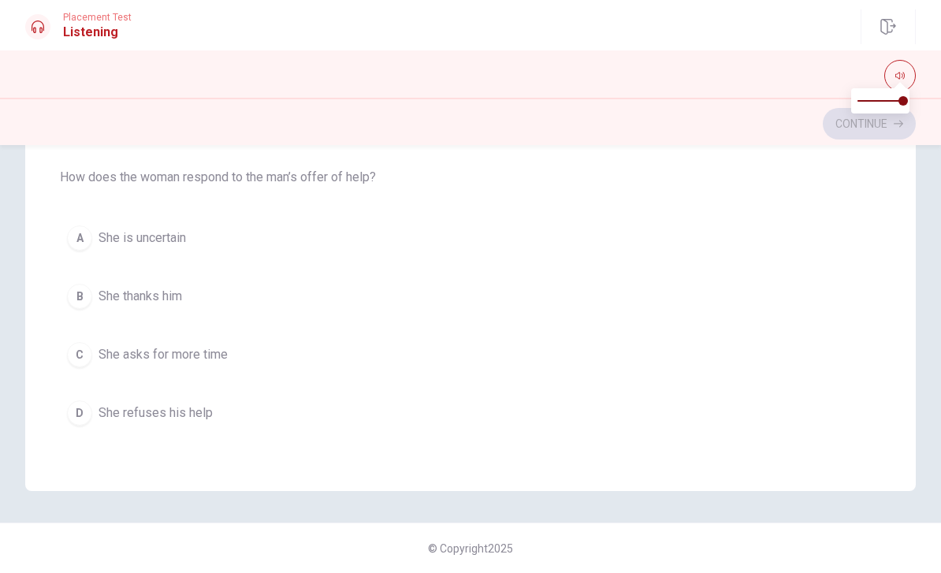
click at [253, 361] on button "C She asks for more time" at bounding box center [470, 354] width 821 height 39
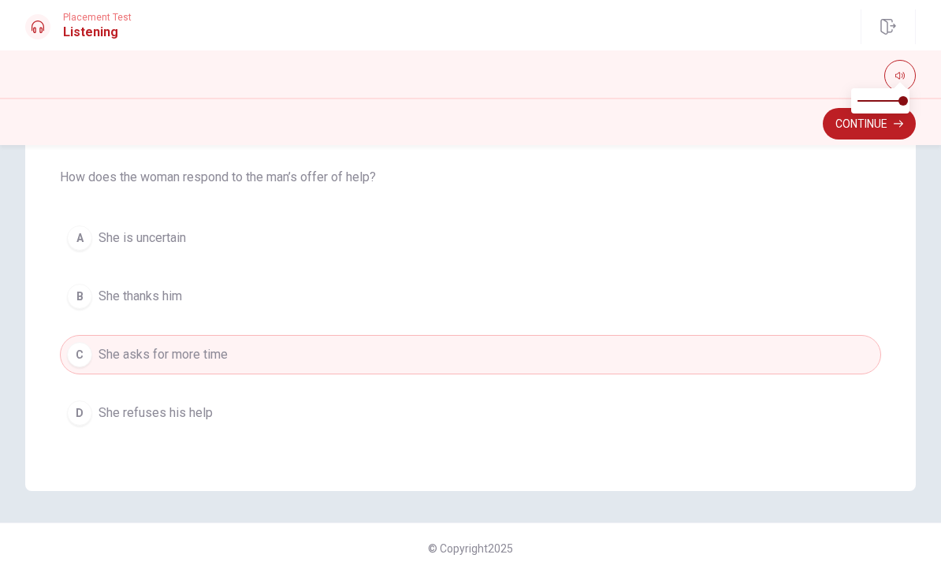
click at [226, 239] on button "A She is uncertain" at bounding box center [470, 237] width 821 height 39
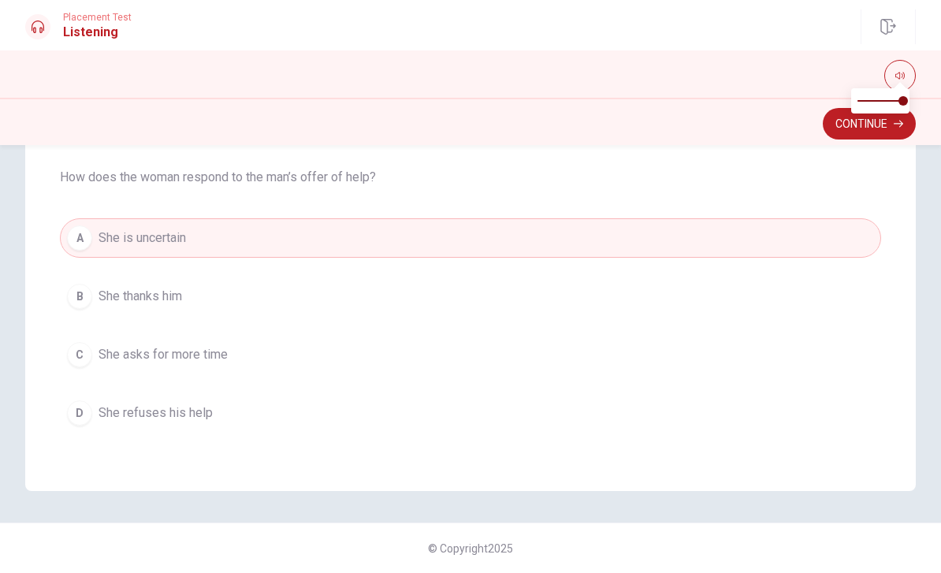
click at [200, 291] on button "B She thanks him" at bounding box center [470, 296] width 821 height 39
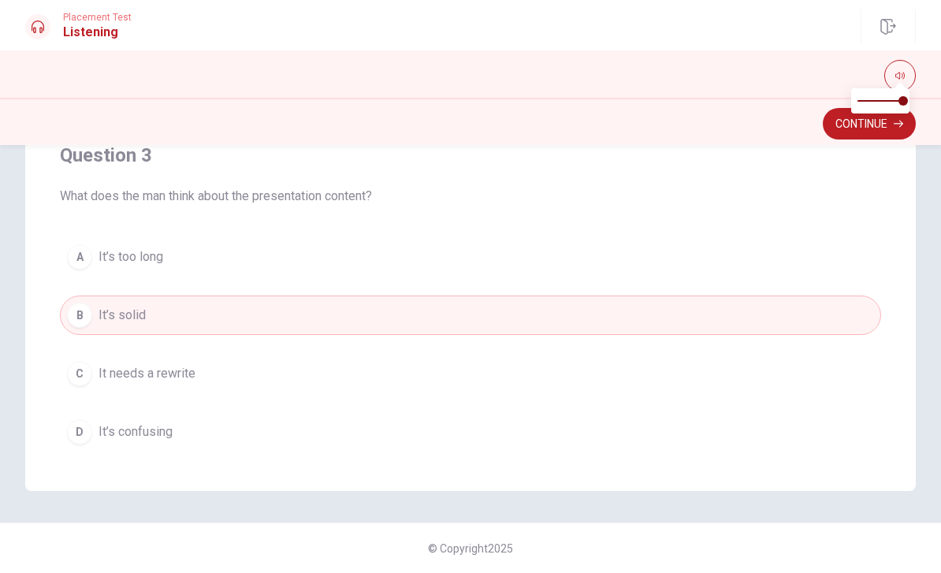
scroll to position [535, 0]
click at [713, 467] on div "Question 1 What kind of feedback does she ask for? A Only on the design B Only …" at bounding box center [470, 173] width 890 height 633
click at [172, 436] on span "It’s confusing" at bounding box center [135, 434] width 74 height 19
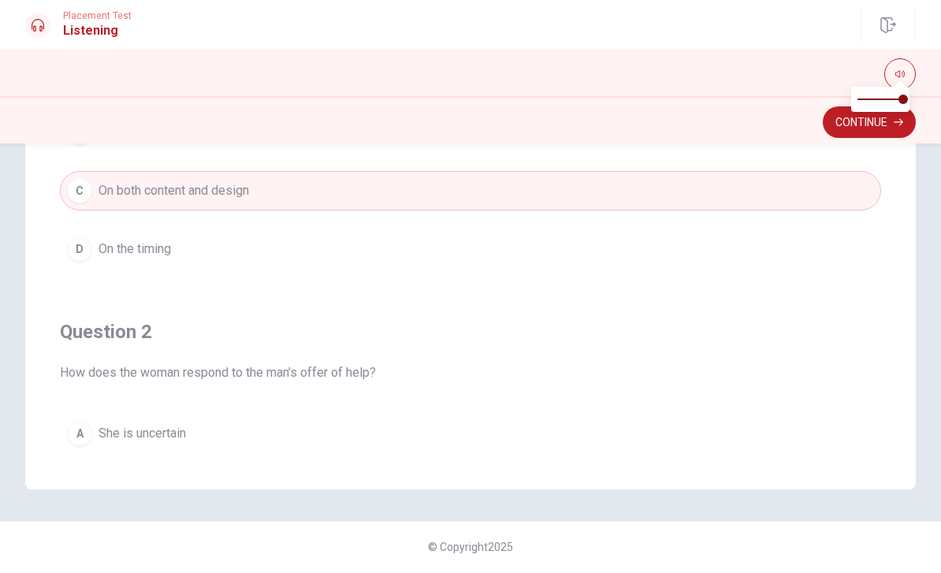
scroll to position [0, 0]
